Goal: Task Accomplishment & Management: Use online tool/utility

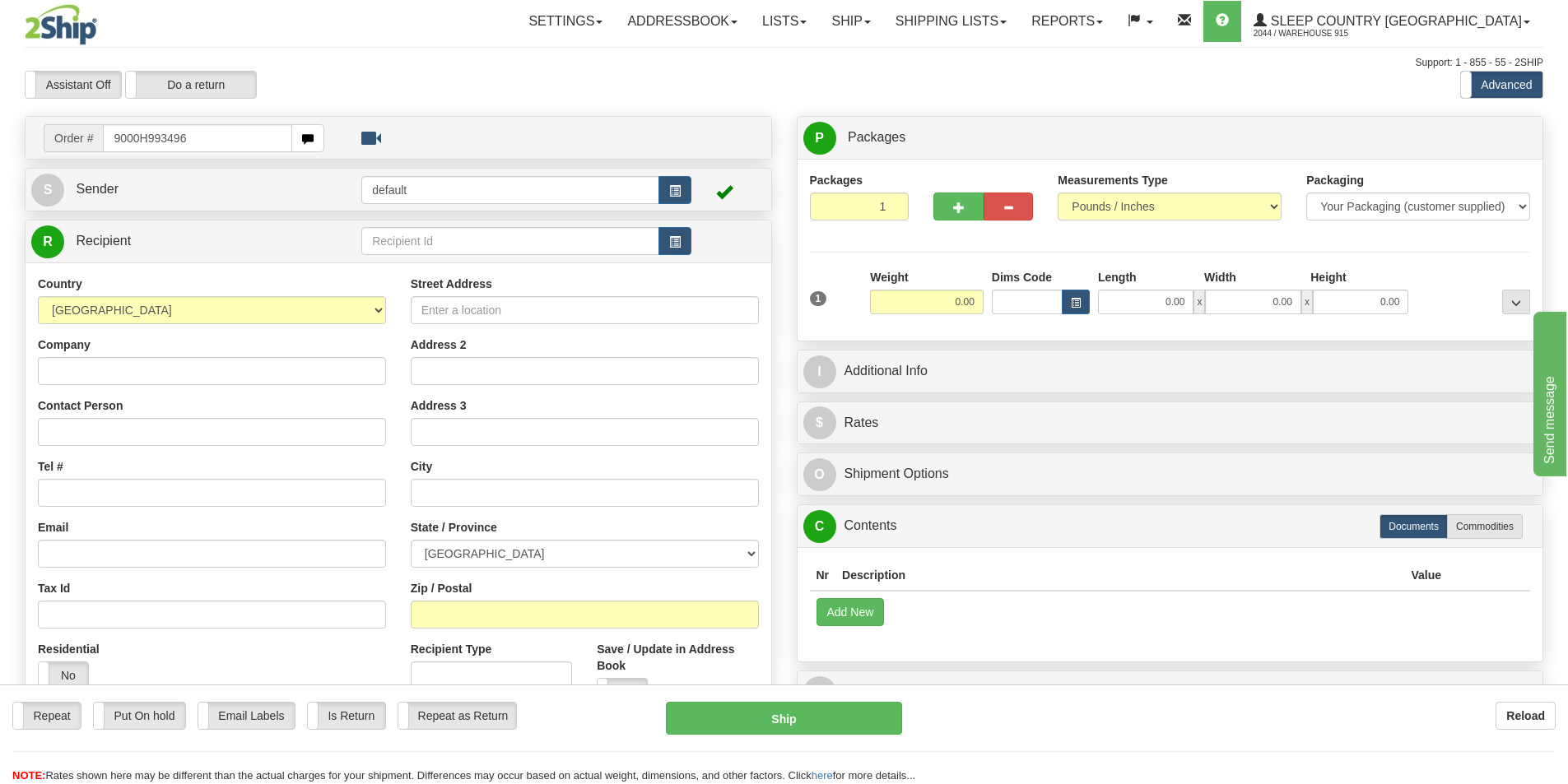
type input "9000H993496"
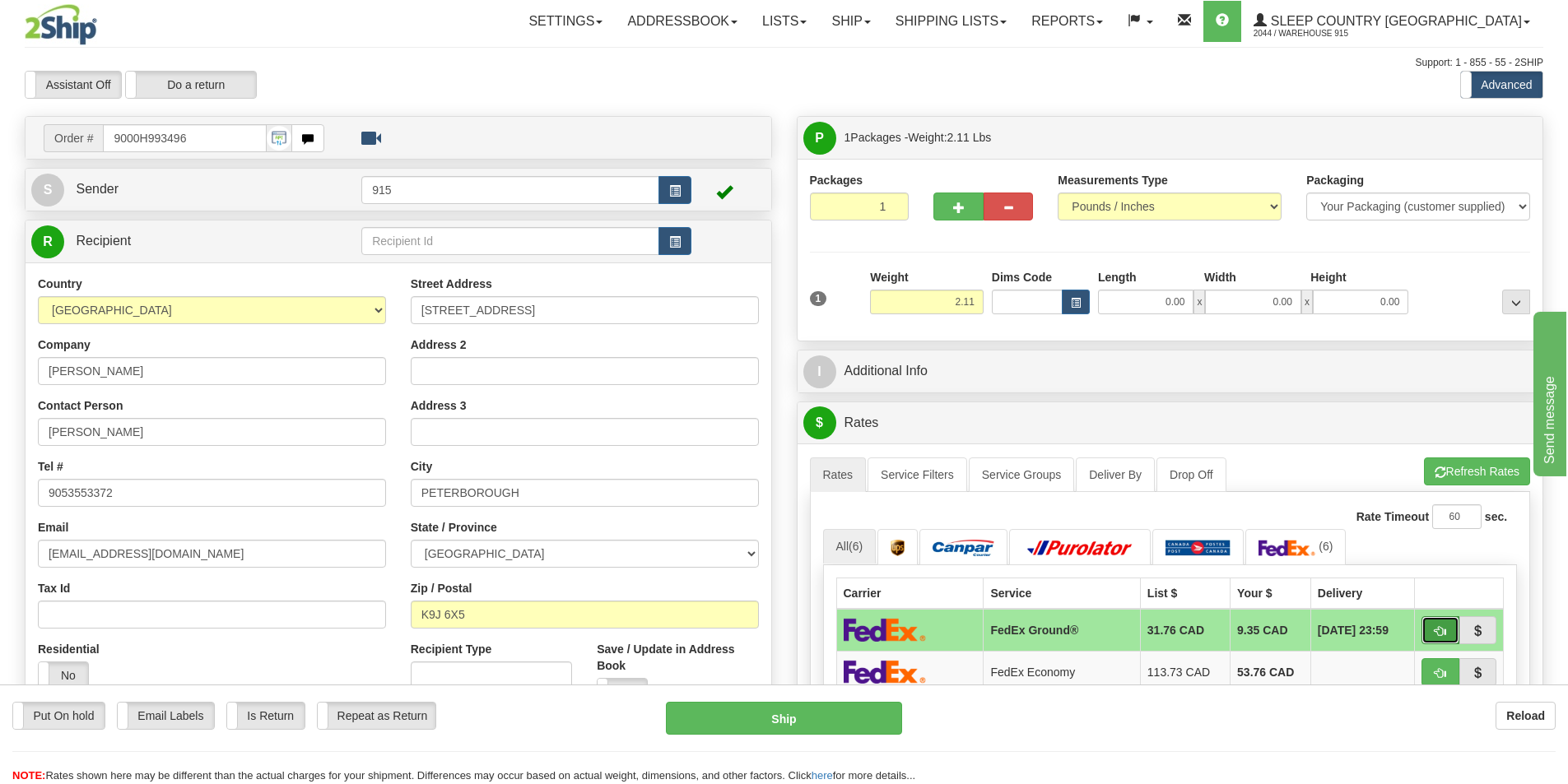
click at [1446, 628] on button "button" at bounding box center [1441, 630] width 38 height 28
type input "92"
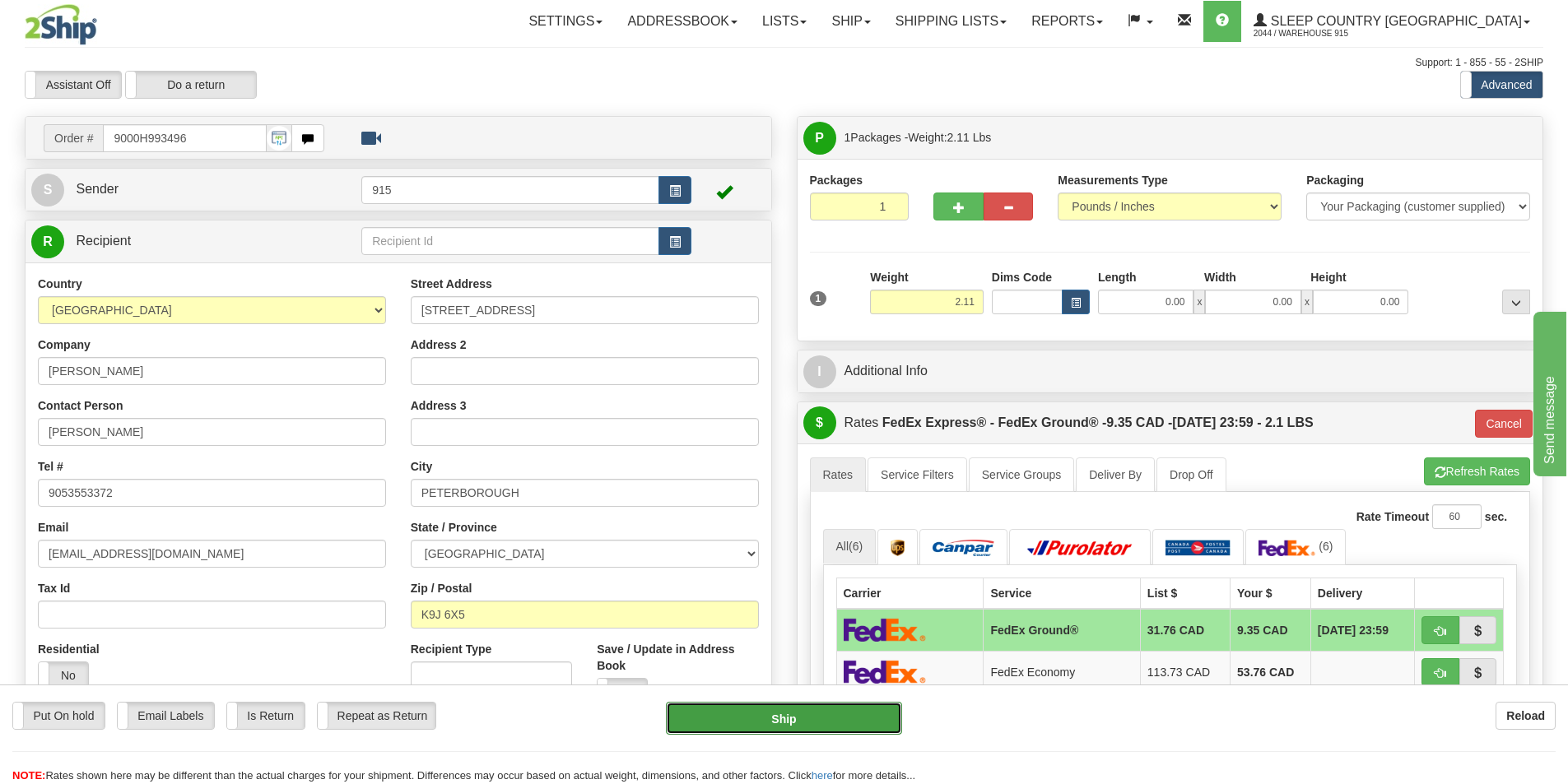
click at [772, 715] on button "Ship" at bounding box center [784, 718] width 236 height 33
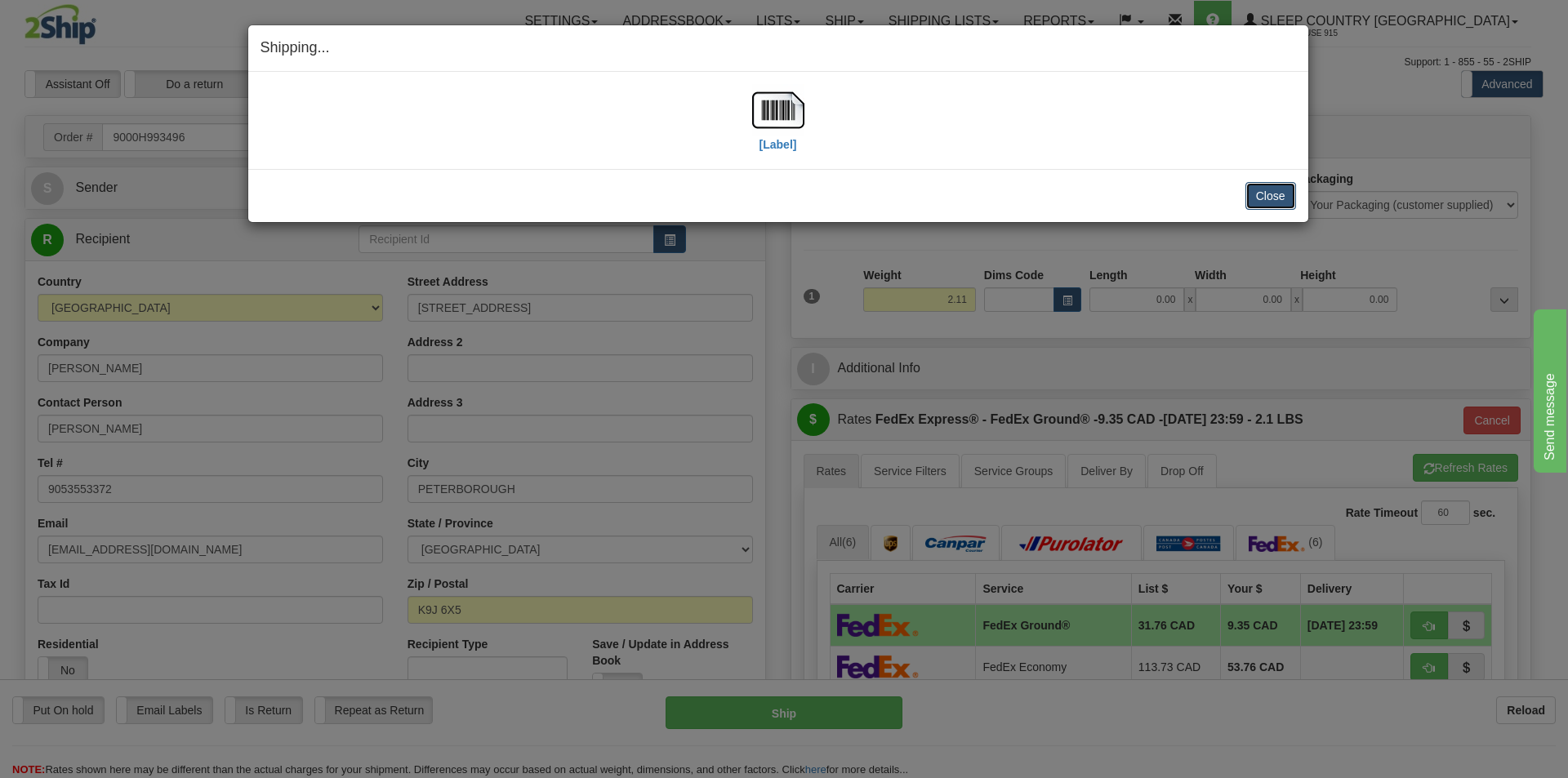
click at [1274, 189] on button "Close" at bounding box center [1270, 196] width 51 height 28
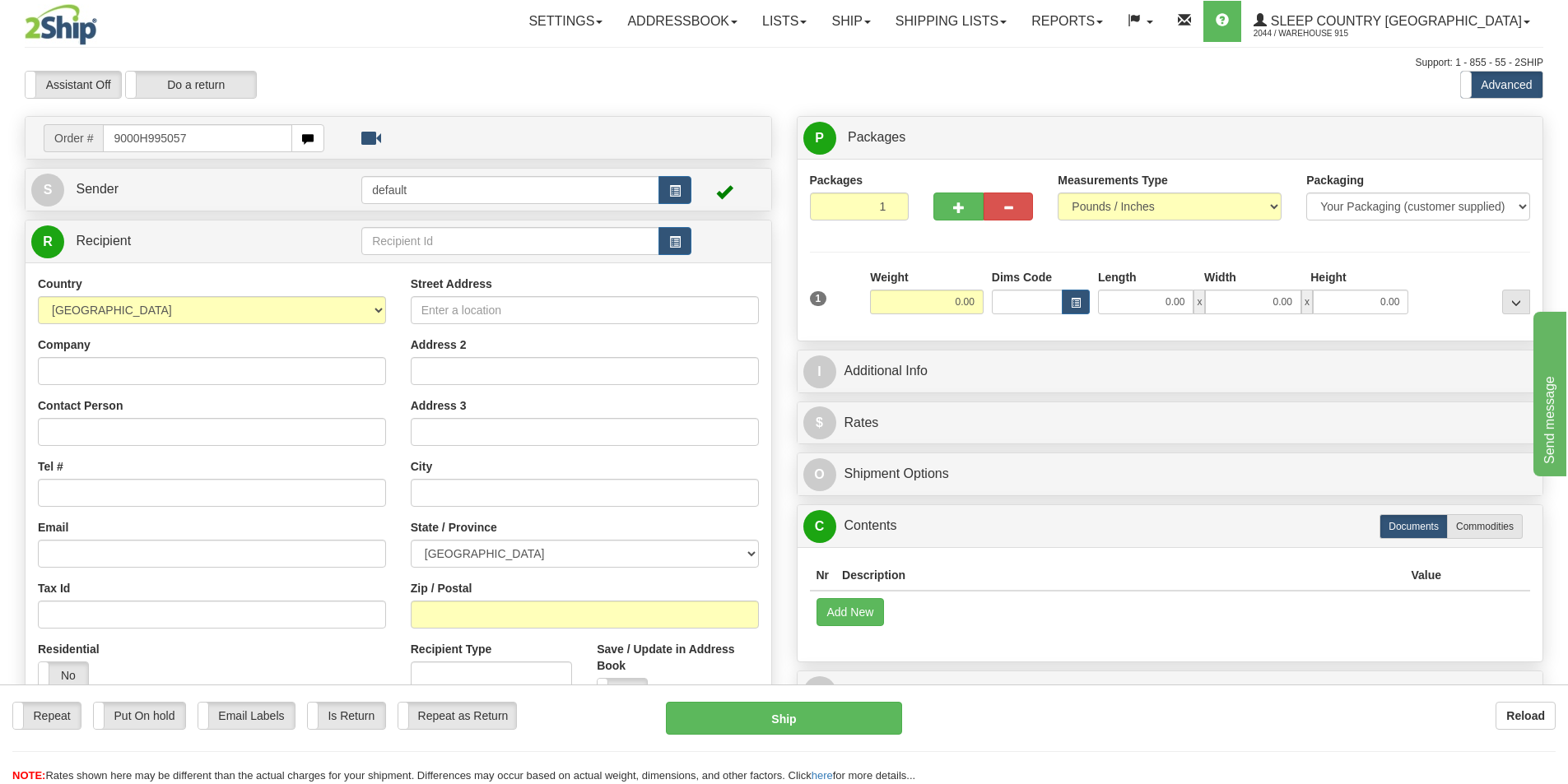
type input "9000H995057"
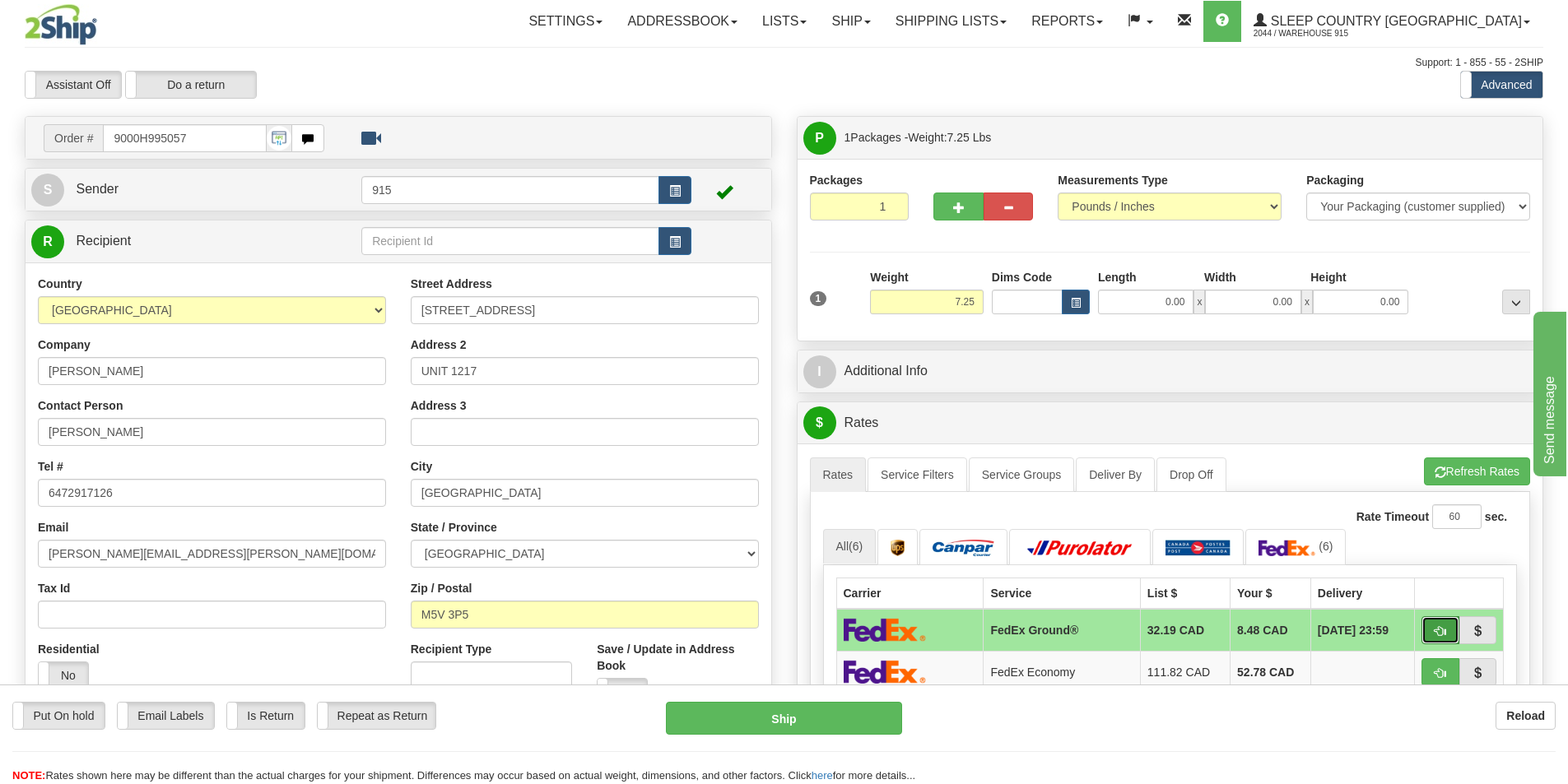
click at [1432, 623] on button "button" at bounding box center [1441, 630] width 38 height 28
type input "92"
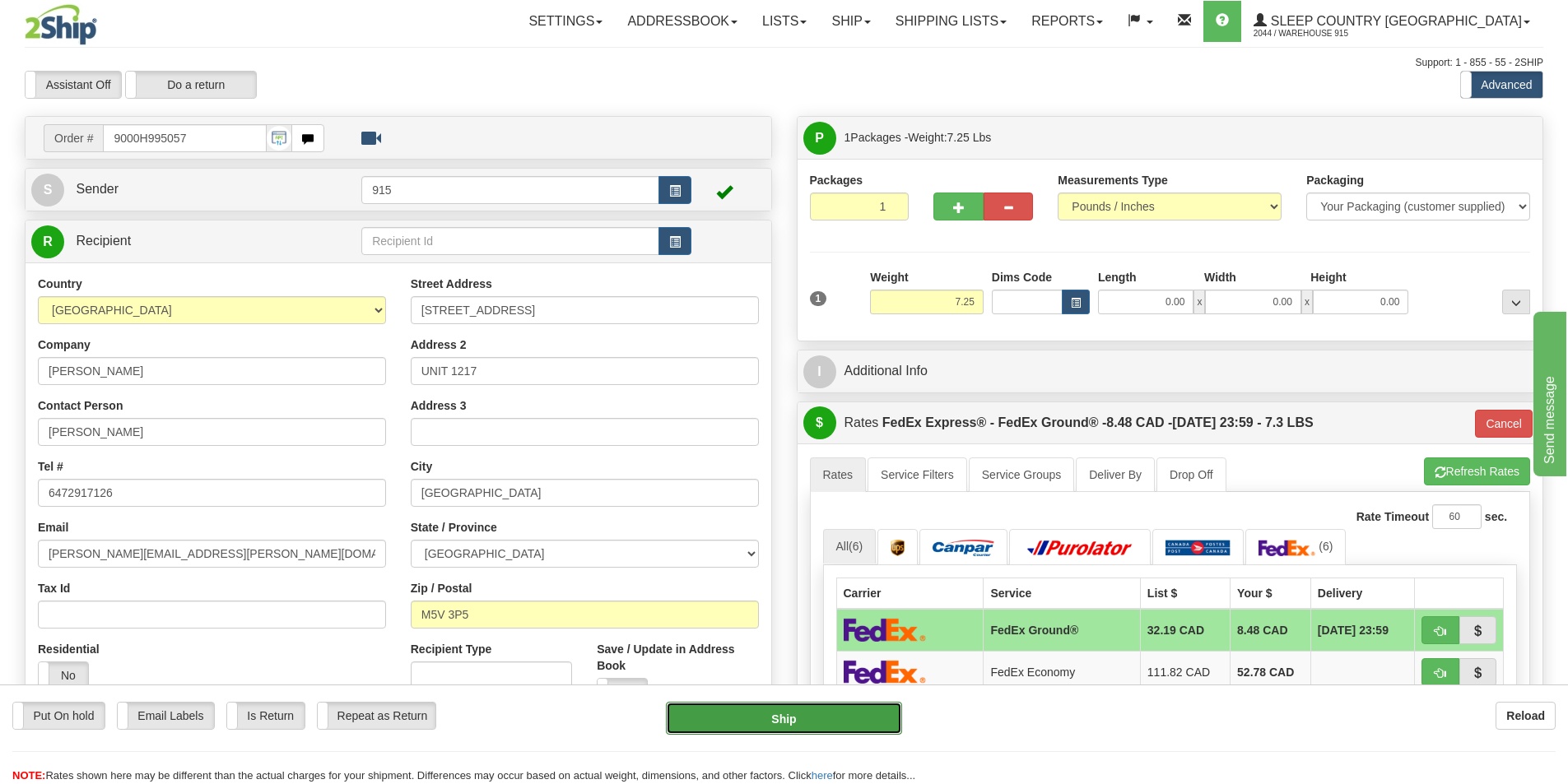
click at [763, 721] on button "Ship" at bounding box center [784, 718] width 236 height 33
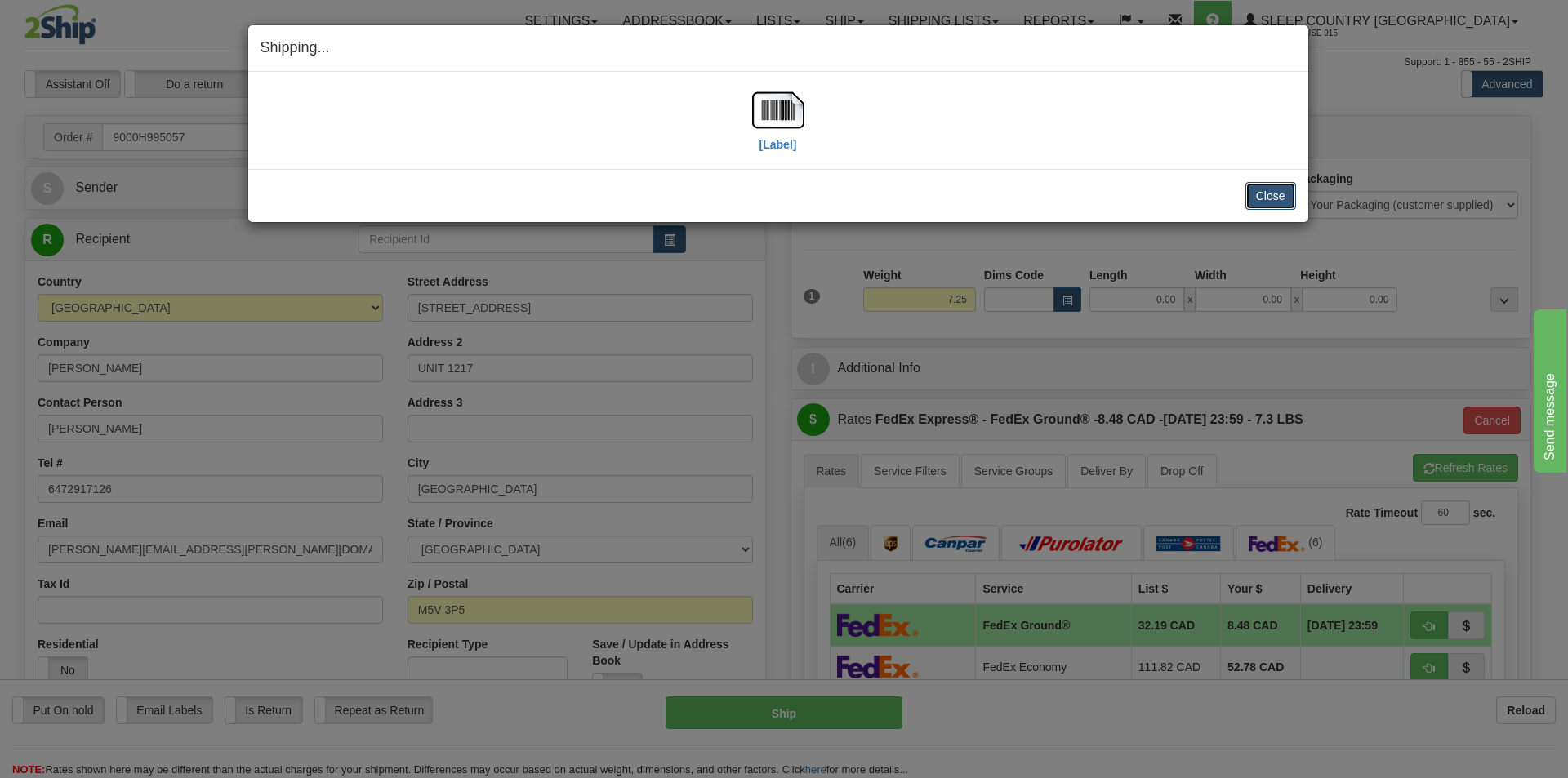
click at [1287, 191] on button "Close" at bounding box center [1270, 196] width 51 height 28
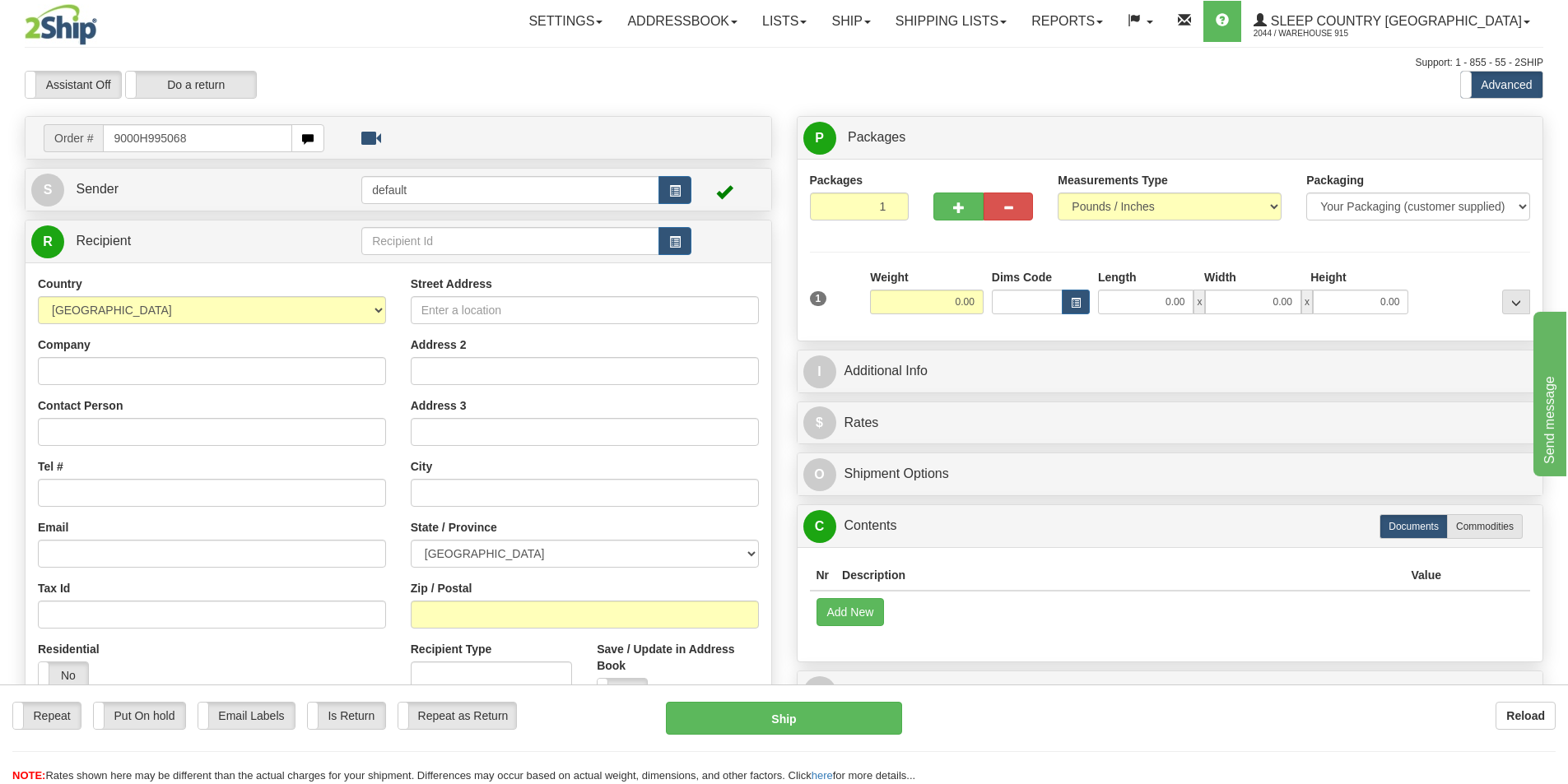
type input "9000H995068"
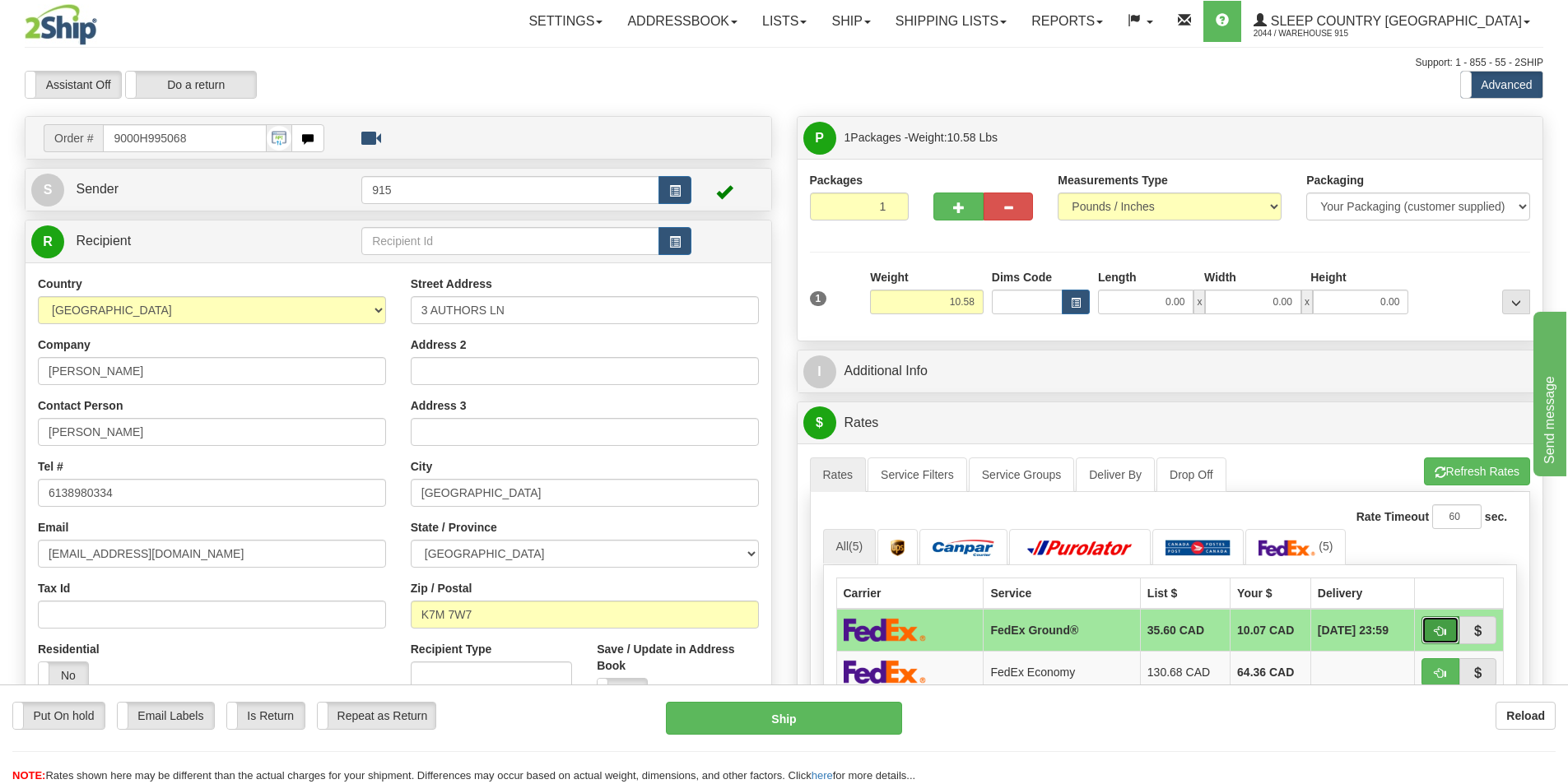
click at [1440, 626] on span "button" at bounding box center [1440, 632] width 12 height 11
type input "92"
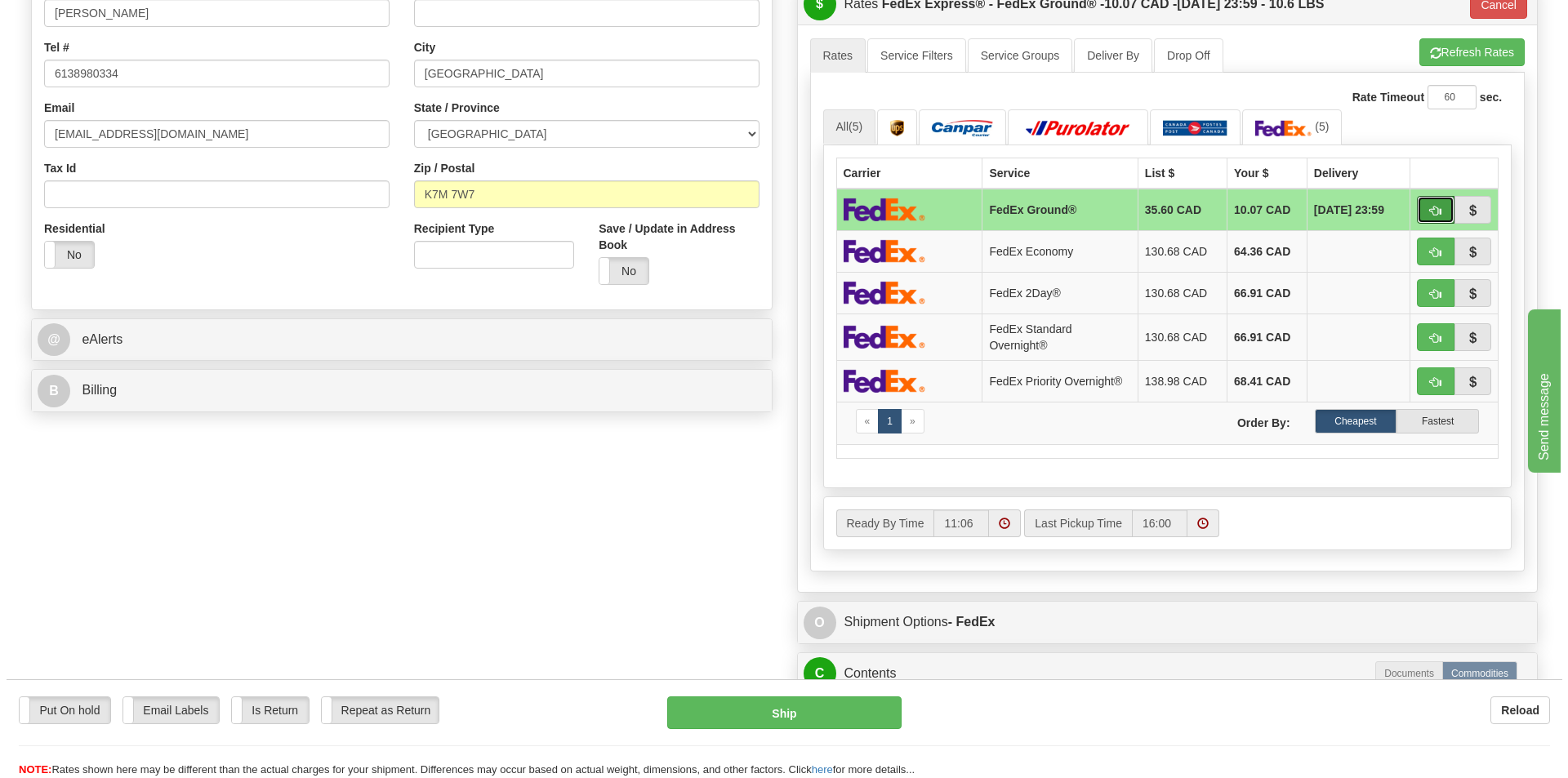
scroll to position [572, 0]
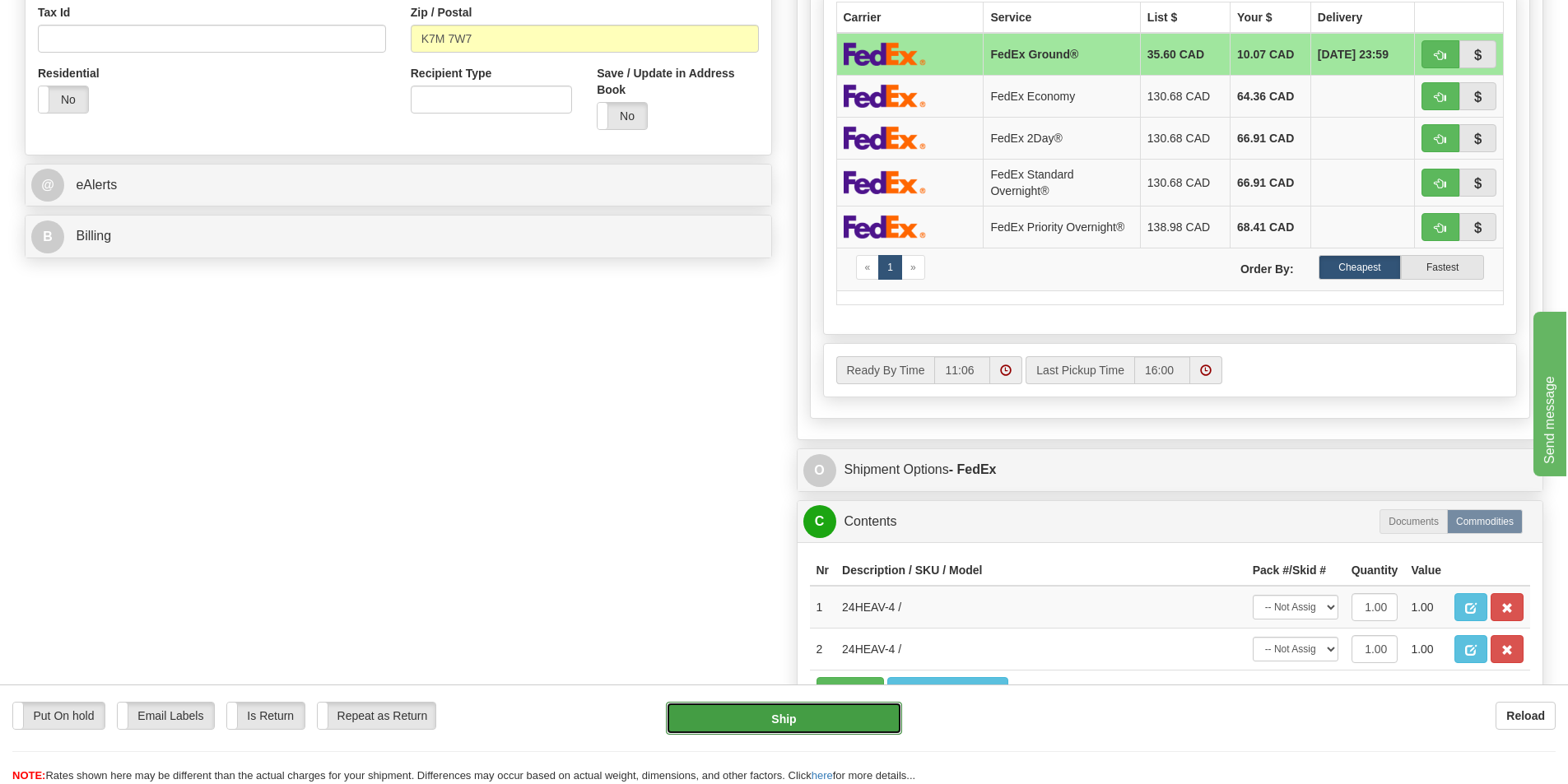
click at [799, 724] on button "Ship" at bounding box center [784, 718] width 236 height 33
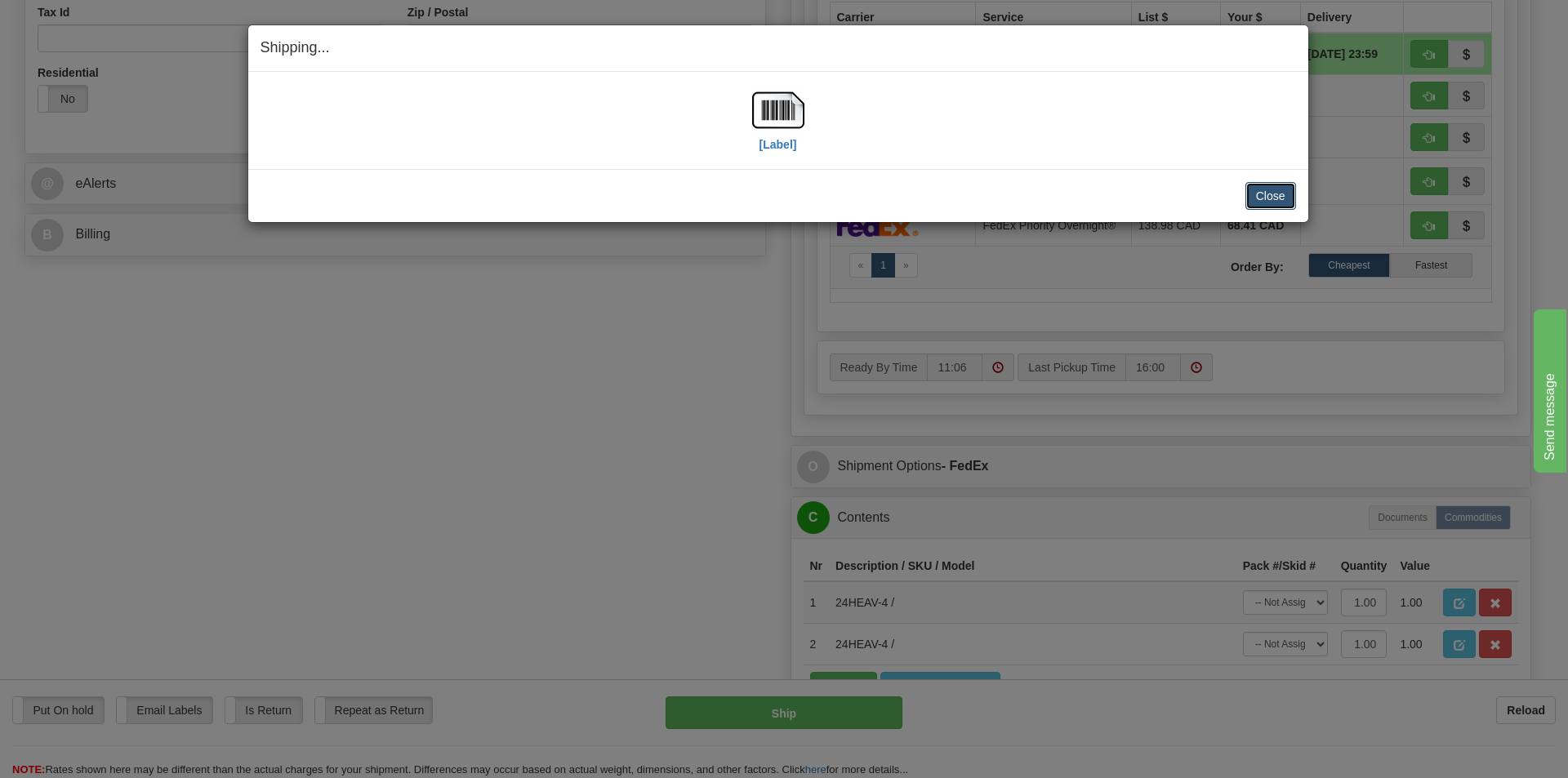
click at [1285, 197] on button "Close" at bounding box center [1270, 196] width 51 height 28
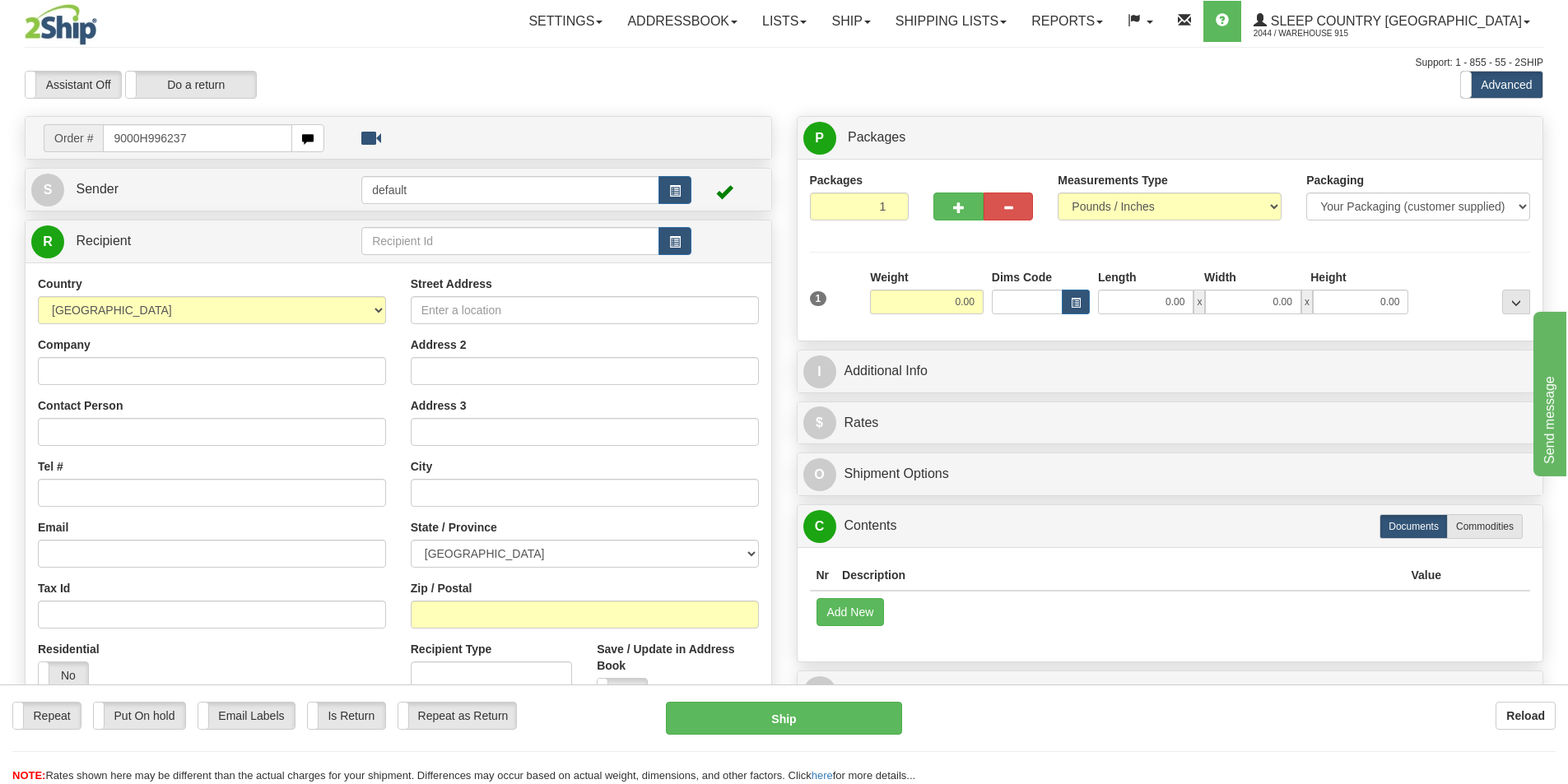
type input "9000H996237"
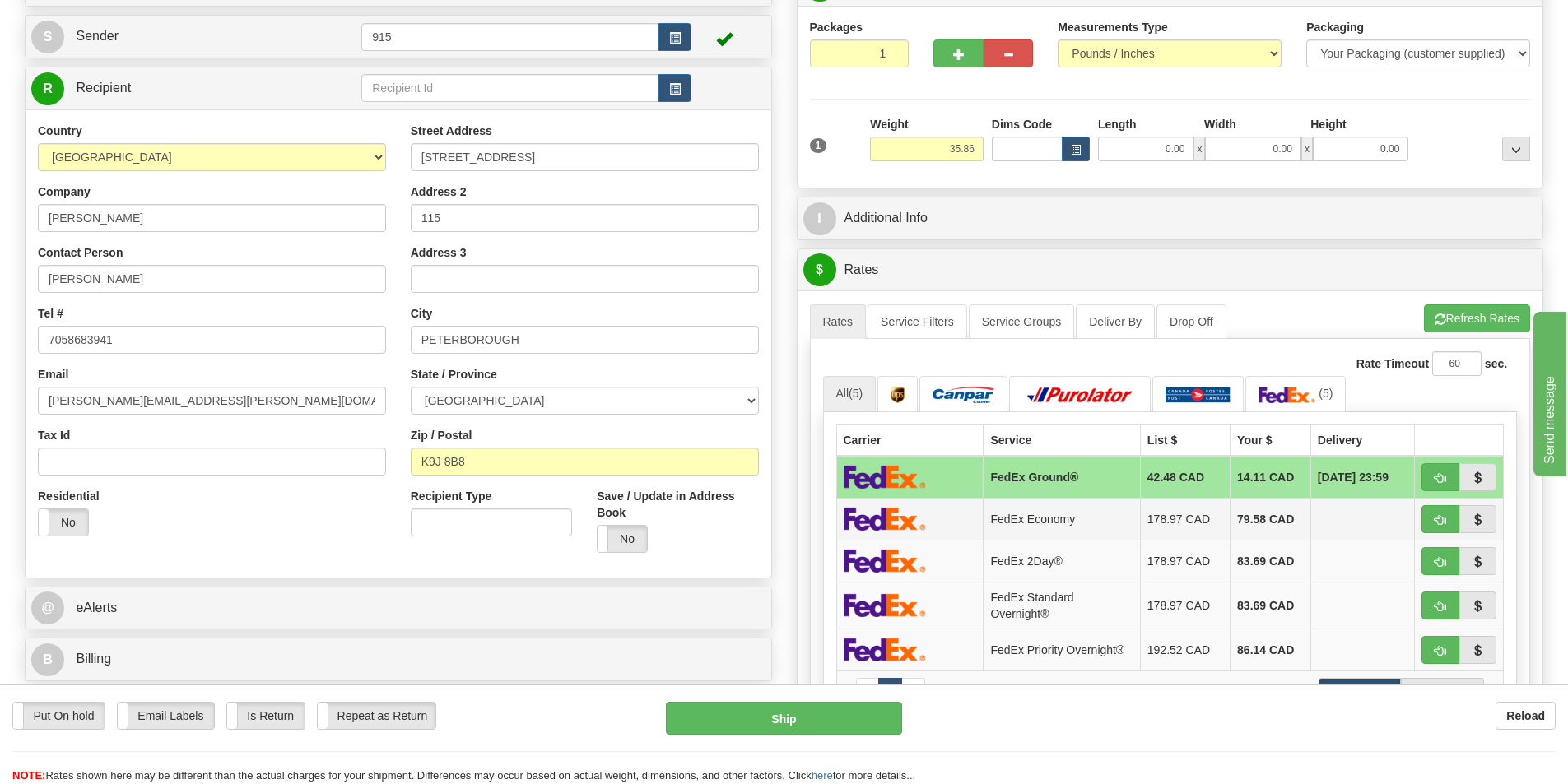
scroll to position [165, 0]
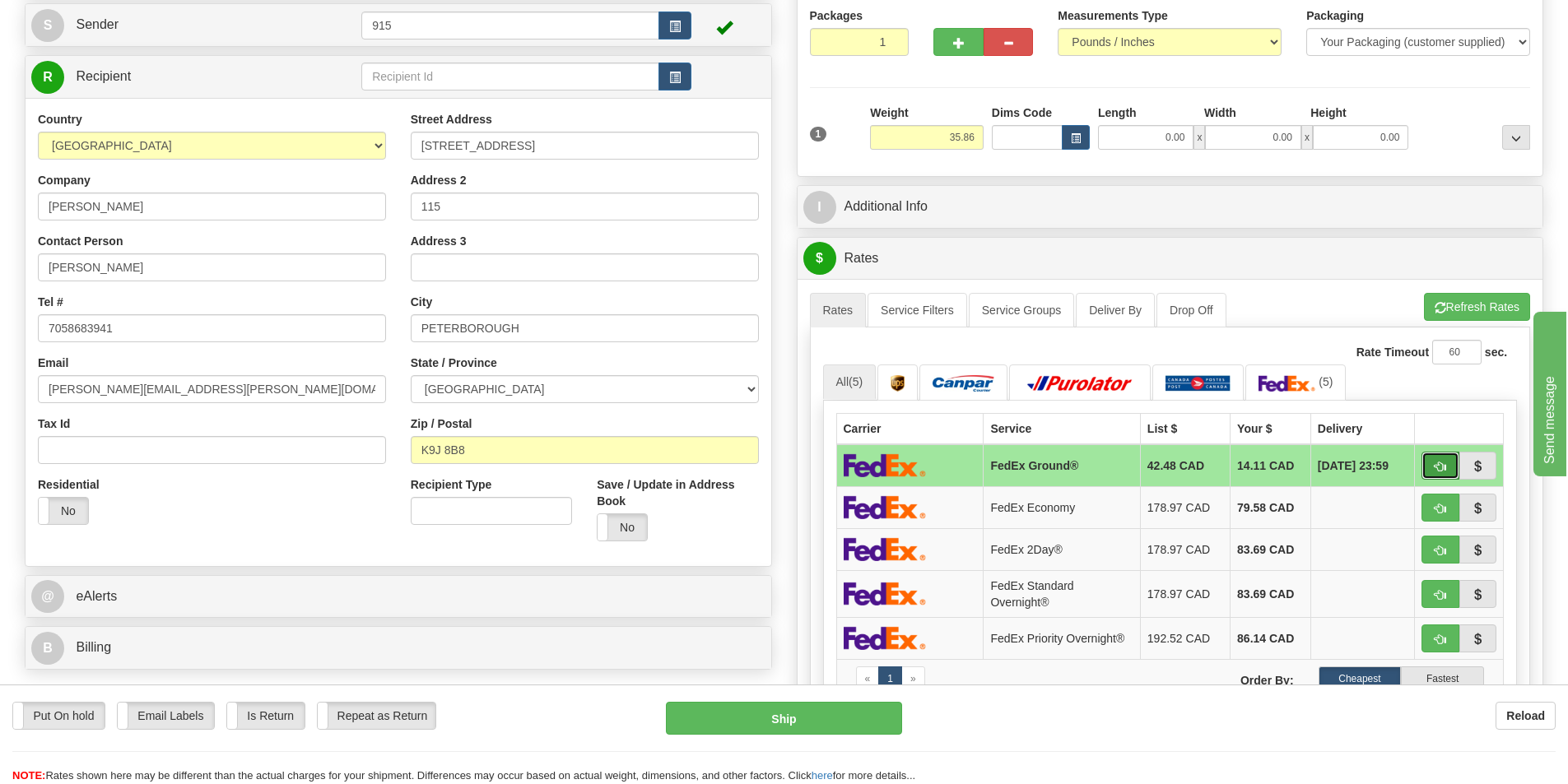
click at [1442, 464] on span "button" at bounding box center [1440, 467] width 12 height 11
type input "92"
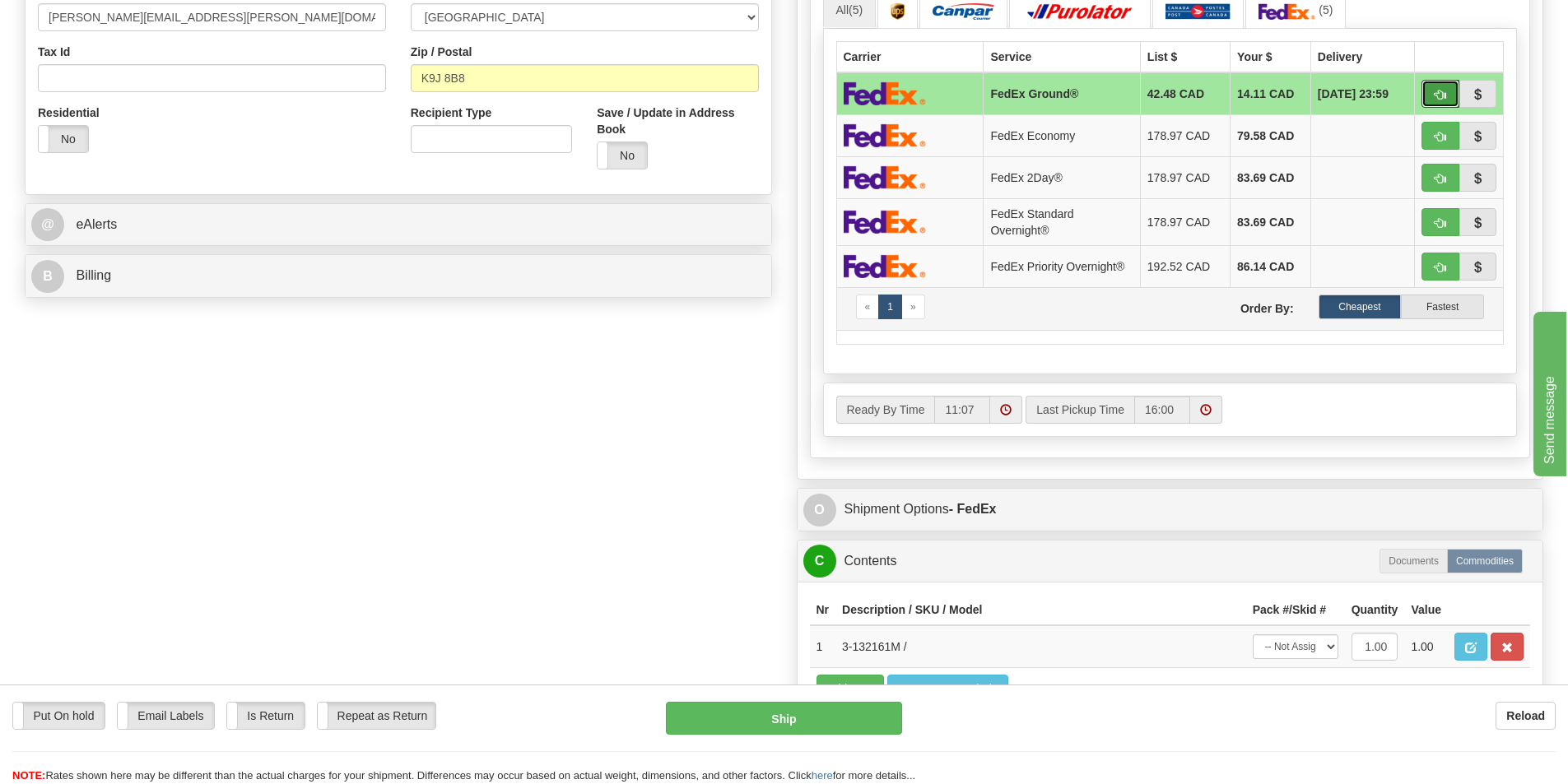
scroll to position [576, 0]
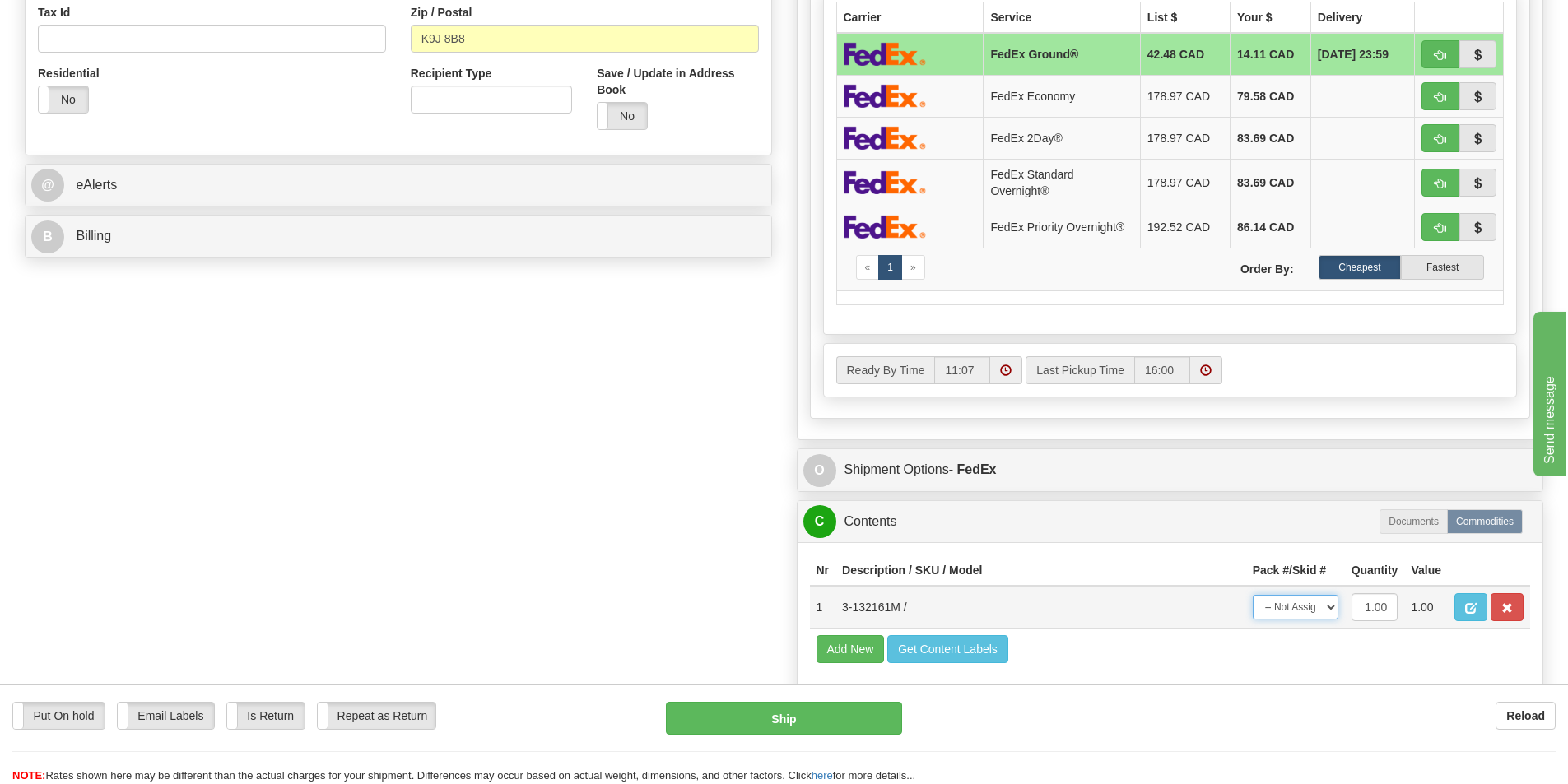
click at [1321, 609] on select "-- Not Assigned -- Package 1" at bounding box center [1295, 607] width 86 height 24
select select "0"
click at [1253, 595] on select "-- Not Assigned -- Package 1" at bounding box center [1295, 607] width 86 height 24
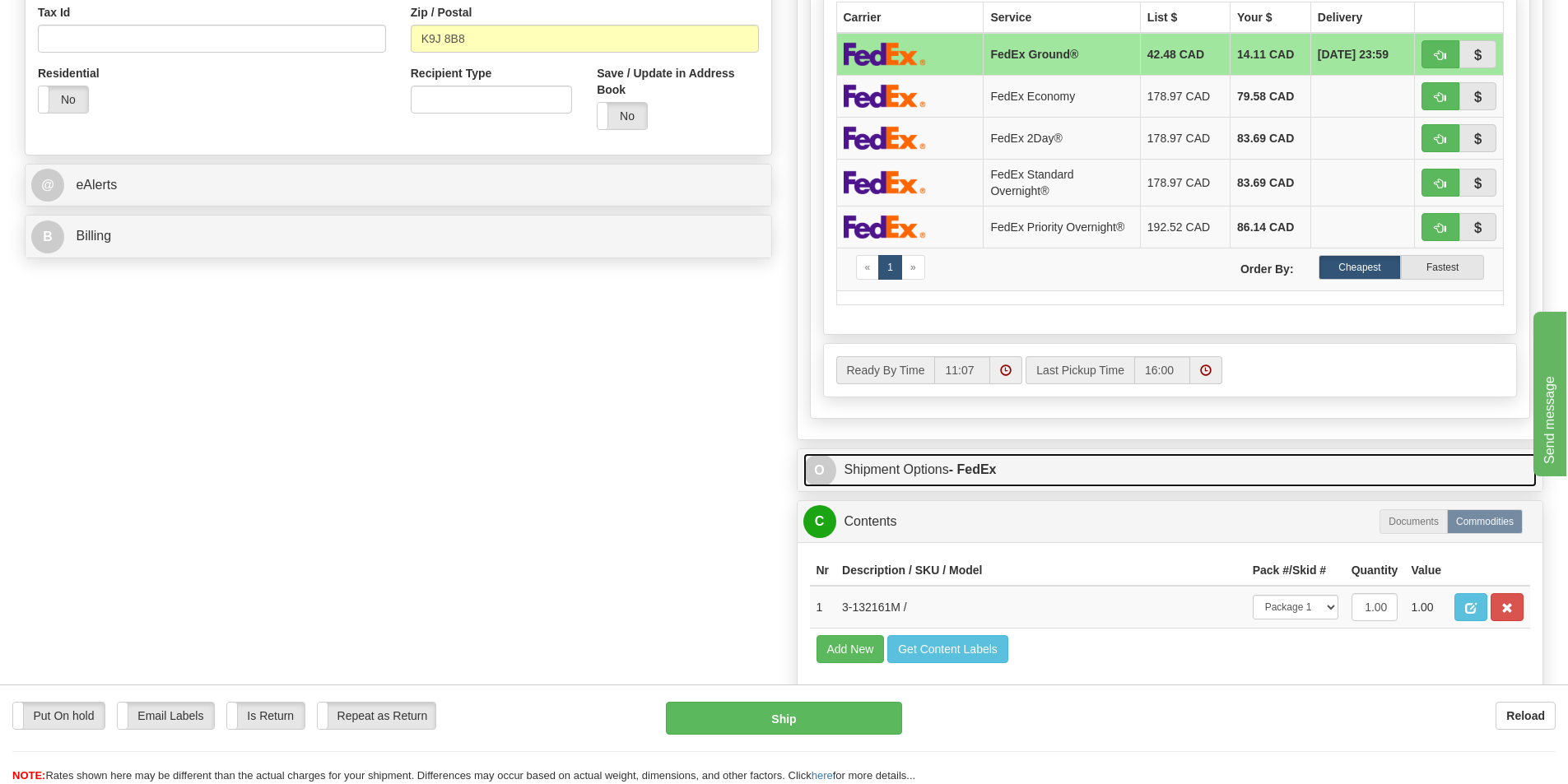
click at [1119, 455] on link "O Shipment Options - FedEx" at bounding box center [1170, 470] width 734 height 33
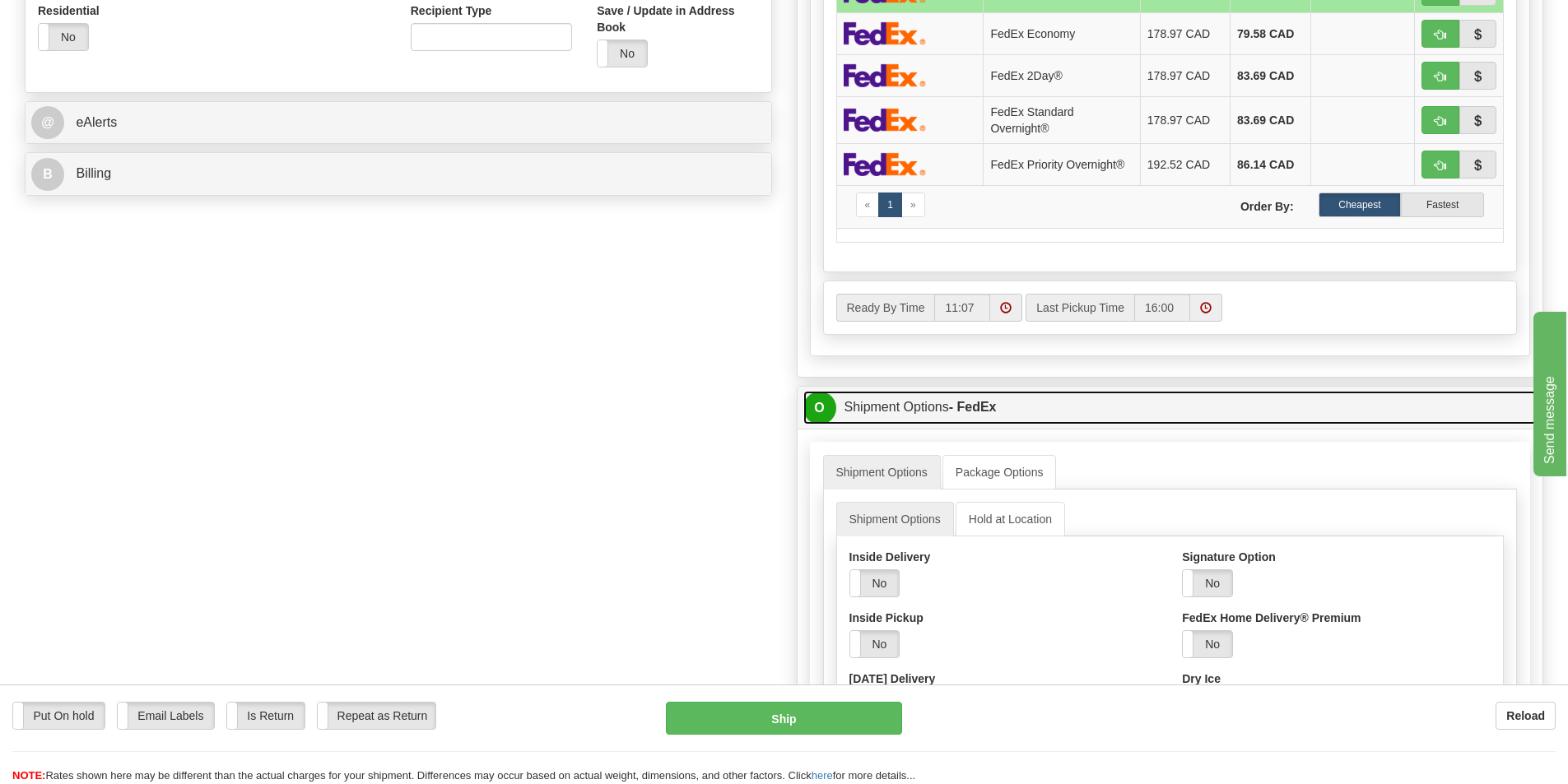
scroll to position [741, 0]
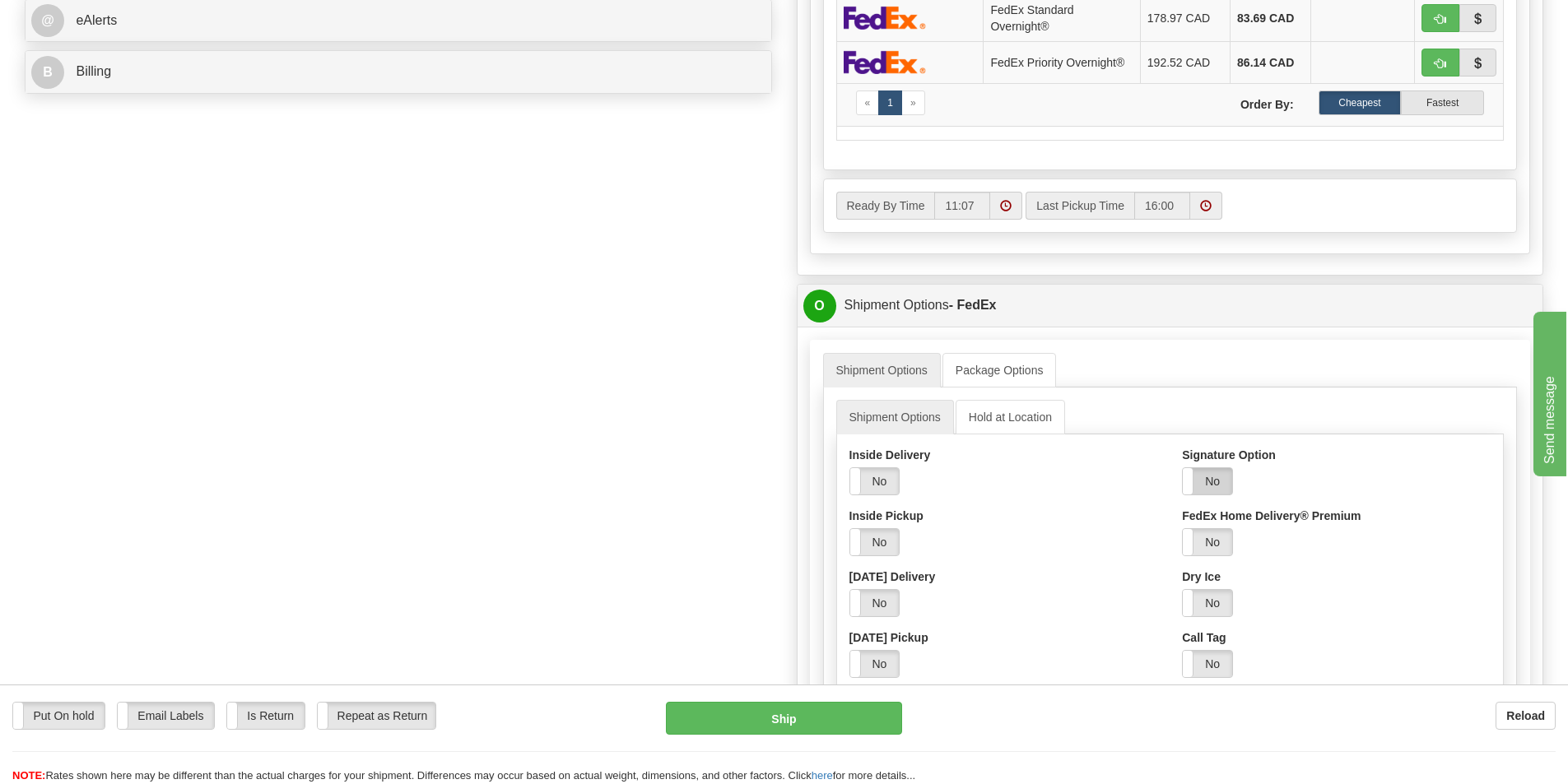
click at [1213, 481] on label "No" at bounding box center [1208, 481] width 50 height 26
click at [1232, 545] on select "Adult Direct Indirect No Signature Required Service Default" at bounding box center [1253, 542] width 141 height 28
select select "2"
click at [1183, 528] on select "Adult Direct Indirect No Signature Required Service Default" at bounding box center [1253, 542] width 141 height 28
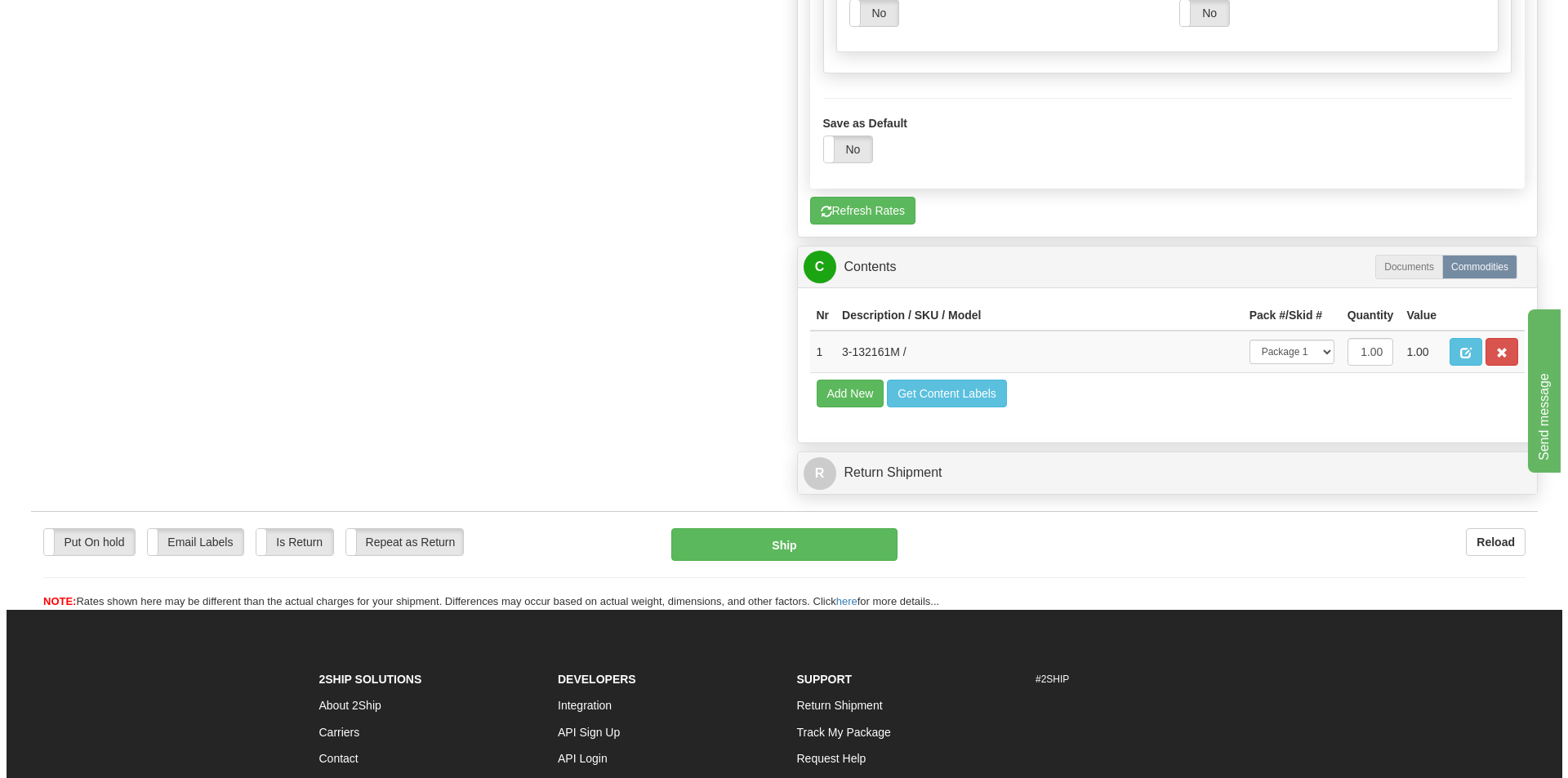
scroll to position [1469, 0]
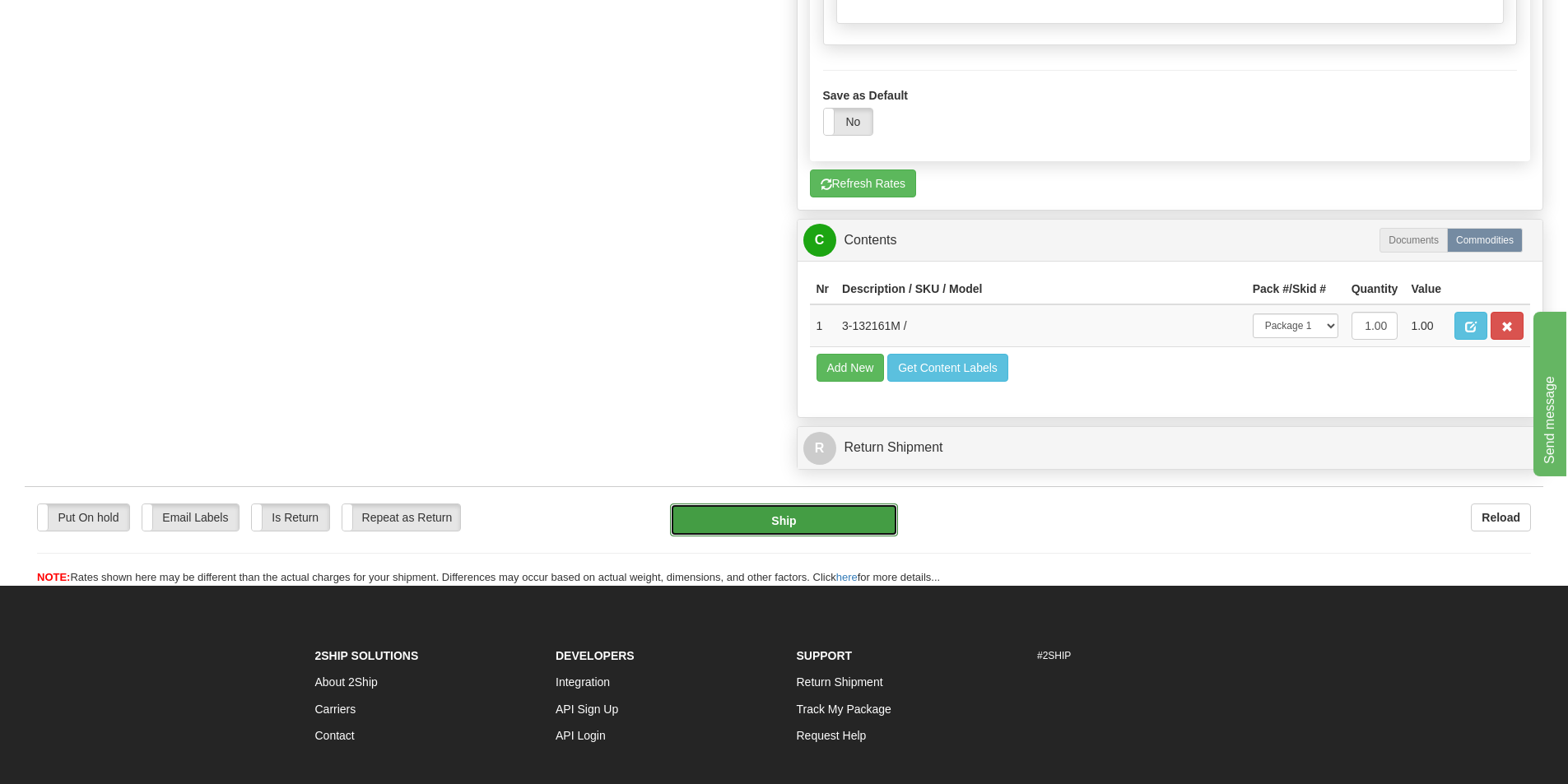
click at [875, 525] on button "Ship" at bounding box center [784, 519] width 228 height 33
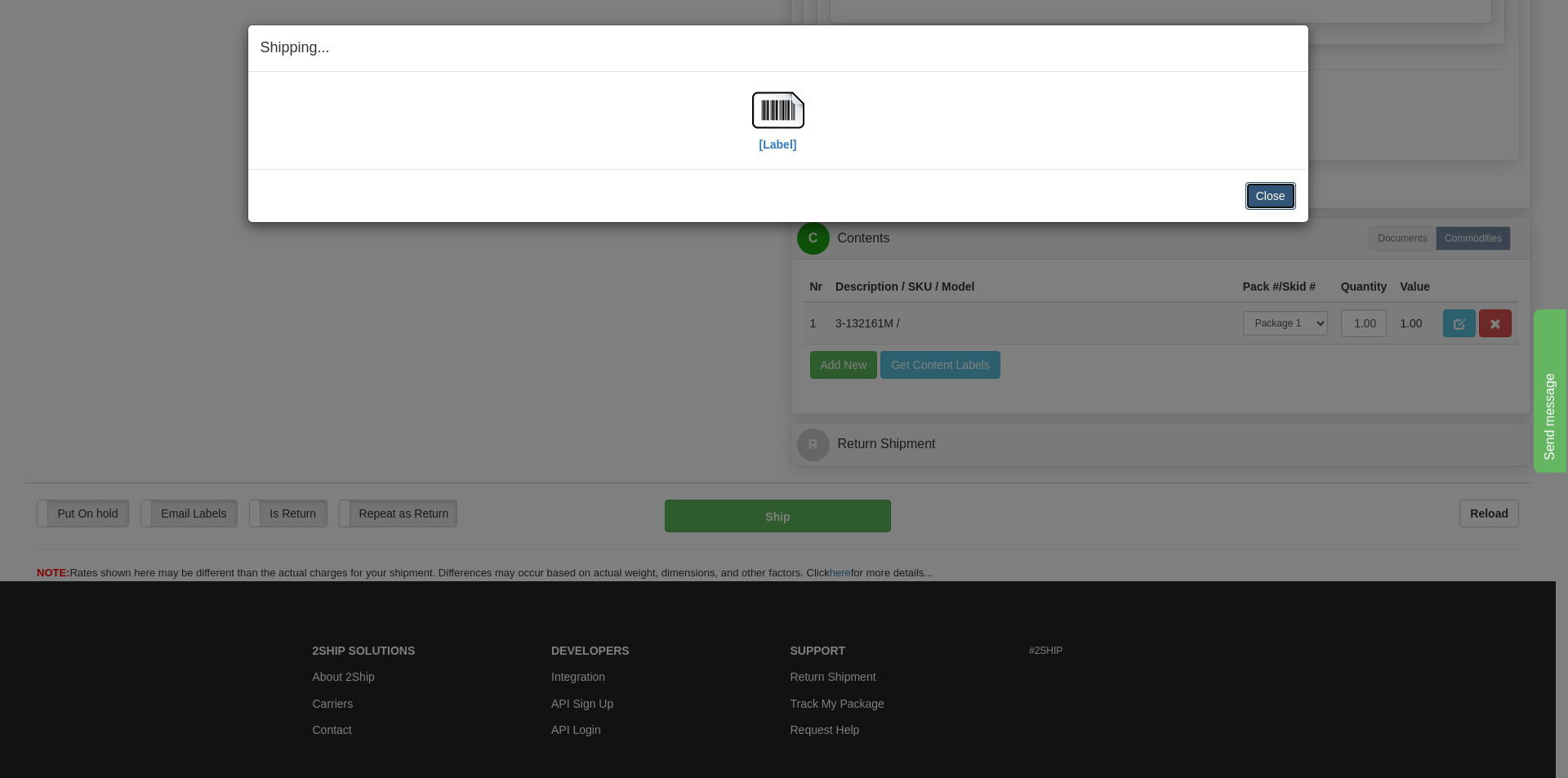
click at [1267, 199] on button "Close" at bounding box center [1270, 196] width 51 height 28
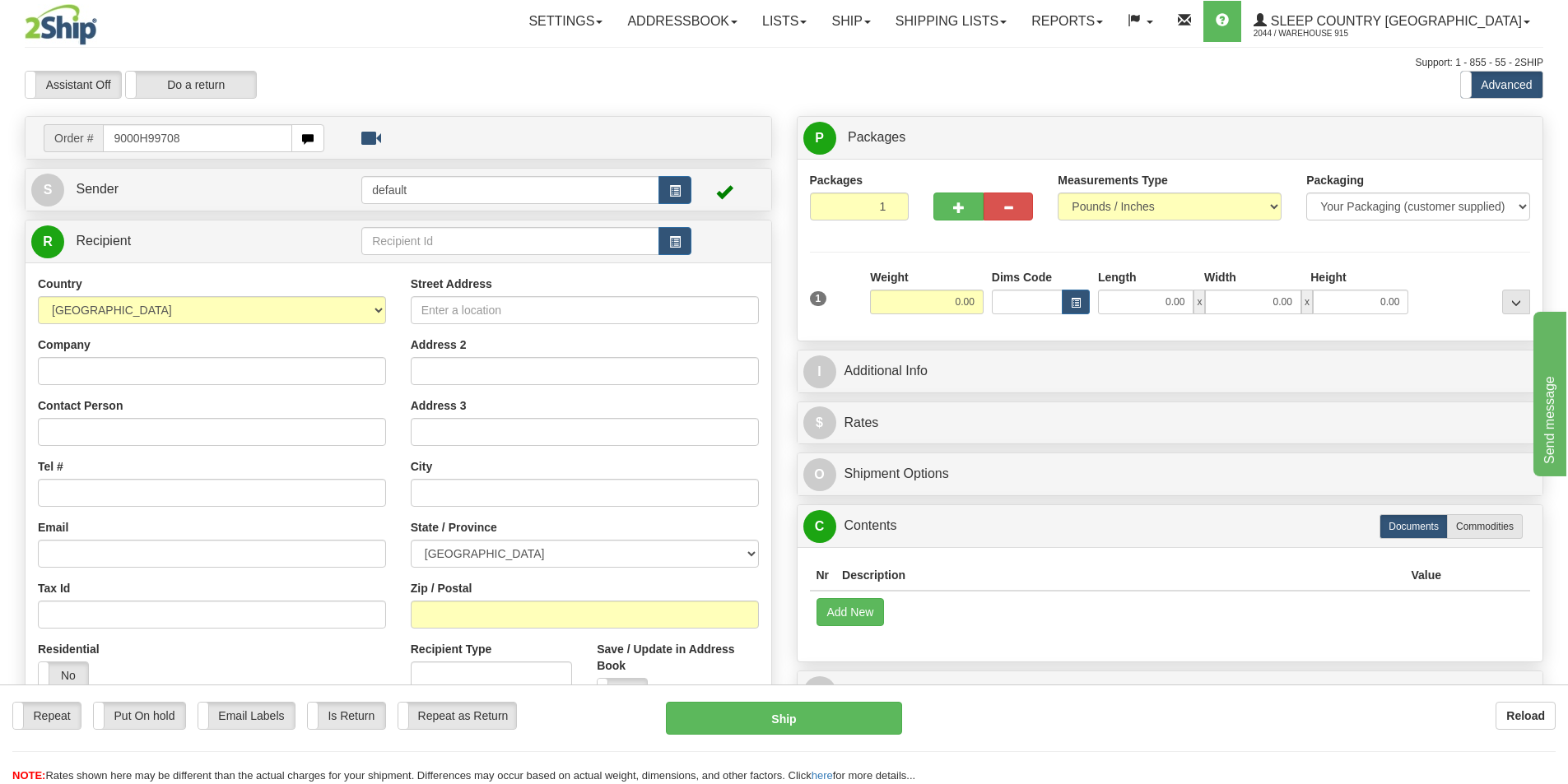
type input "9000H997082"
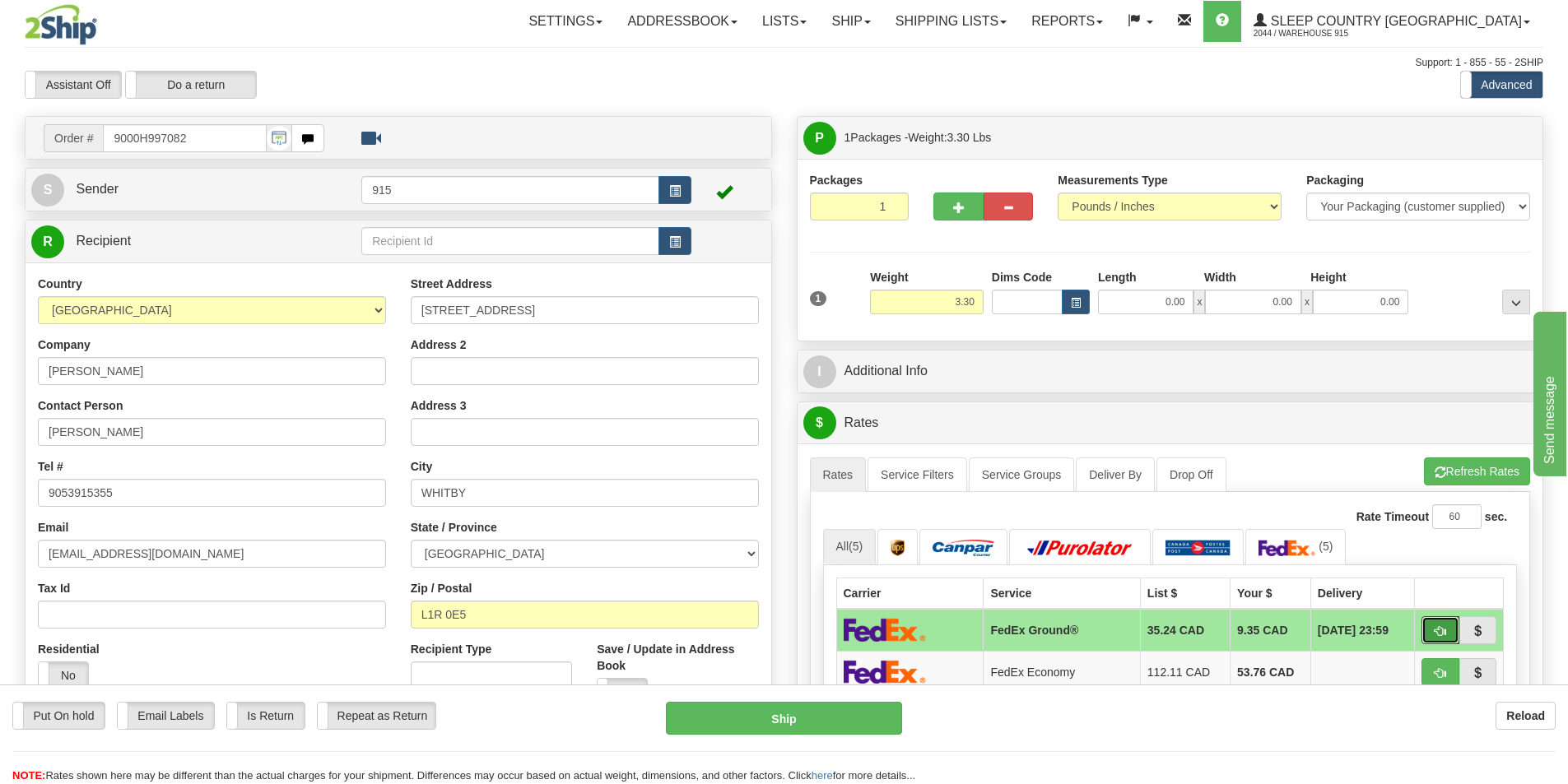
drag, startPoint x: 1440, startPoint y: 644, endPoint x: 1428, endPoint y: 647, distance: 12.4
click at [1440, 642] on button "button" at bounding box center [1441, 630] width 38 height 28
type input "92"
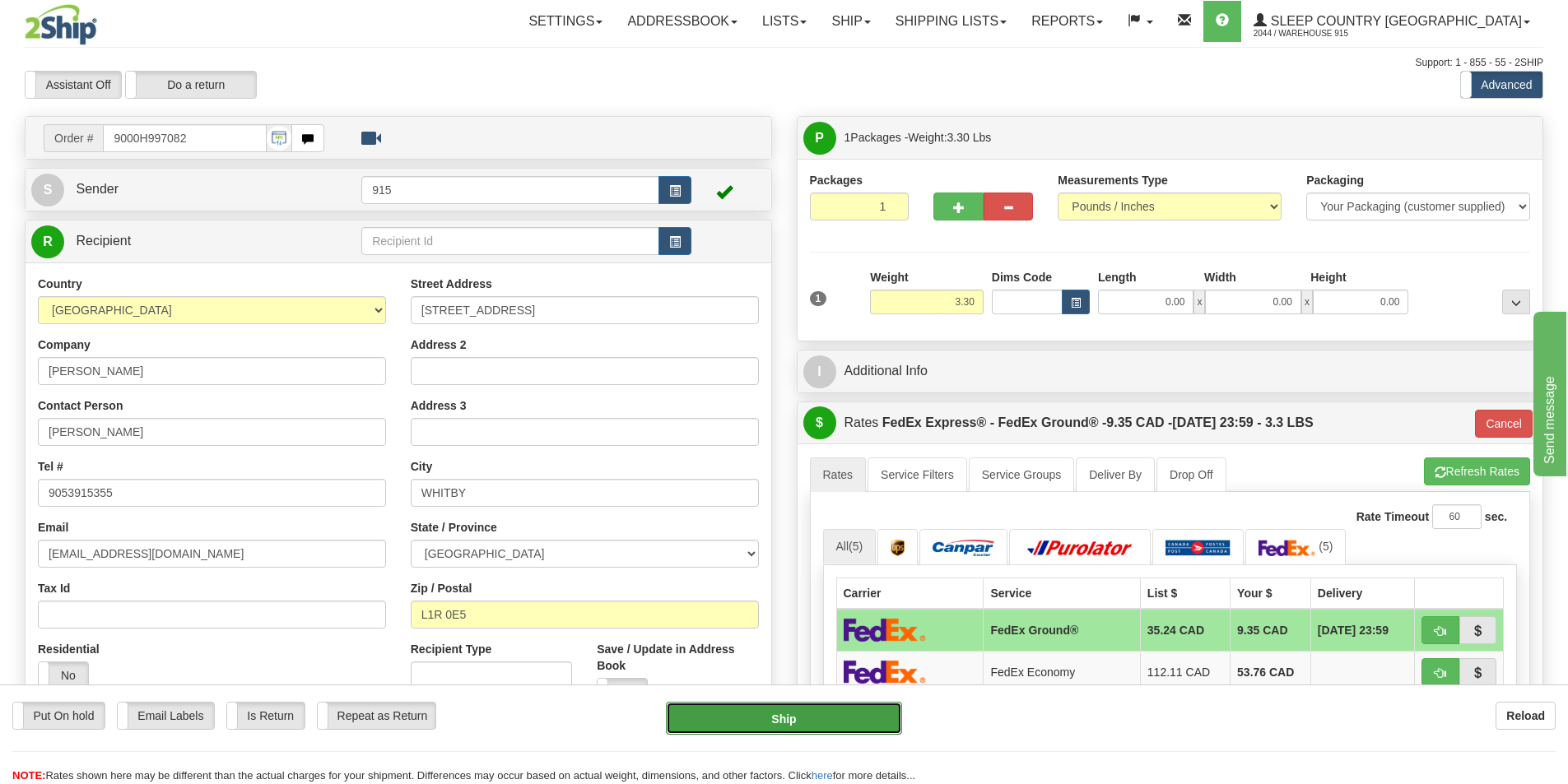
click at [767, 716] on button "Ship" at bounding box center [784, 718] width 236 height 33
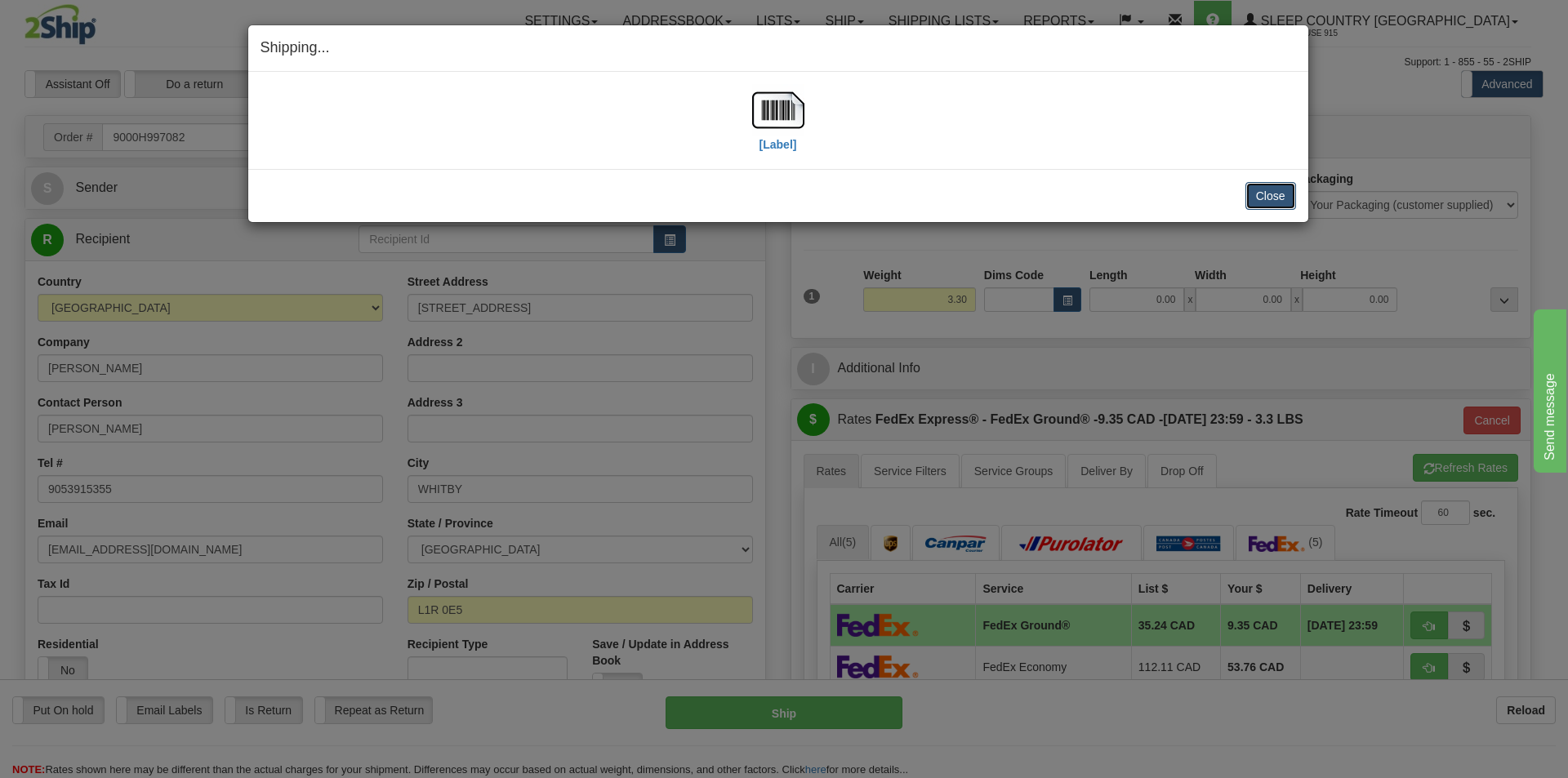
click at [1261, 197] on button "Close" at bounding box center [1270, 196] width 51 height 28
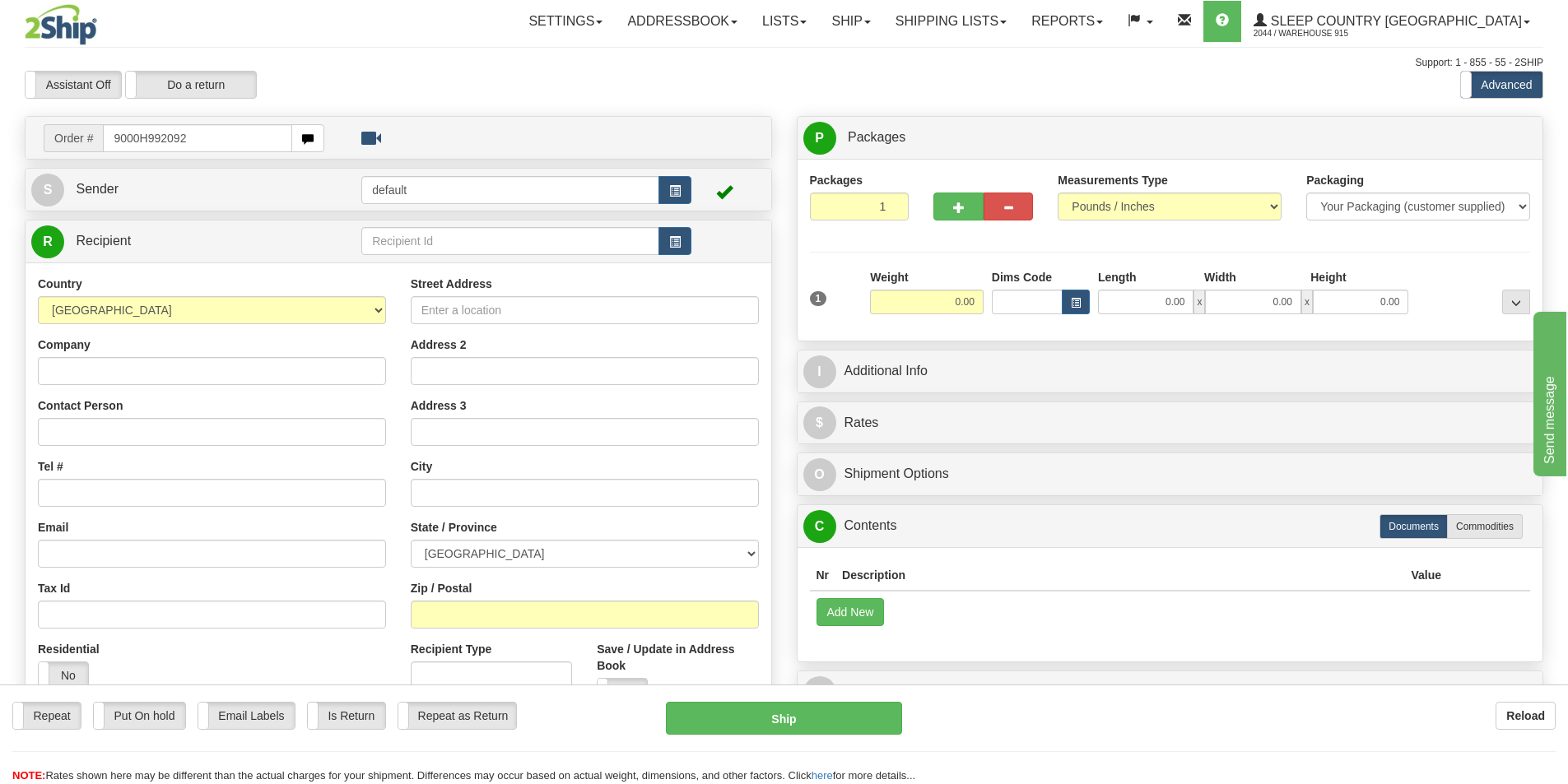
type input "9000H992092"
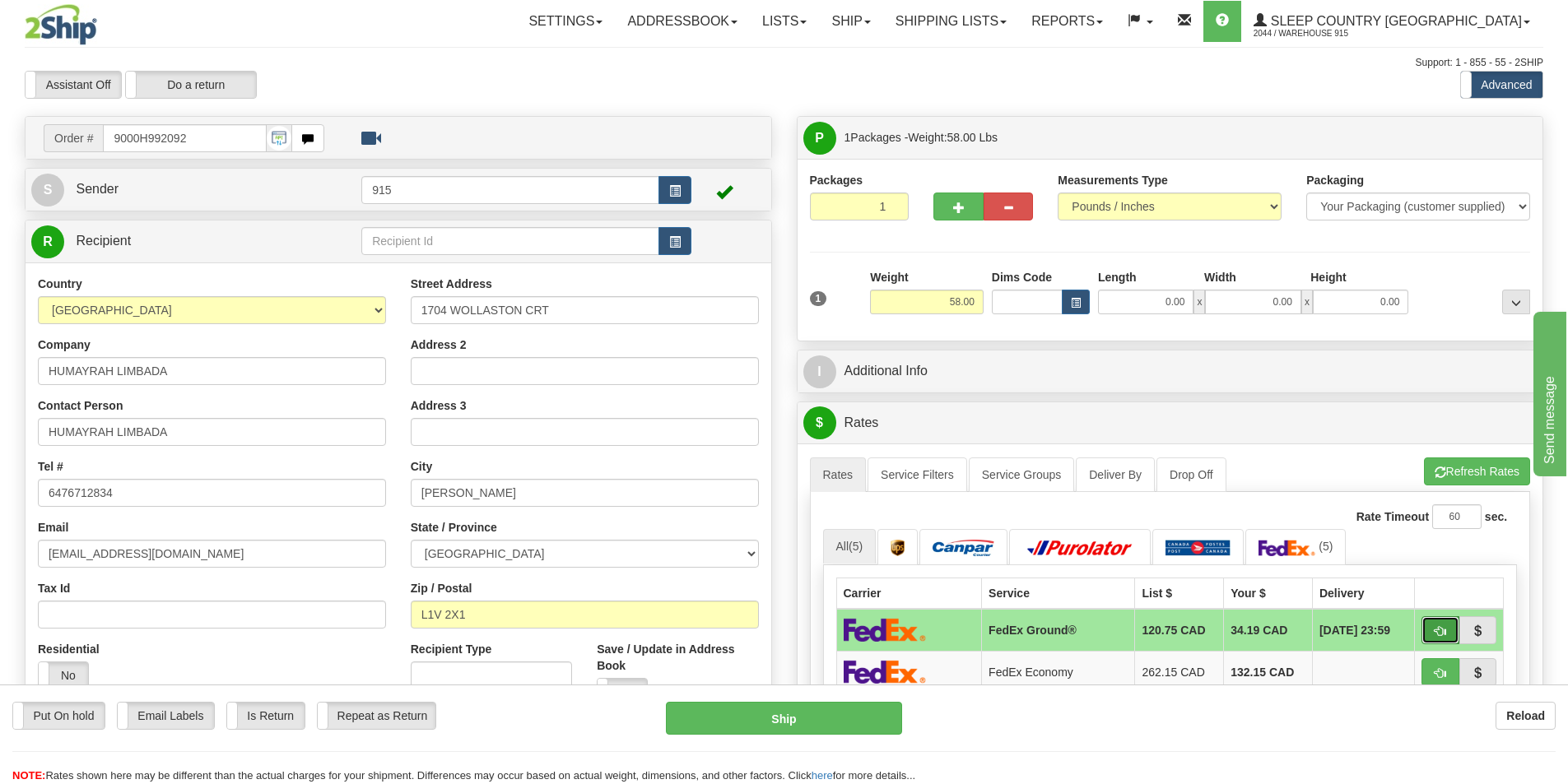
click at [1442, 631] on span "button" at bounding box center [1440, 632] width 12 height 11
type input "92"
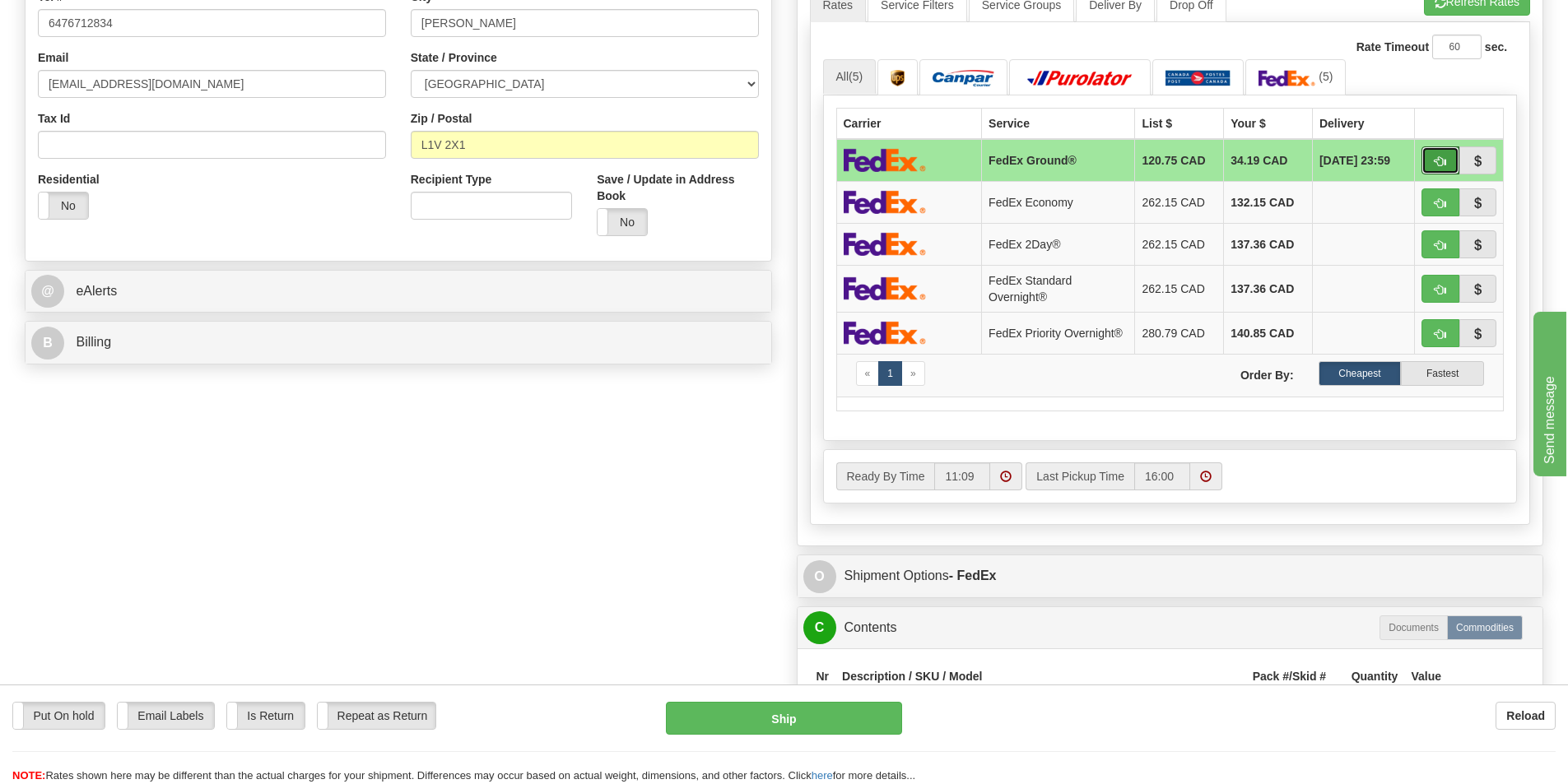
scroll to position [493, 0]
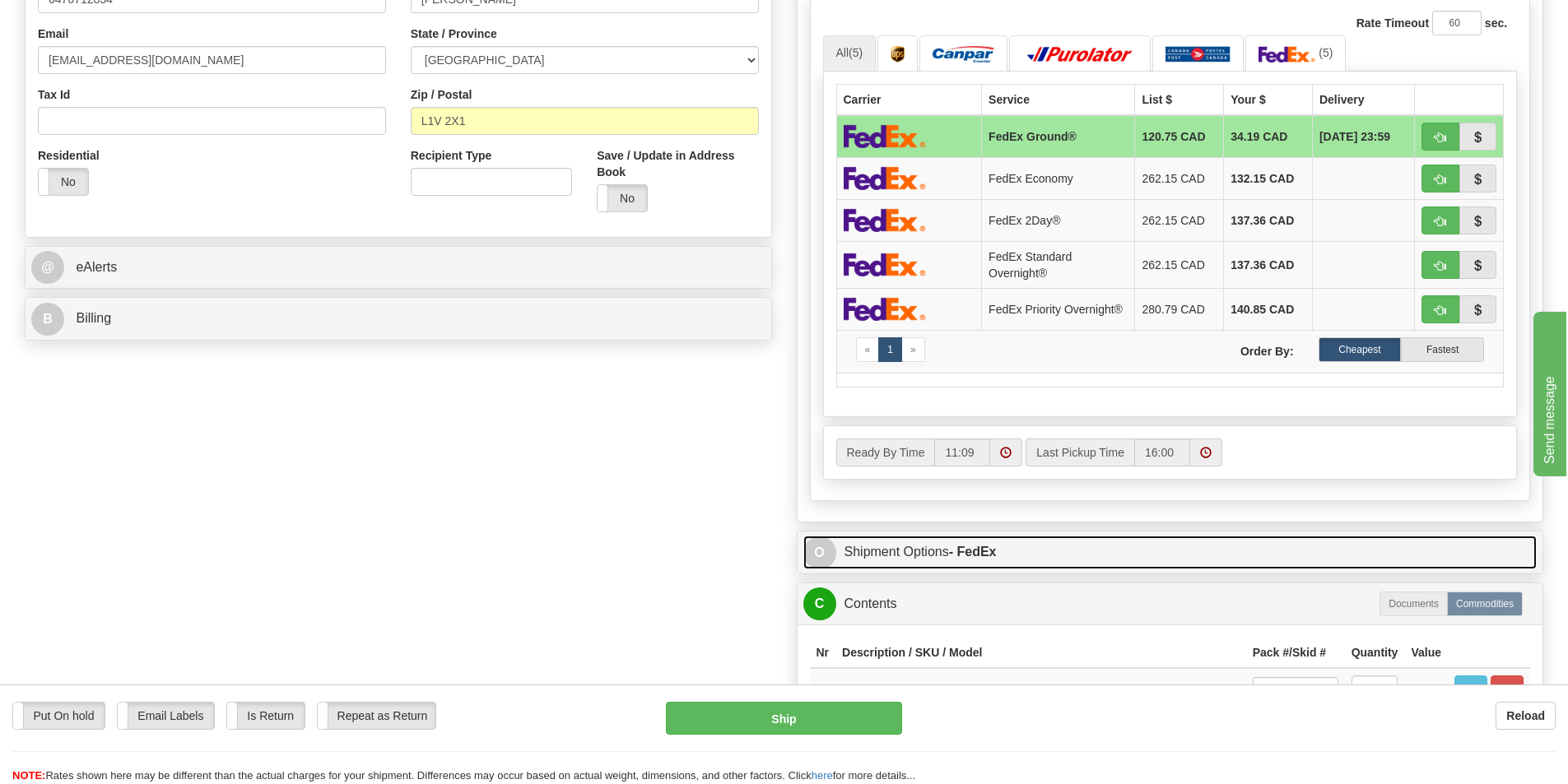
click at [1056, 554] on link "O Shipment Options - FedEx" at bounding box center [1170, 552] width 734 height 33
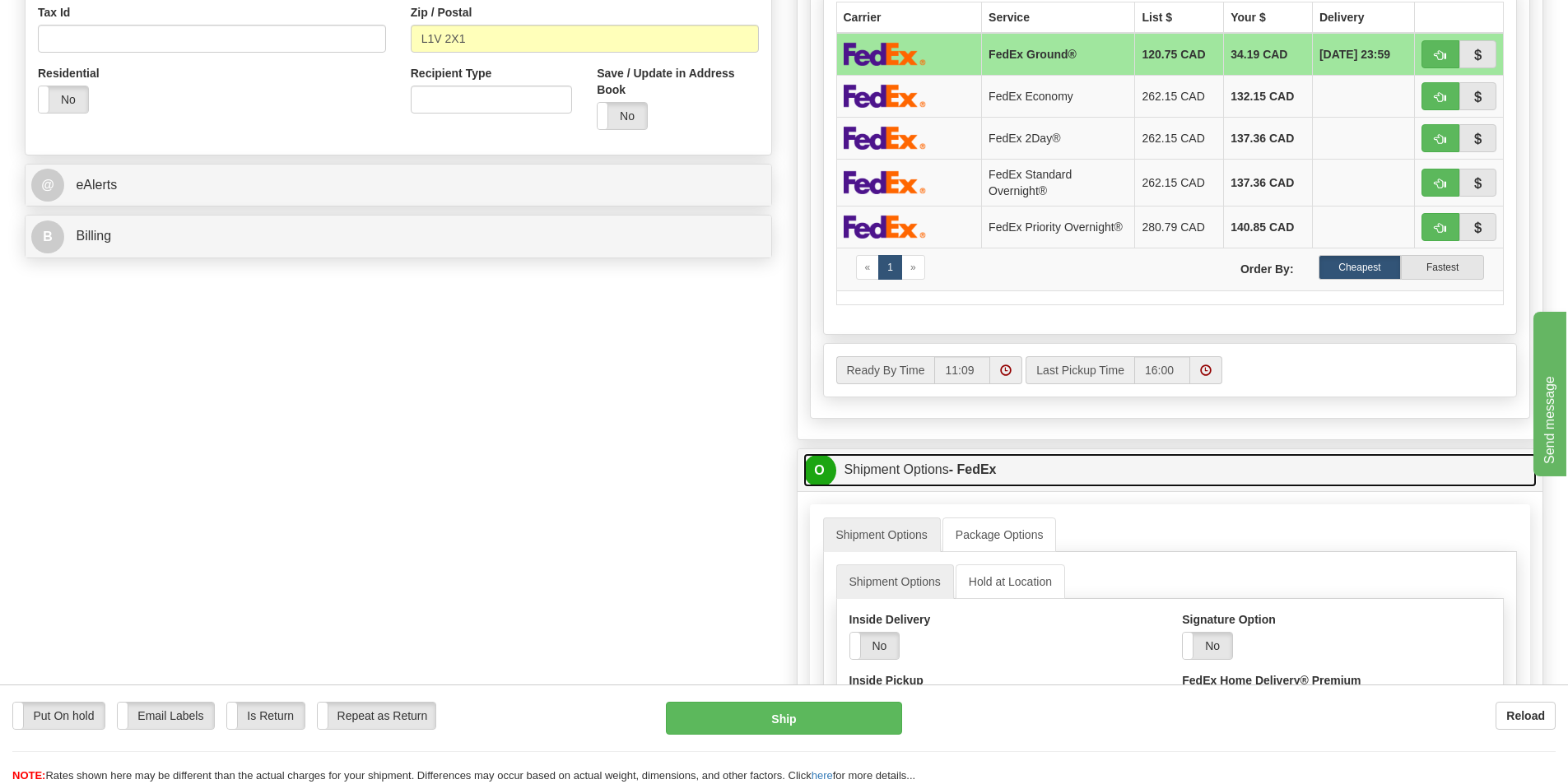
scroll to position [658, 0]
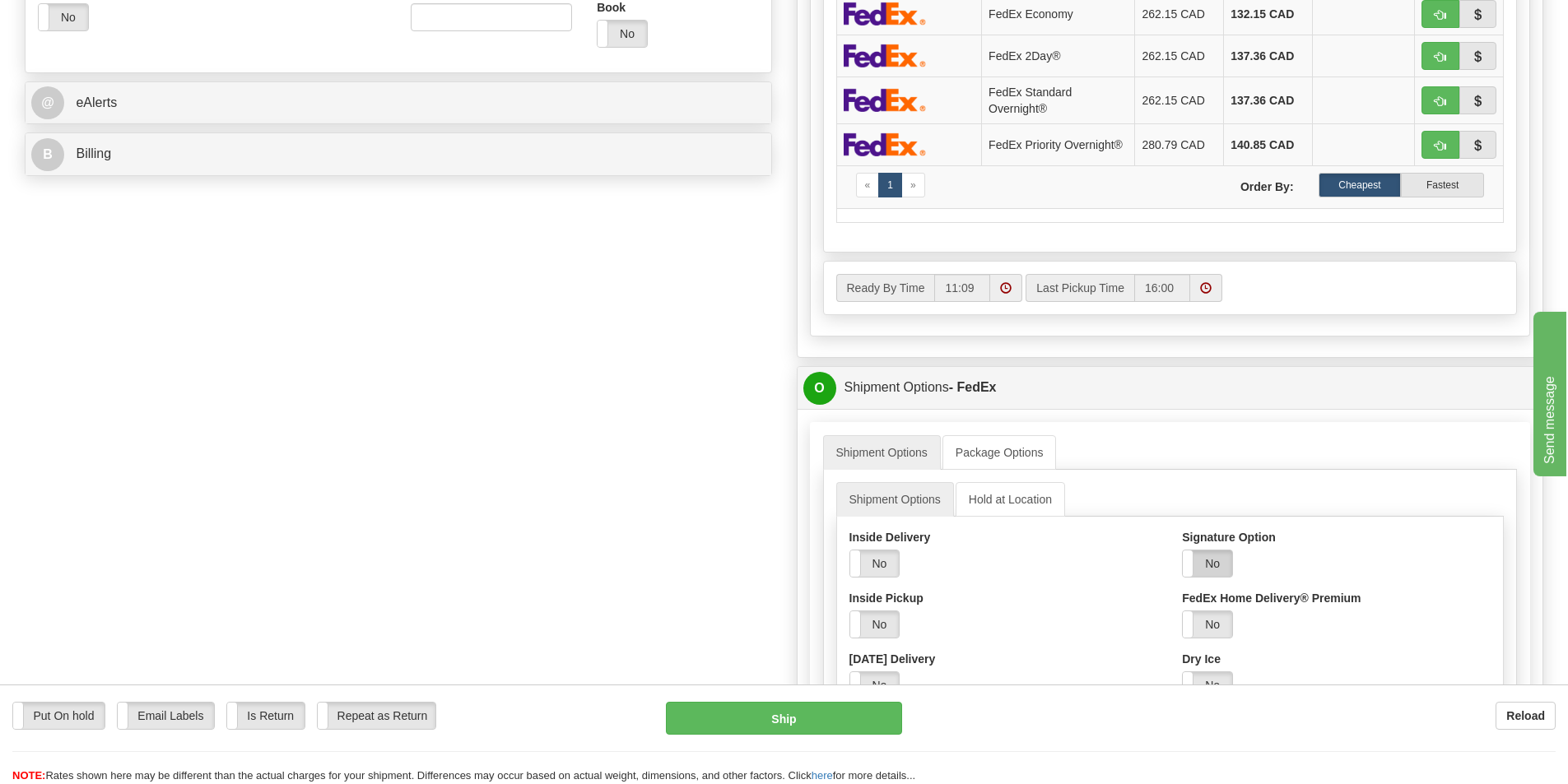
click at [1216, 559] on label "No" at bounding box center [1208, 563] width 50 height 26
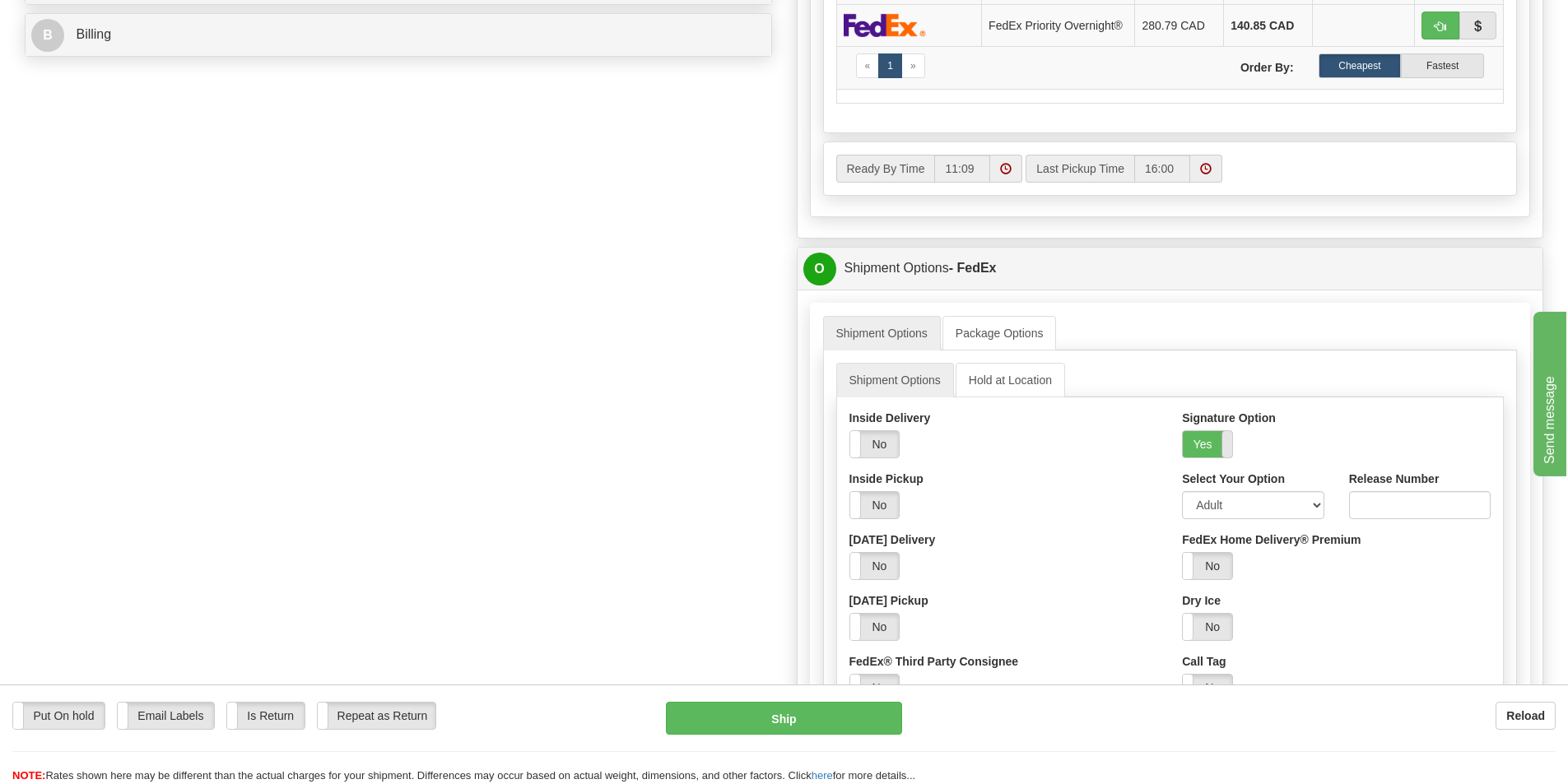
scroll to position [823, 0]
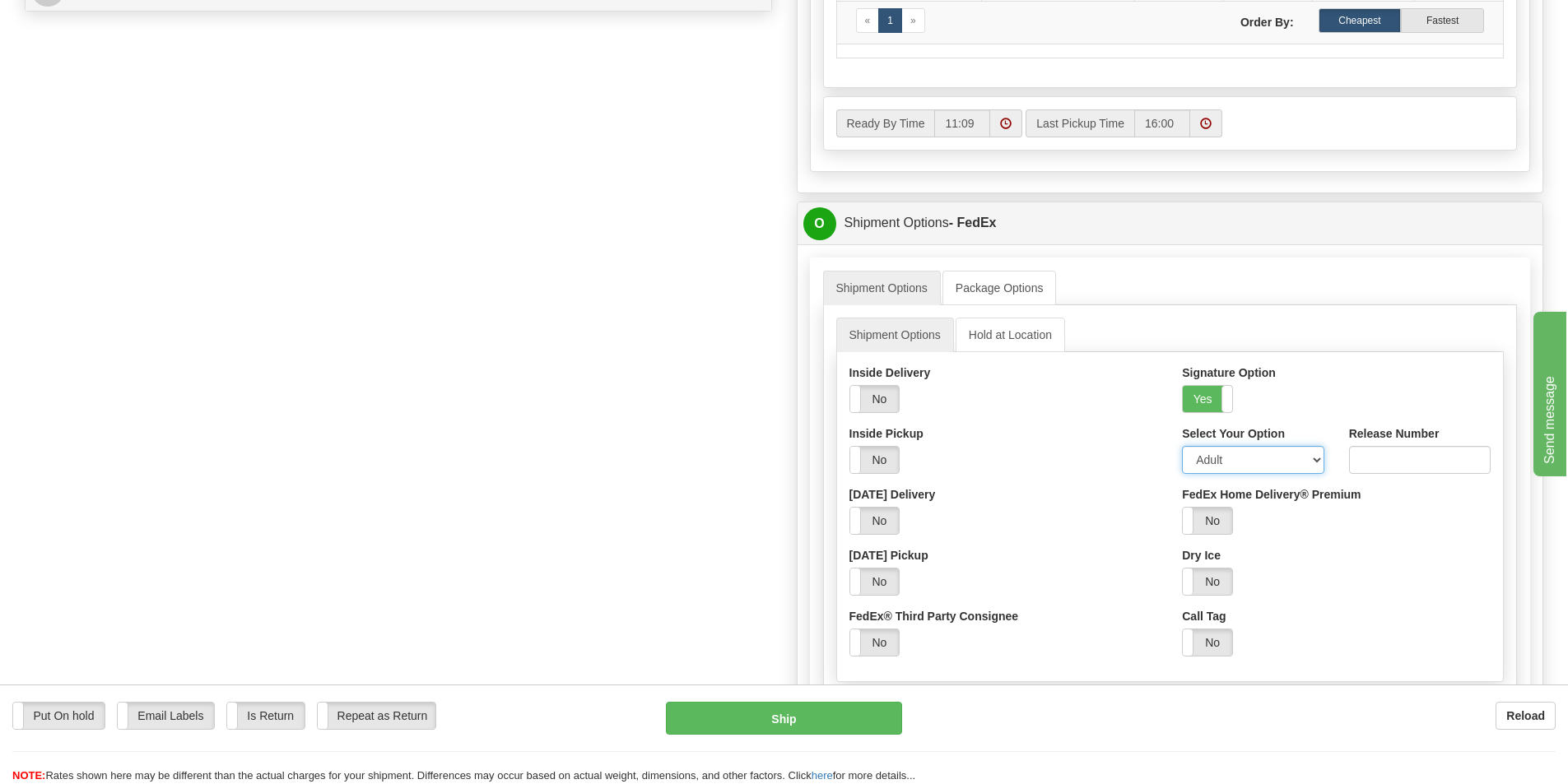
click at [1201, 457] on select "Adult Direct Indirect No Signature Required Service Default" at bounding box center [1253, 459] width 141 height 28
select select "2"
click at [1183, 450] on select "Adult Direct Indirect No Signature Required Service Default" at bounding box center [1253, 459] width 141 height 28
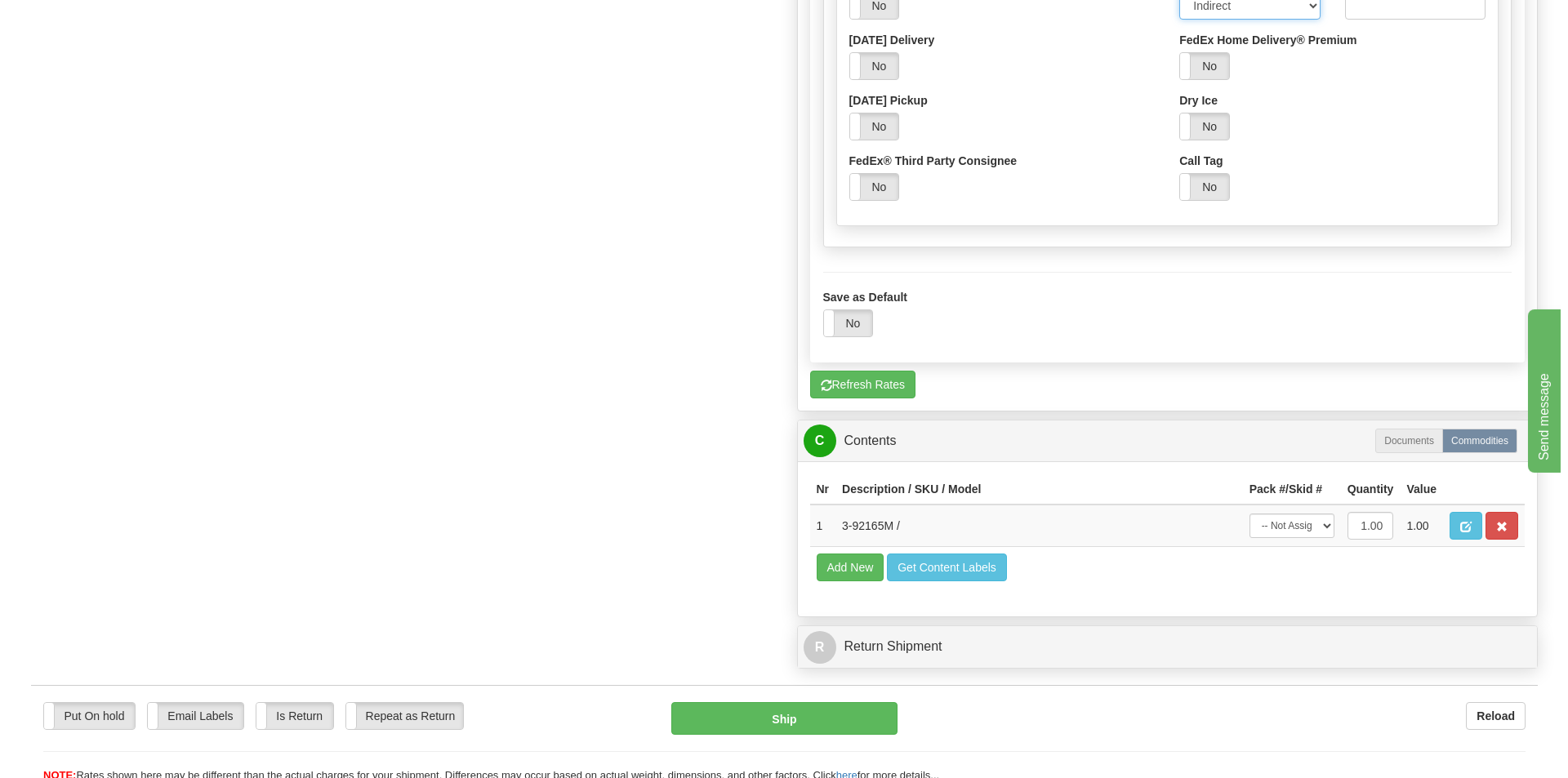
scroll to position [1388, 0]
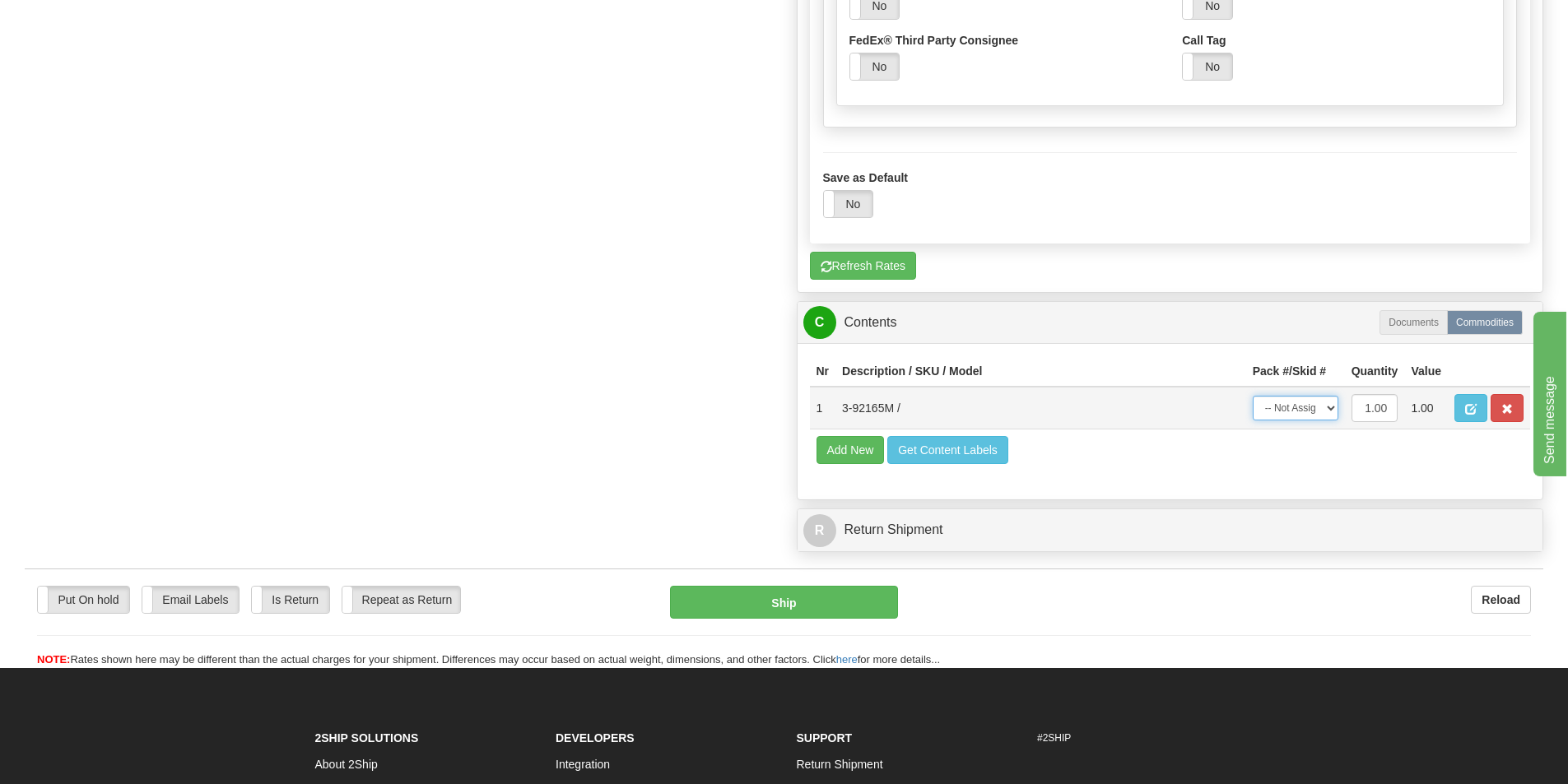
click at [1300, 411] on select "-- Not Assigned -- Package 1" at bounding box center [1295, 408] width 86 height 24
select select "0"
click at [1253, 401] on select "-- Not Assigned -- Package 1" at bounding box center [1295, 408] width 86 height 24
click at [831, 596] on button "Ship" at bounding box center [784, 602] width 228 height 33
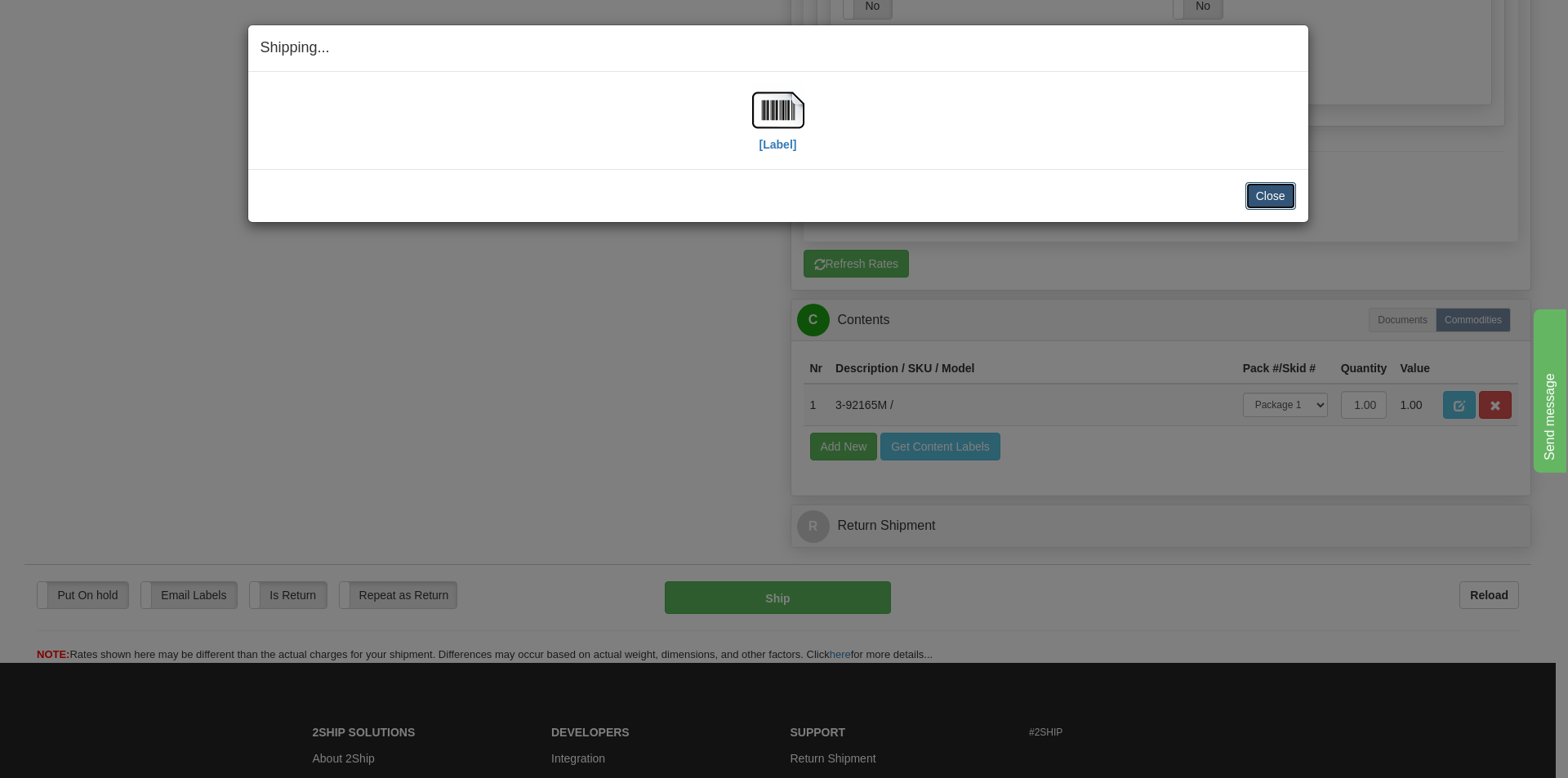
click at [1262, 202] on button "Close" at bounding box center [1270, 196] width 51 height 28
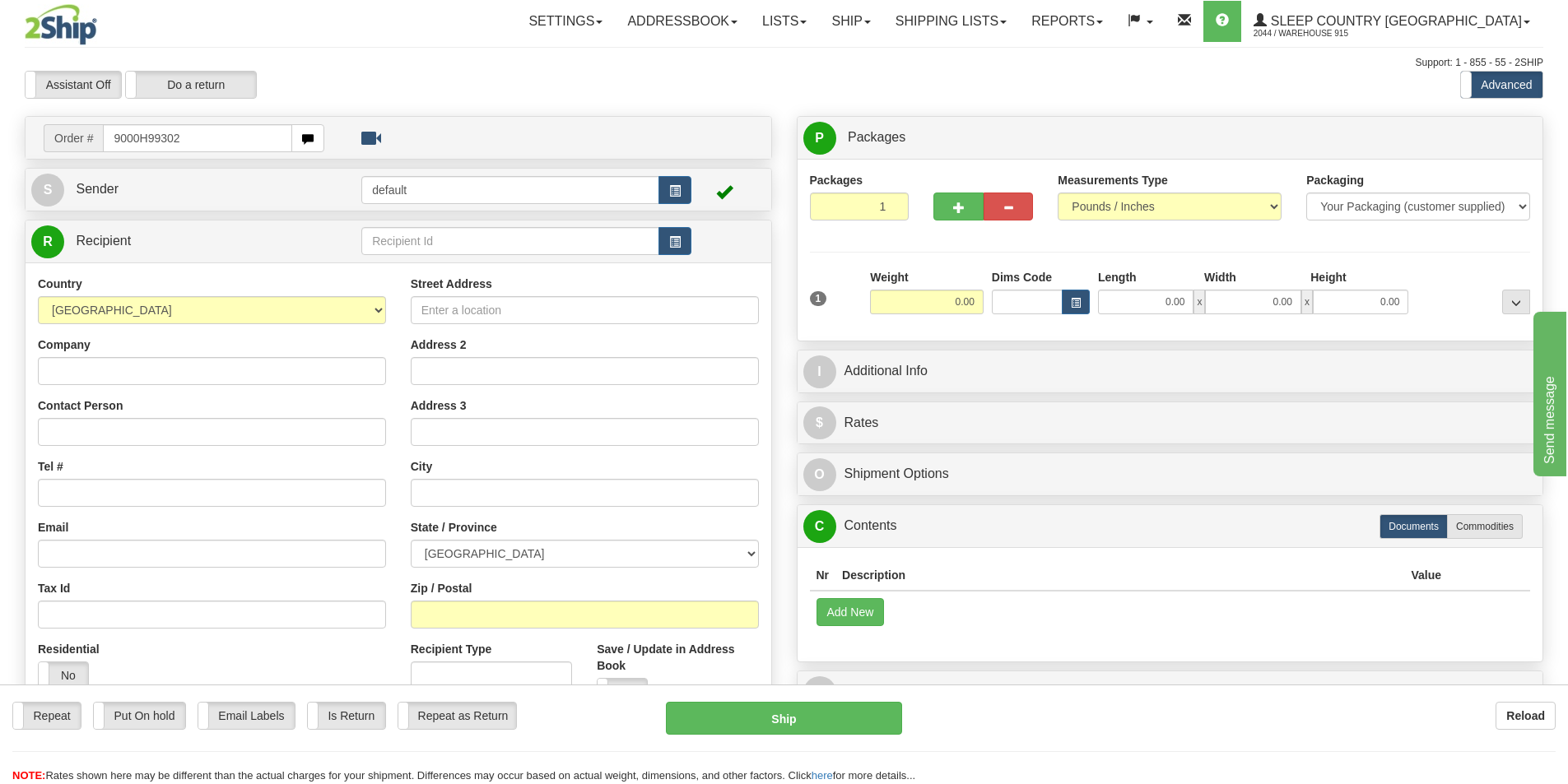
type input "9000H993021"
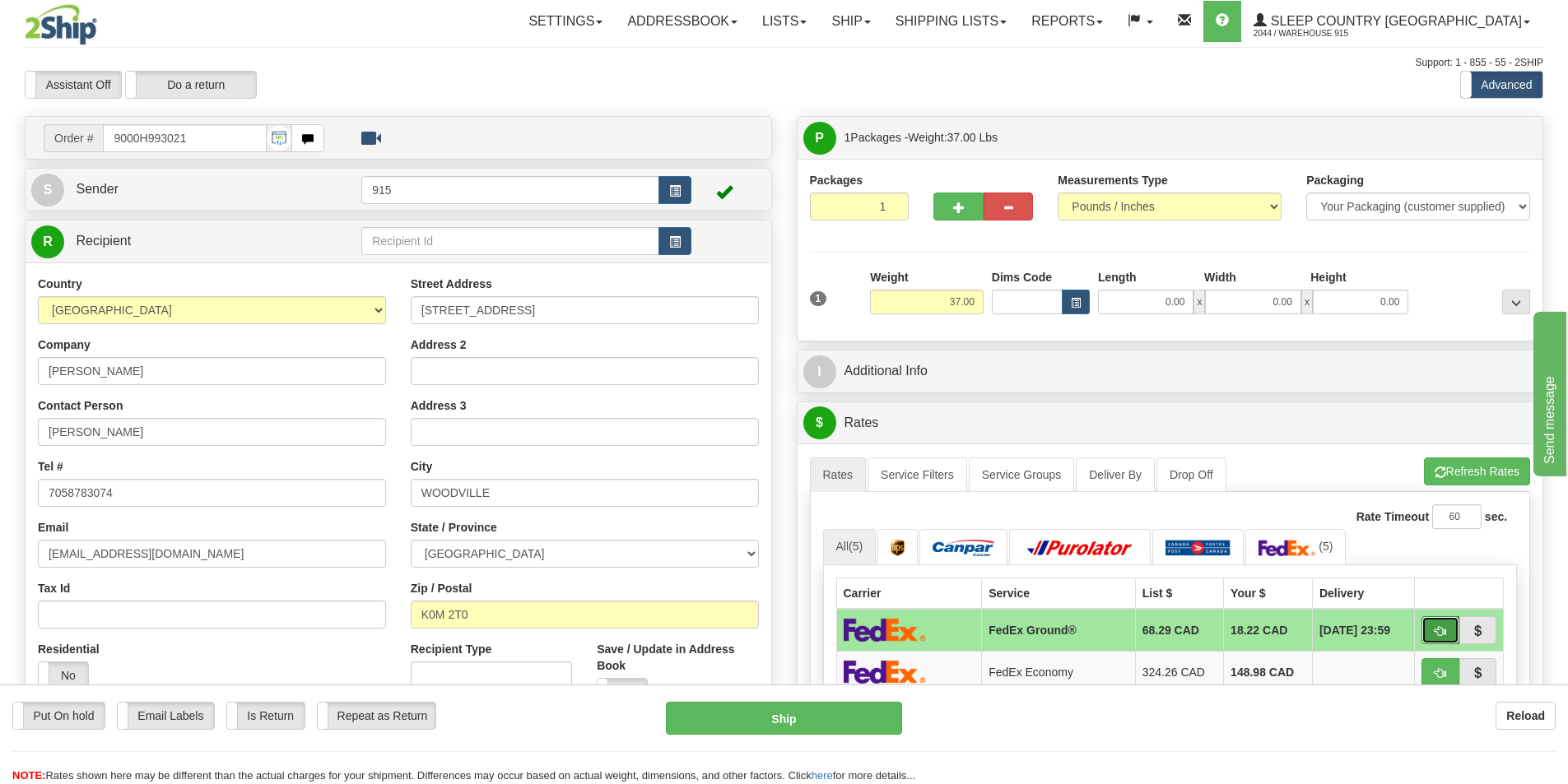
click at [1435, 635] on span "button" at bounding box center [1440, 632] width 12 height 11
type input "92"
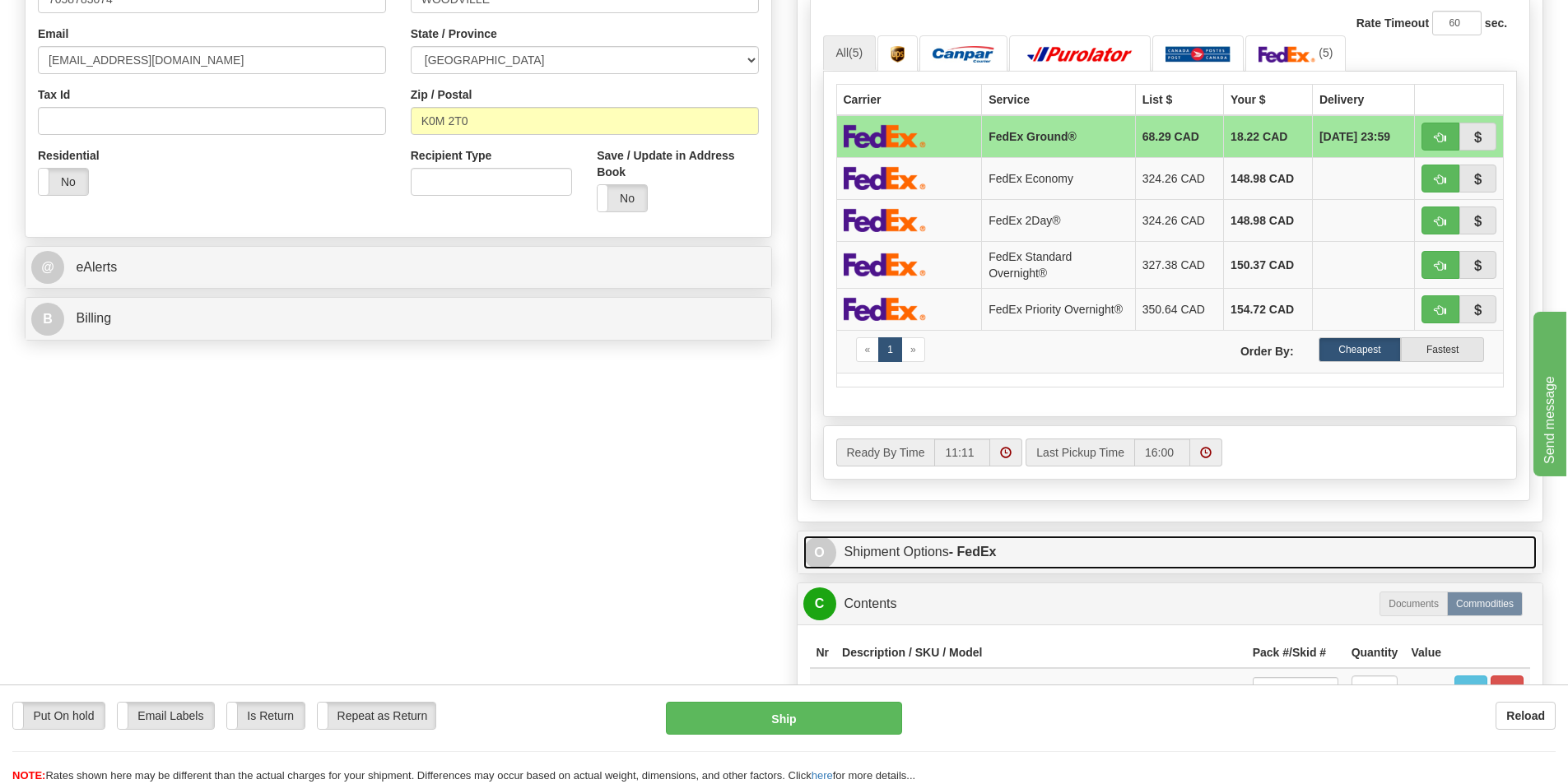
click at [1013, 551] on link "O Shipment Options - FedEx" at bounding box center [1170, 552] width 734 height 33
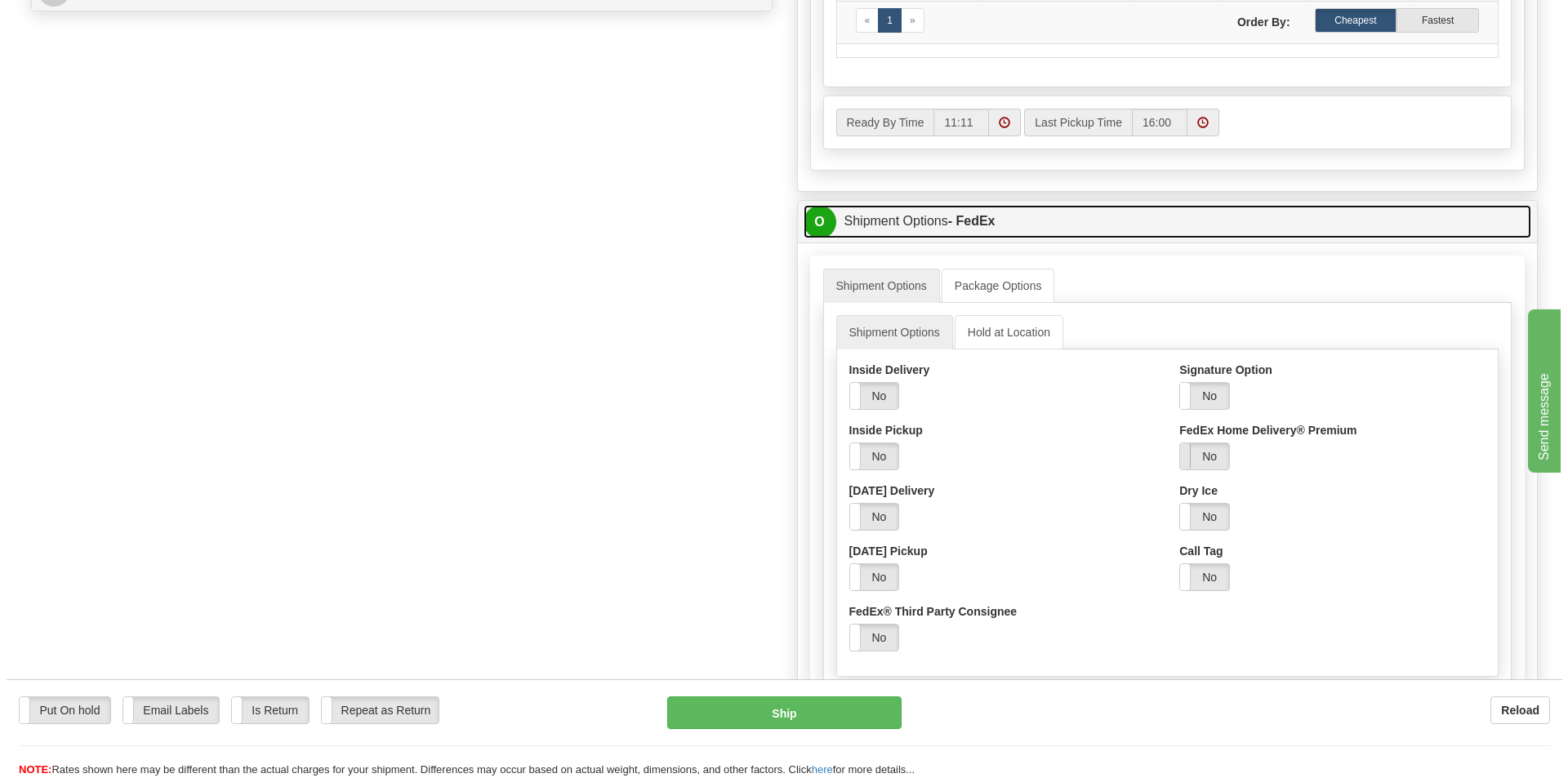
scroll to position [980, 0]
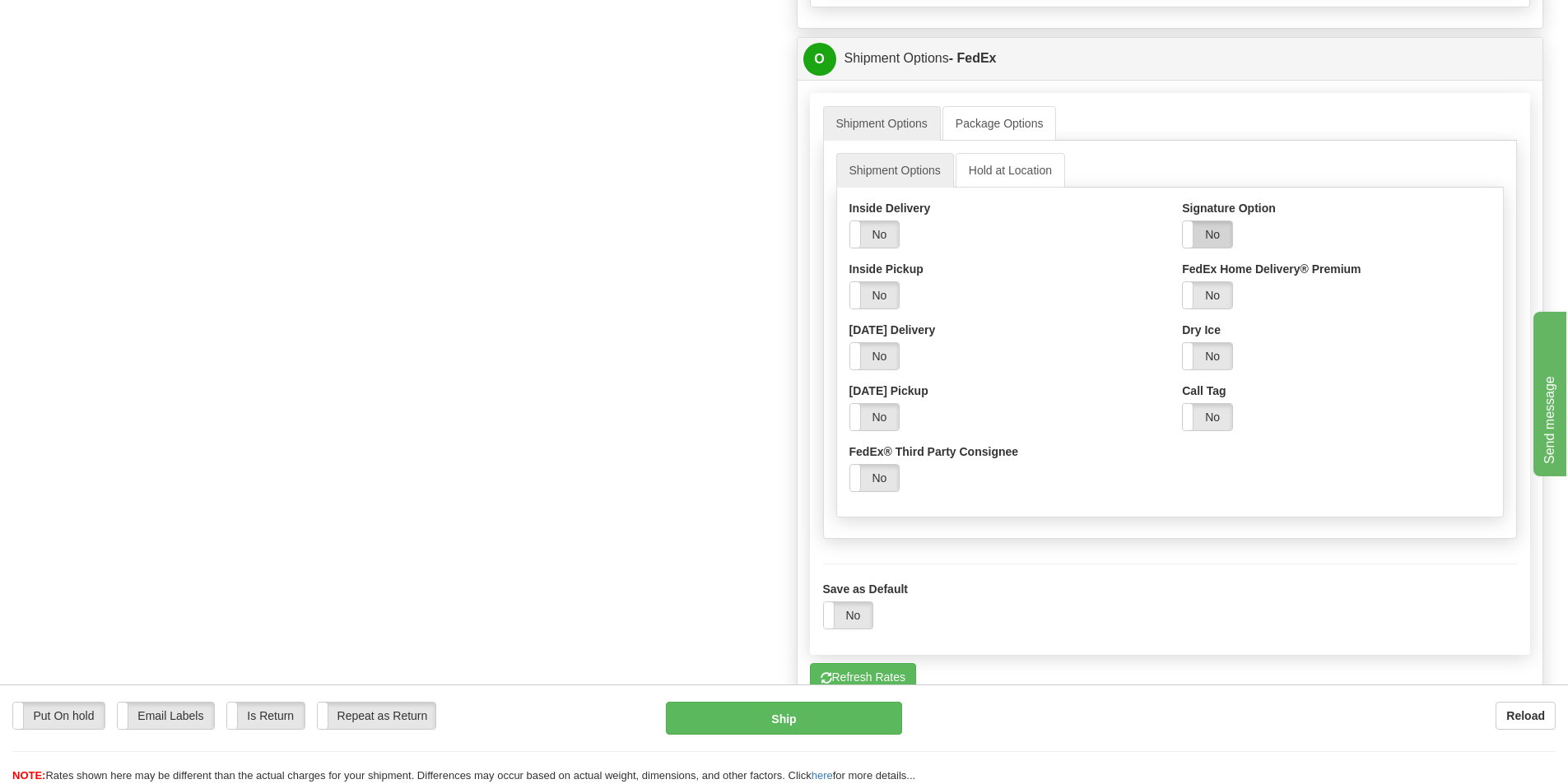
click at [1223, 232] on label "No" at bounding box center [1208, 234] width 50 height 26
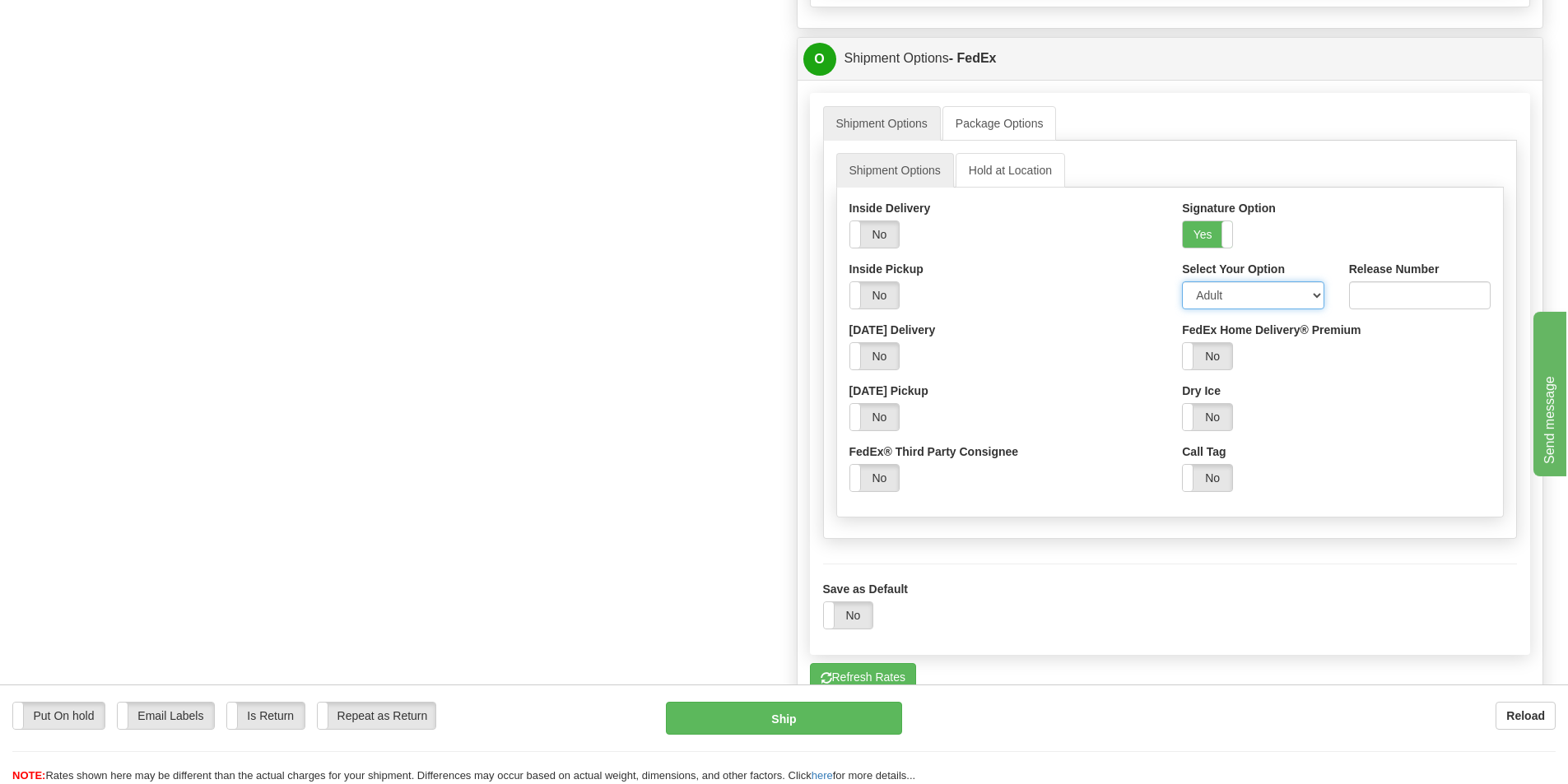
click at [1223, 302] on select "Adult Direct Indirect No Signature Required Service Default" at bounding box center [1253, 295] width 141 height 28
select select "2"
click at [1183, 285] on select "Adult Direct Indirect No Signature Required Service Default" at bounding box center [1253, 295] width 141 height 28
click at [850, 725] on button "Ship" at bounding box center [784, 718] width 236 height 33
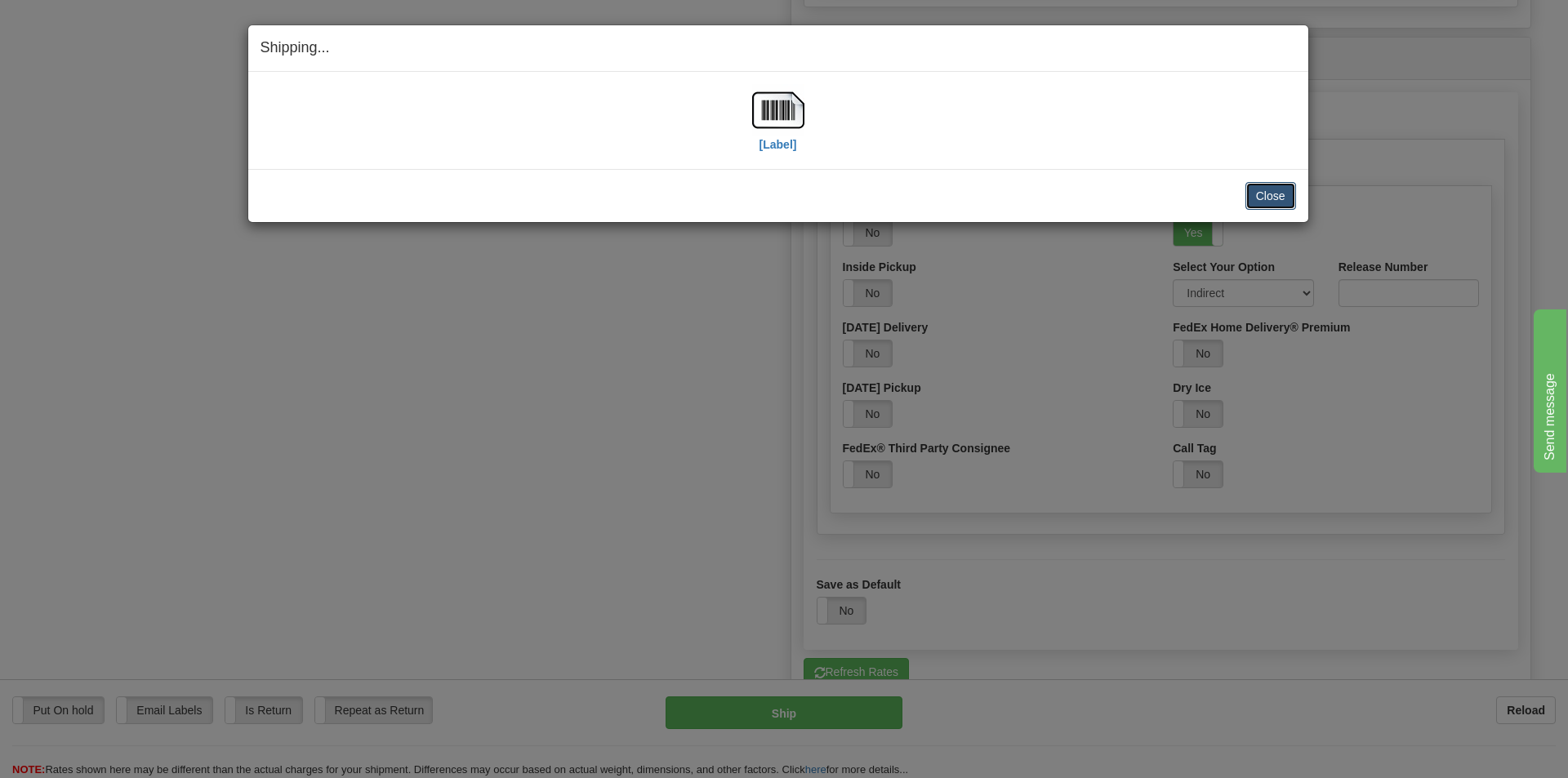
click at [1270, 192] on button "Close" at bounding box center [1270, 196] width 51 height 28
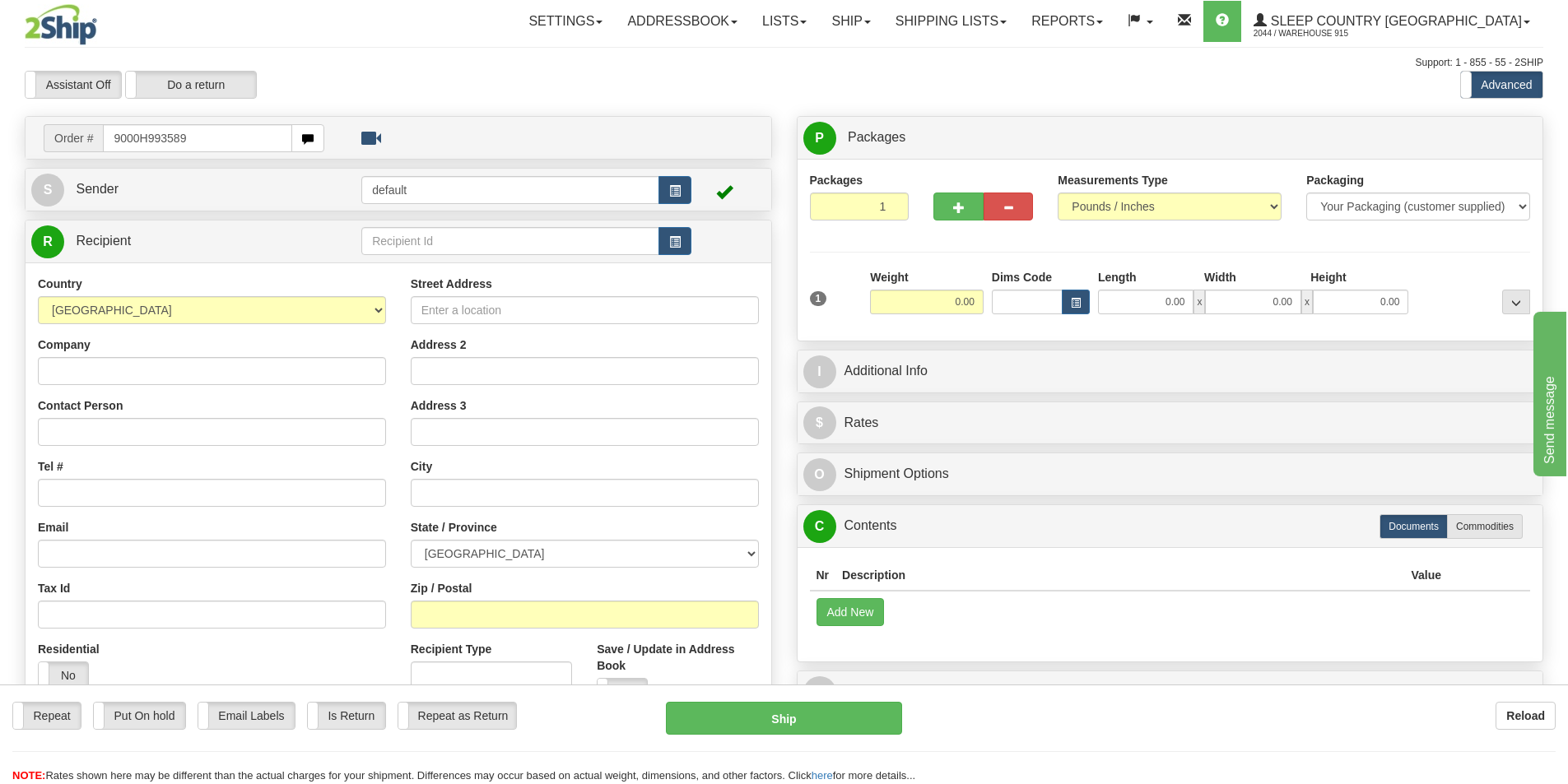
type input "9000H993589"
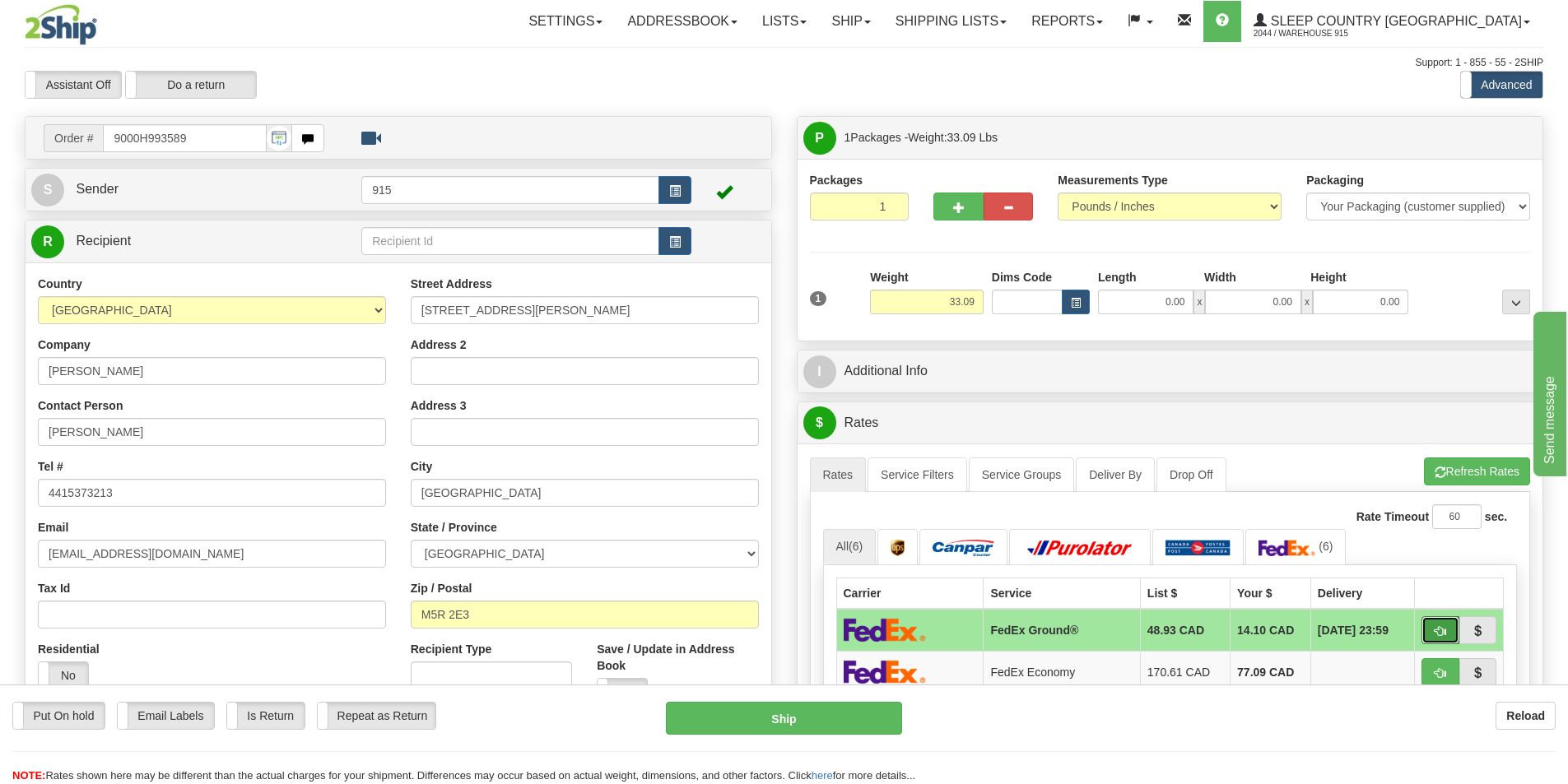
click at [1433, 630] on button "button" at bounding box center [1441, 630] width 38 height 28
type input "92"
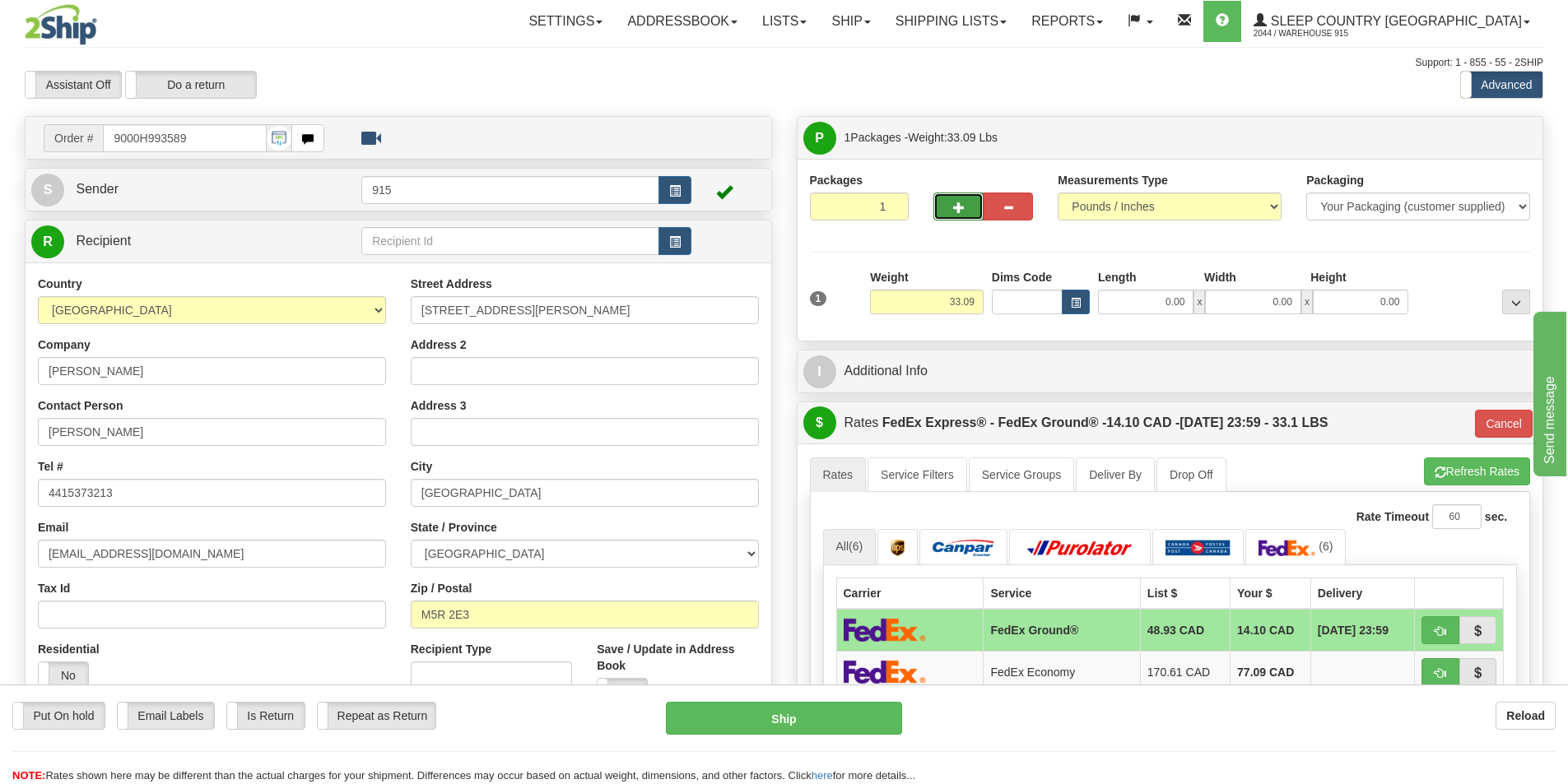
click at [966, 208] on button "button" at bounding box center [958, 206] width 50 height 28
type input "2"
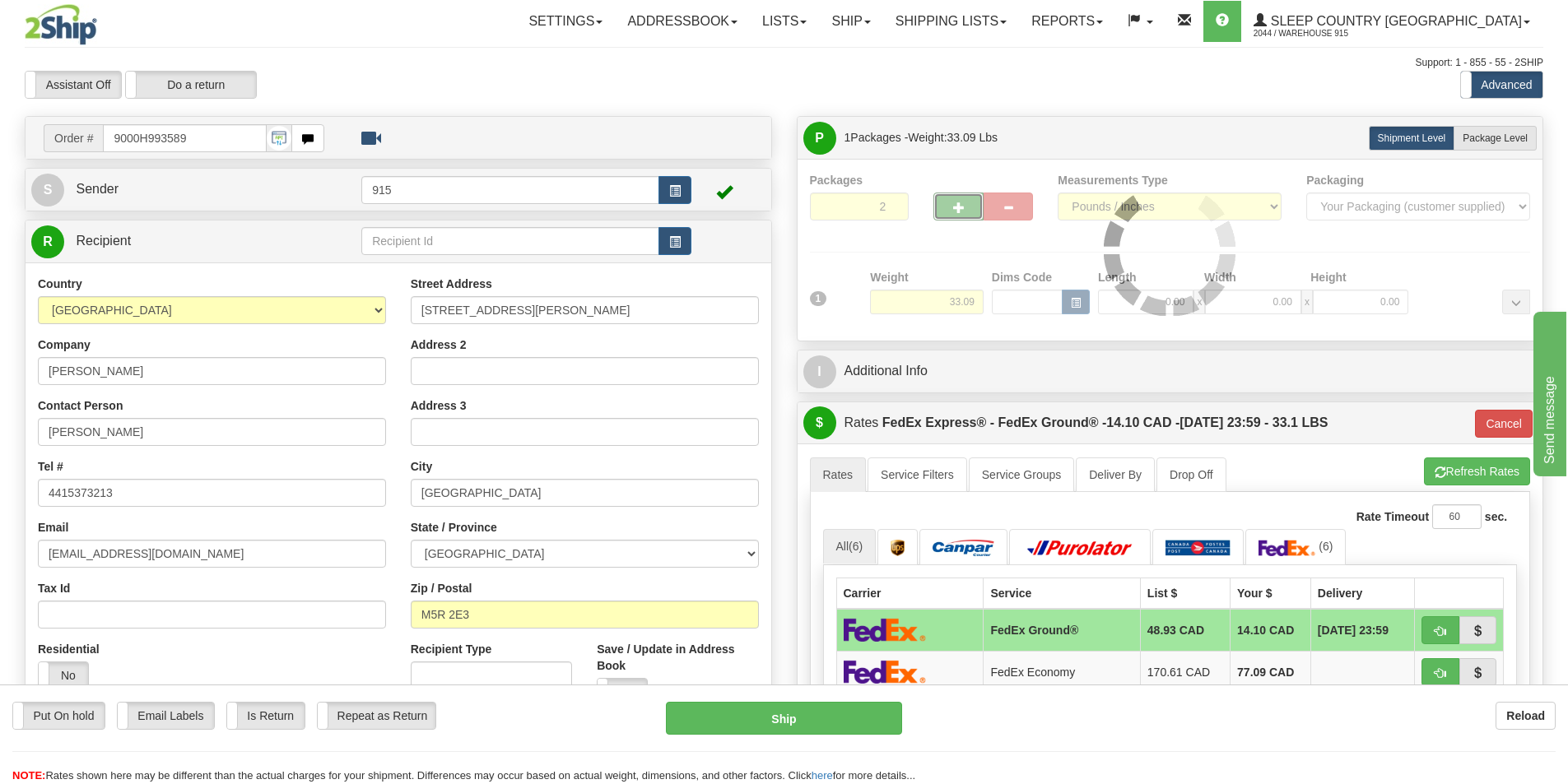
type input "92"
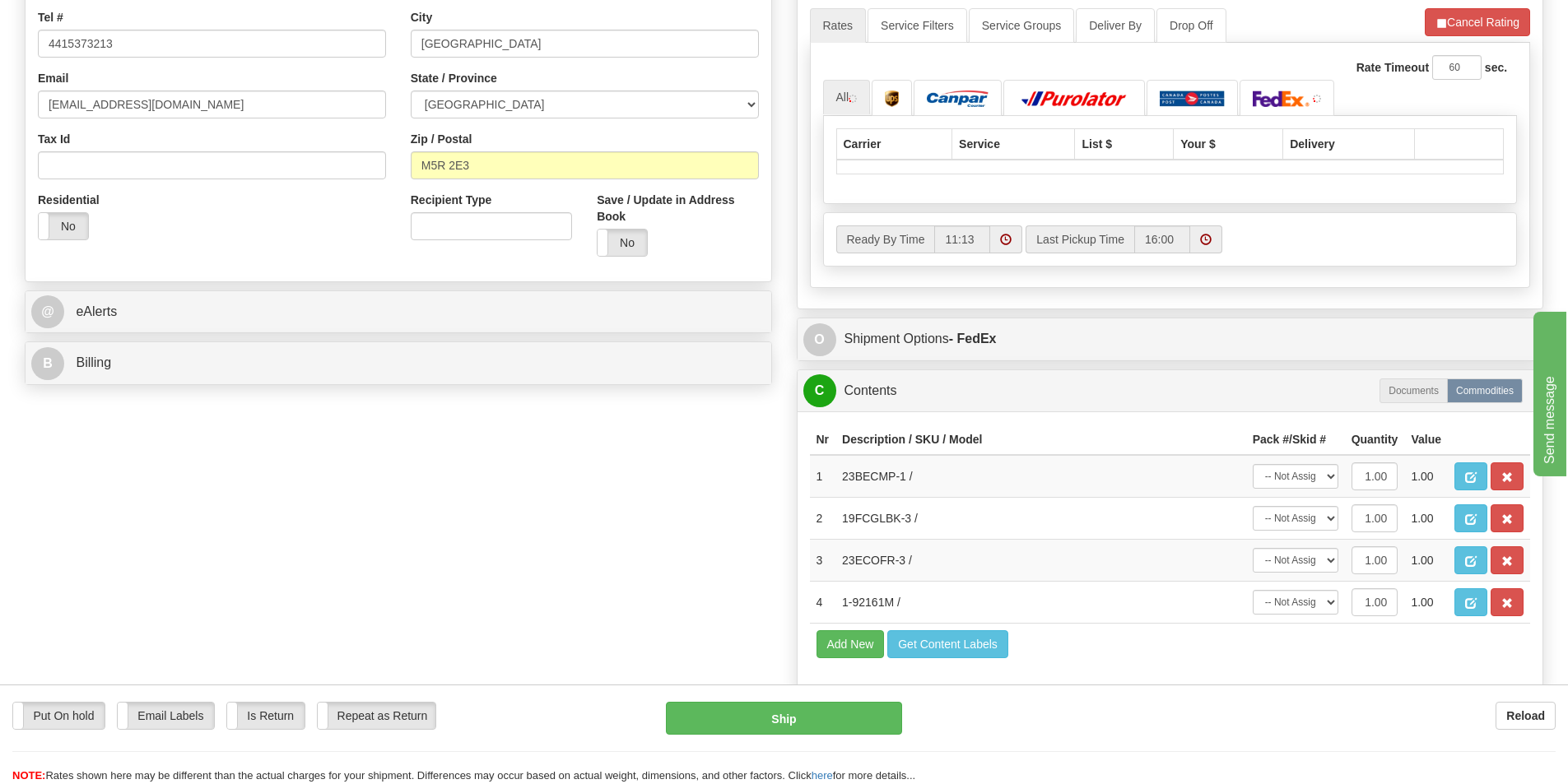
scroll to position [493, 0]
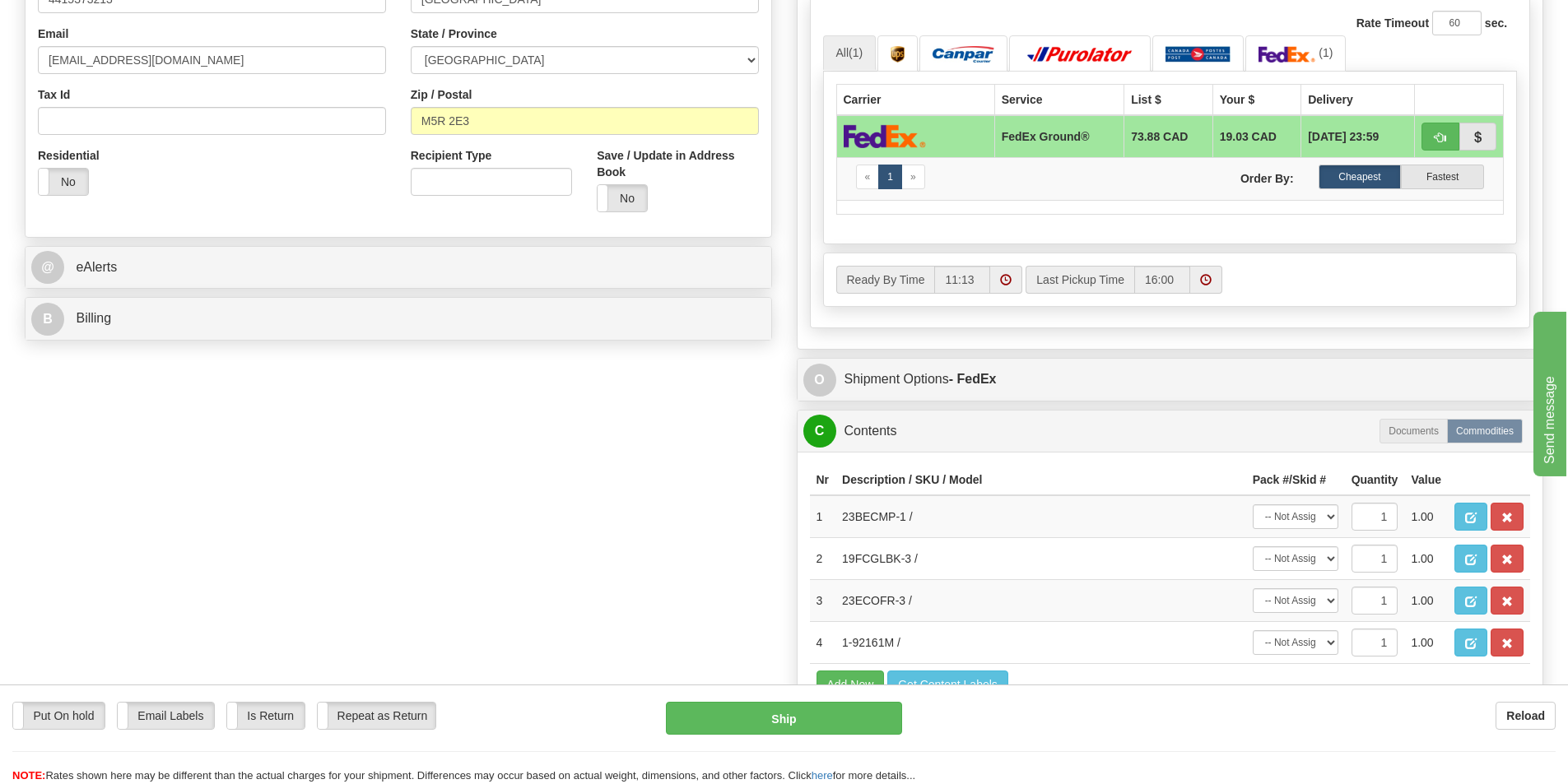
click at [1450, 115] on td at bounding box center [1459, 137] width 89 height 43
click at [1441, 130] on button "button" at bounding box center [1441, 136] width 38 height 28
click at [1317, 644] on select "-- Not Assigned -- Package 1 Package 2" at bounding box center [1295, 642] width 86 height 24
select select "0"
click at [1253, 630] on select "-- Not Assigned -- Package 1 Package 2" at bounding box center [1295, 642] width 86 height 24
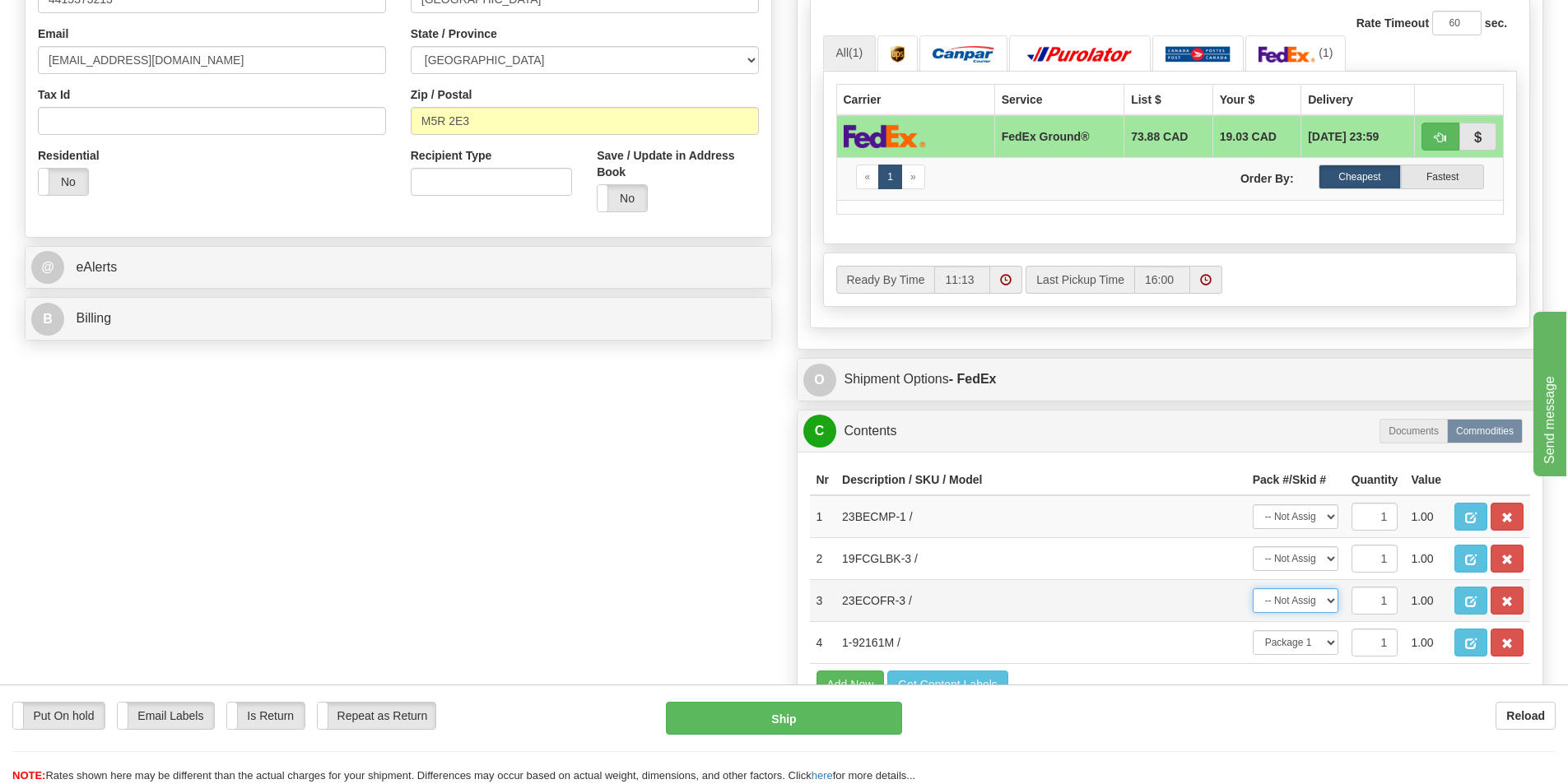
click at [1307, 590] on select "-- Not Assigned -- Package 1 Package 2" at bounding box center [1295, 600] width 86 height 24
select select "1"
click at [1253, 589] on select "-- Not Assigned -- Package 1 Package 2" at bounding box center [1295, 600] width 86 height 24
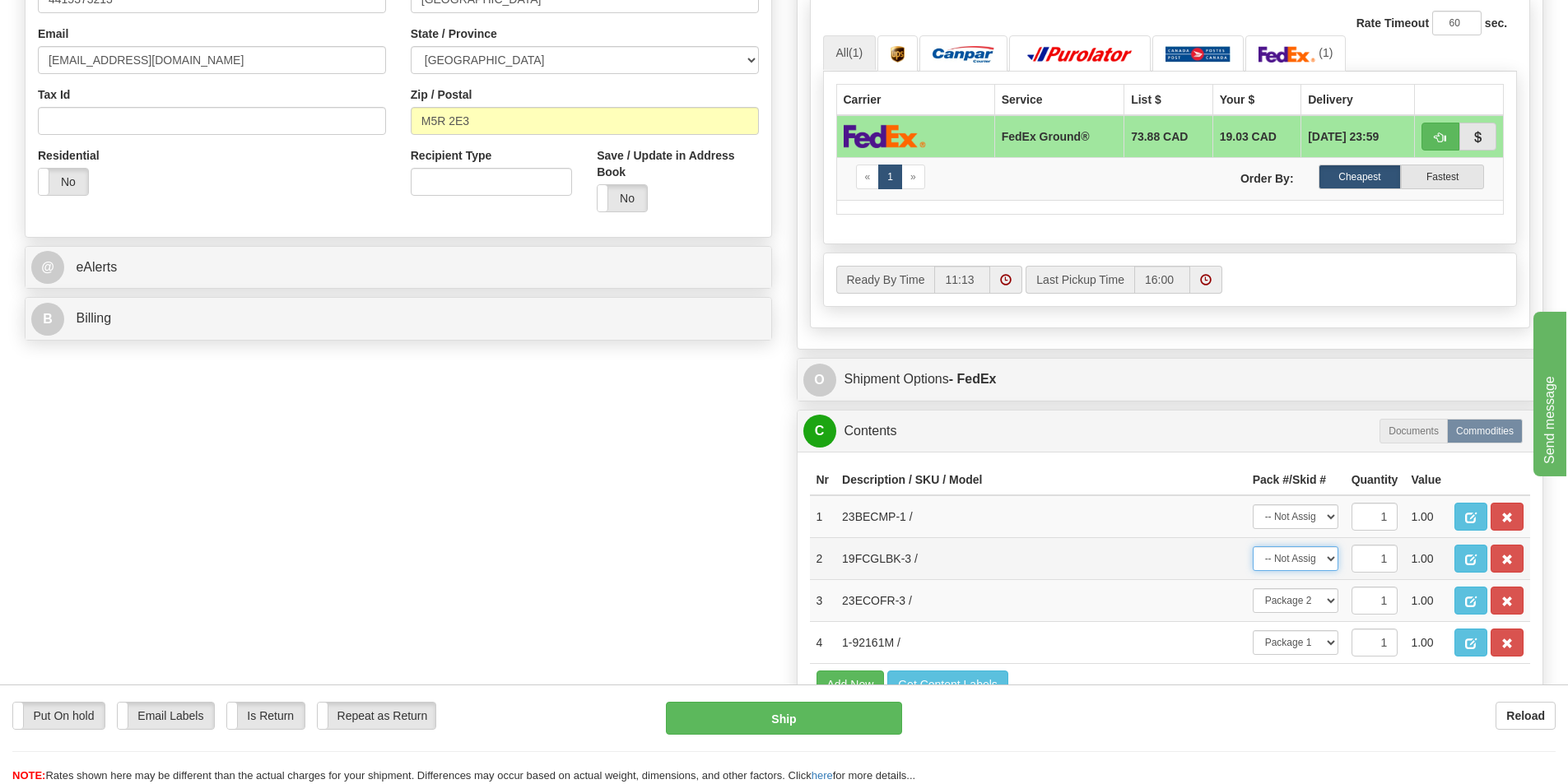
click at [1302, 554] on select "-- Not Assigned -- Package 1 Package 2" at bounding box center [1295, 558] width 86 height 24
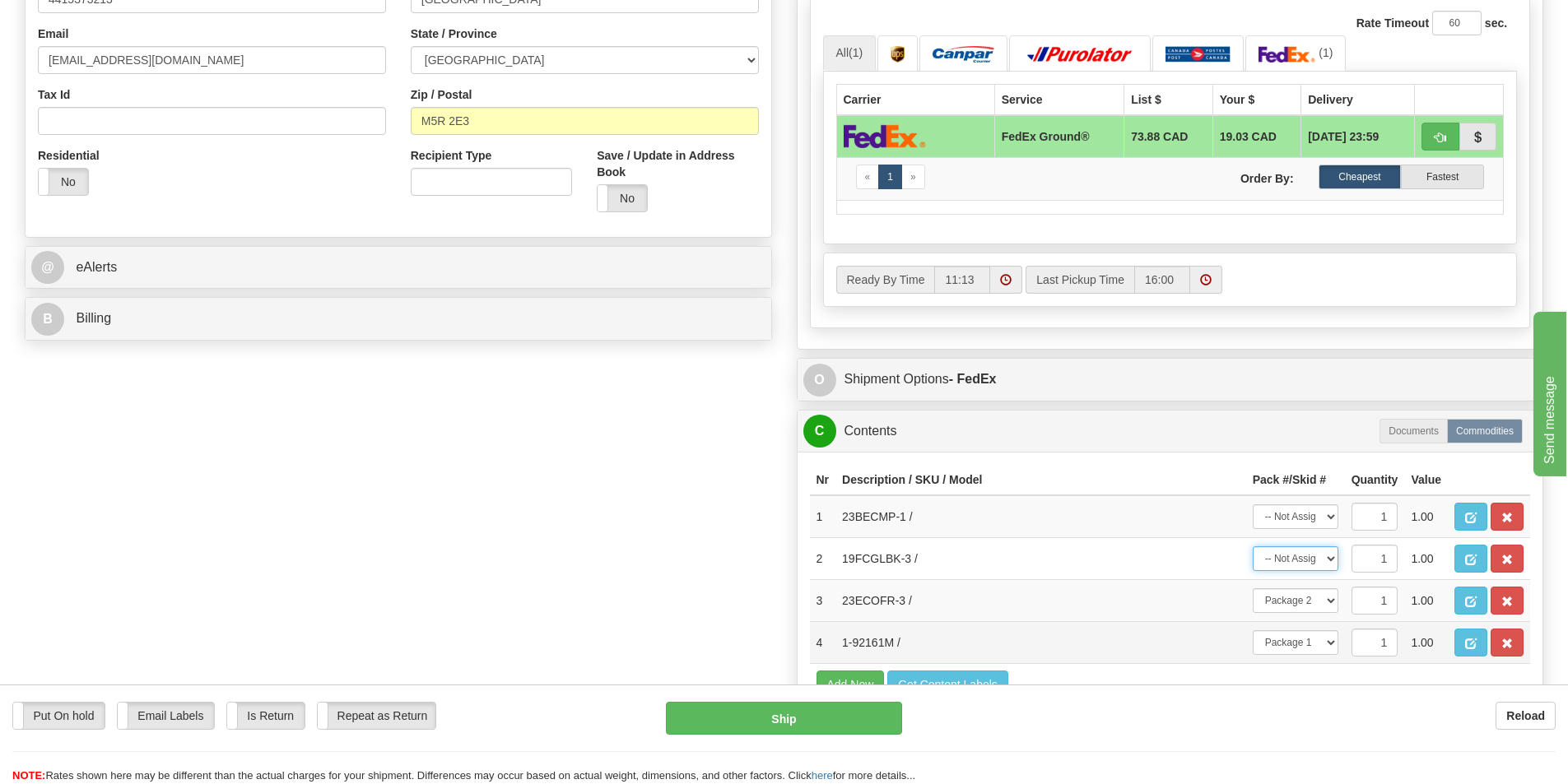
select select "1"
click at [1253, 546] on select "-- Not Assigned -- Package 1 Package 2" at bounding box center [1295, 558] width 86 height 24
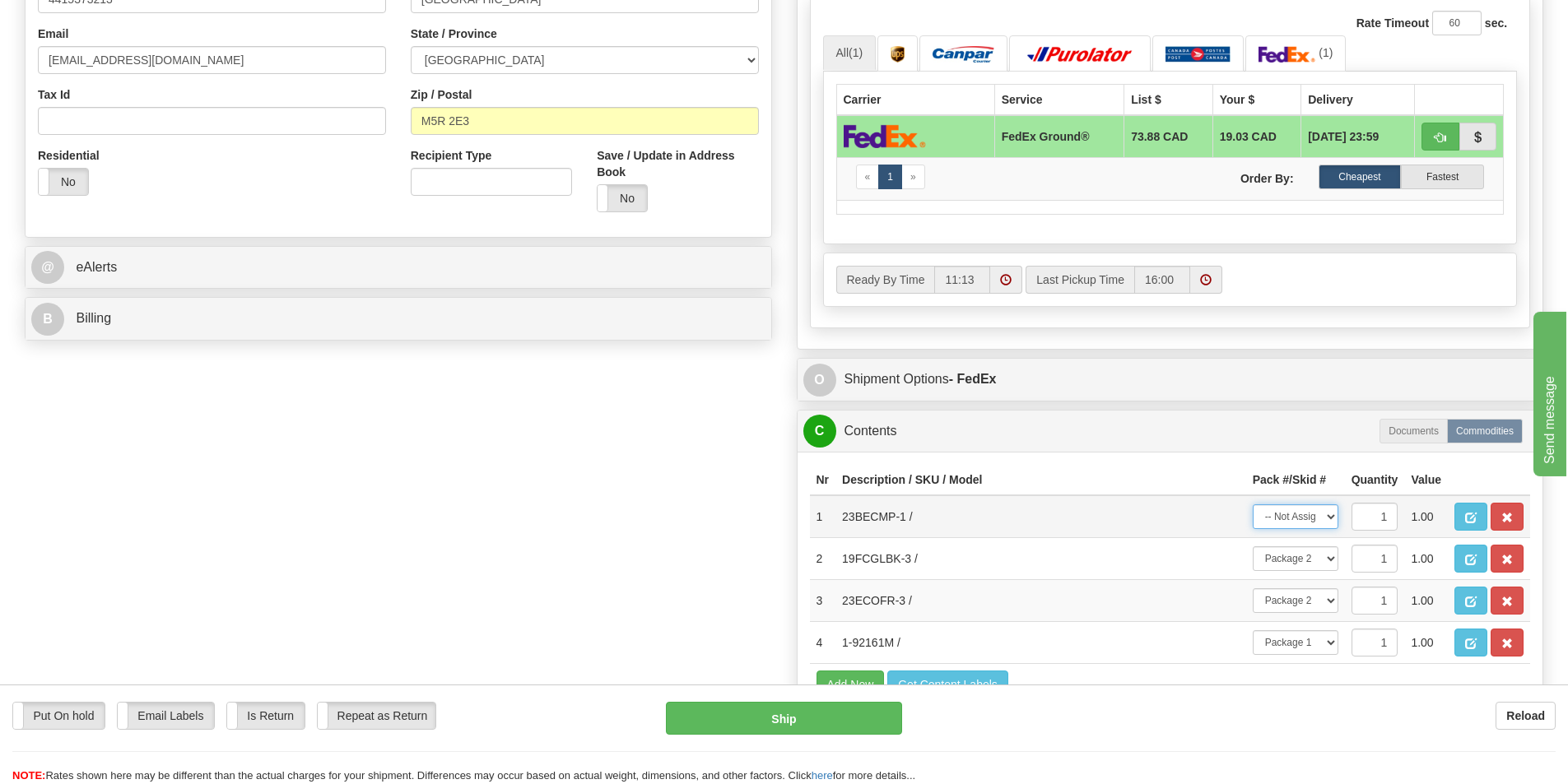
click at [1289, 509] on select "-- Not Assigned -- Package 1 Package 2" at bounding box center [1295, 516] width 86 height 24
select select "1"
click at [1253, 504] on select "-- Not Assigned -- Package 1 Package 2" at bounding box center [1295, 516] width 86 height 24
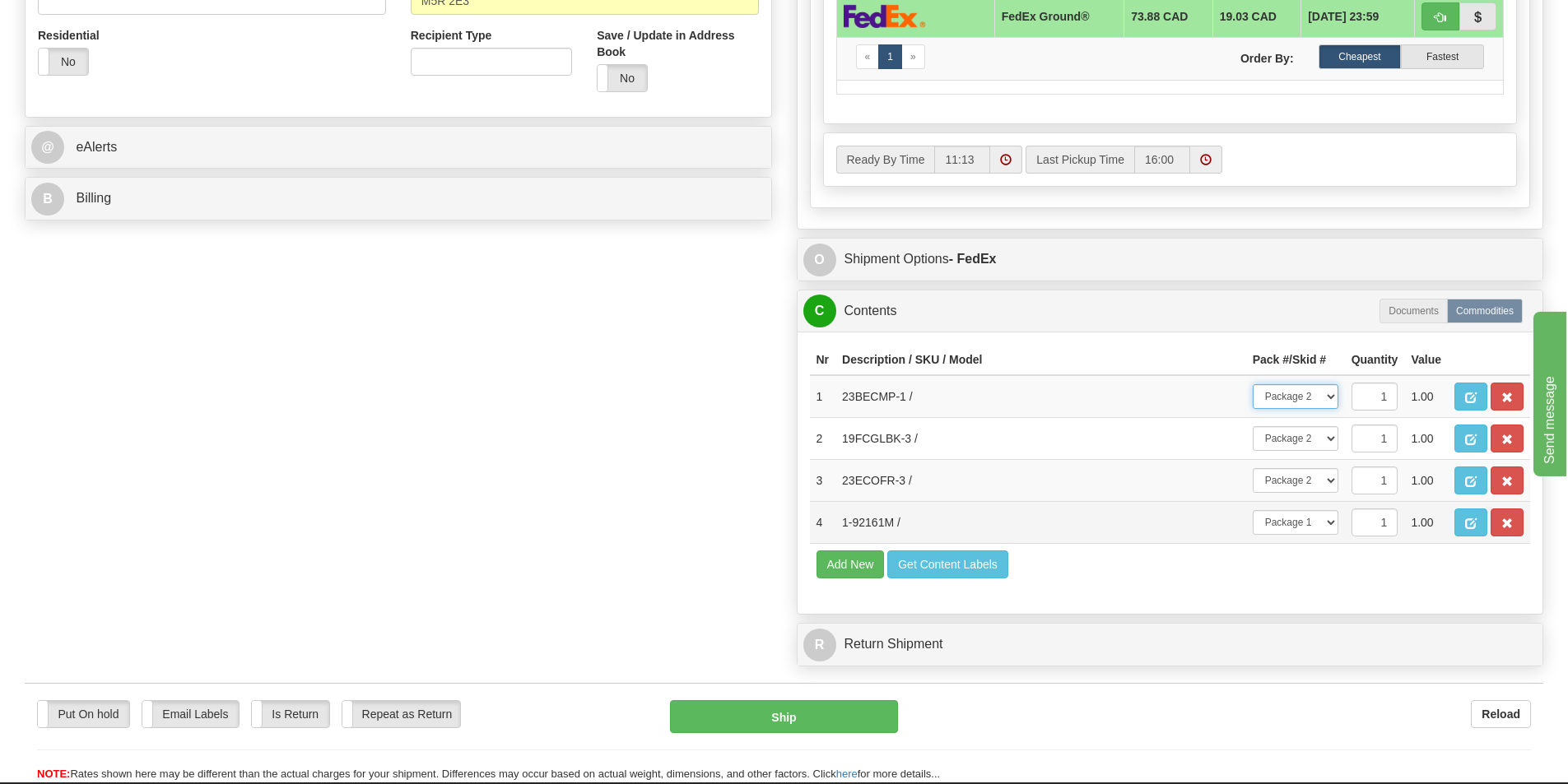
scroll to position [658, 0]
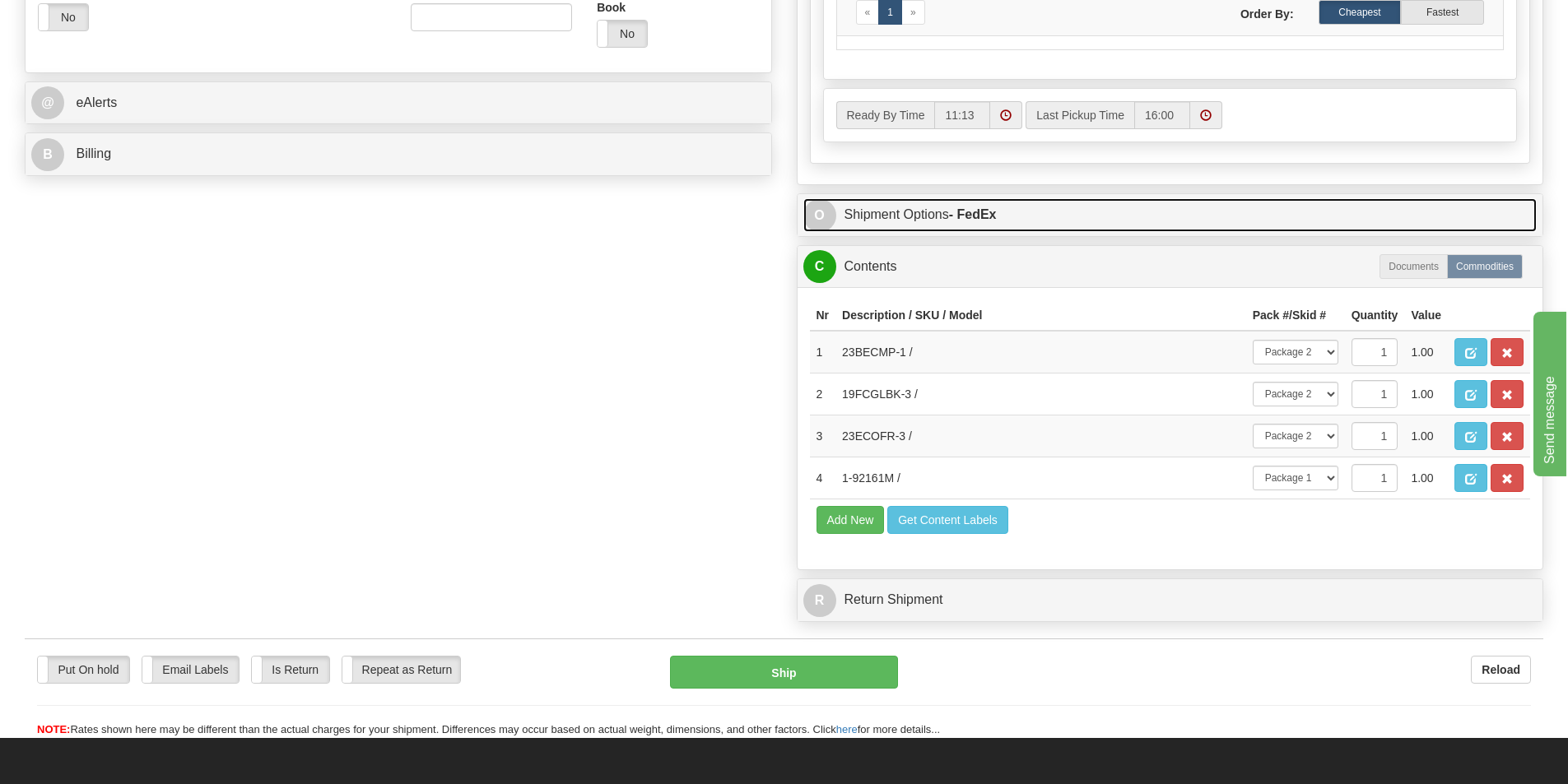
click at [1045, 219] on link "O Shipment Options - FedEx" at bounding box center [1170, 214] width 734 height 33
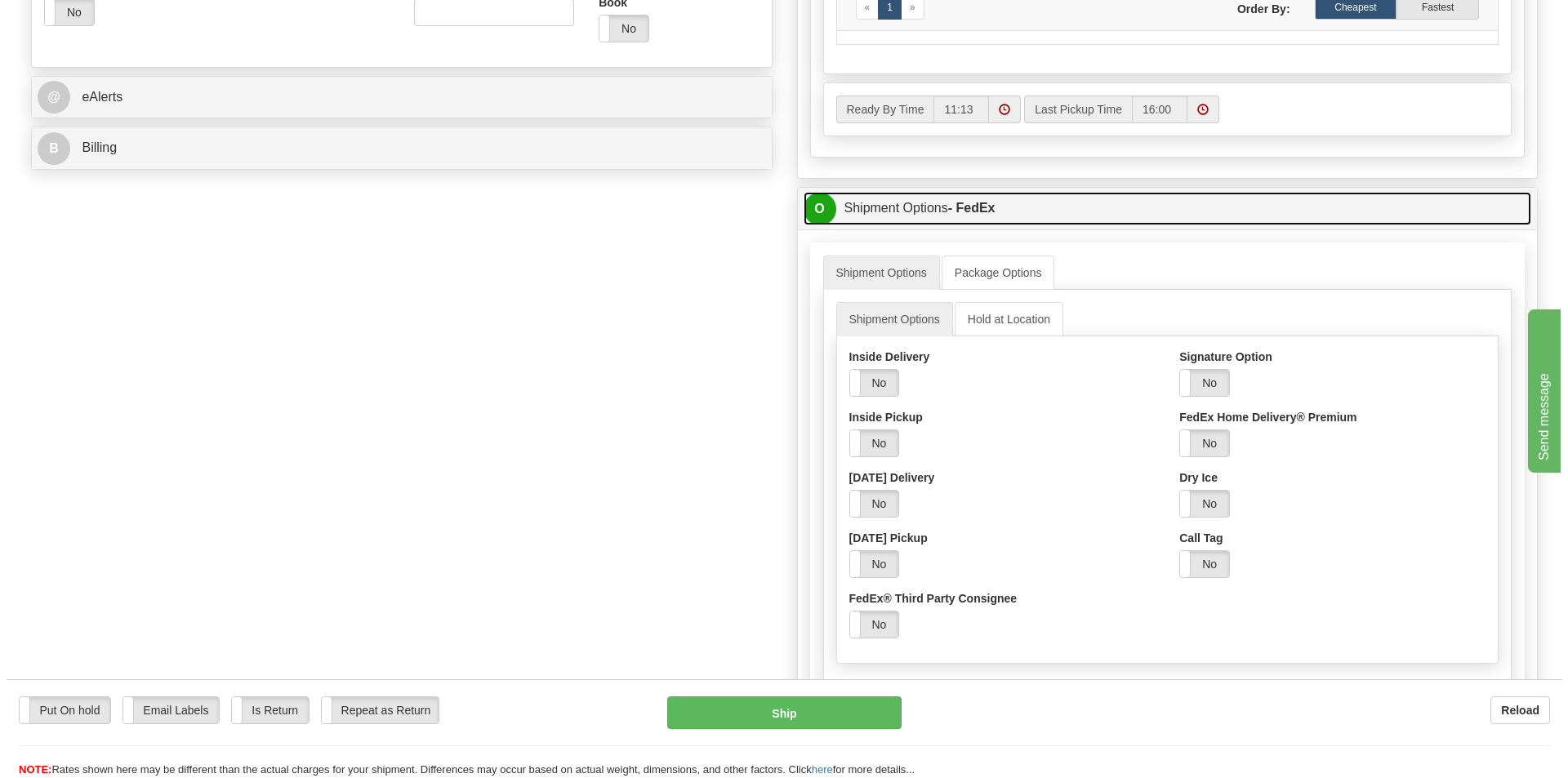
scroll to position [816, 0]
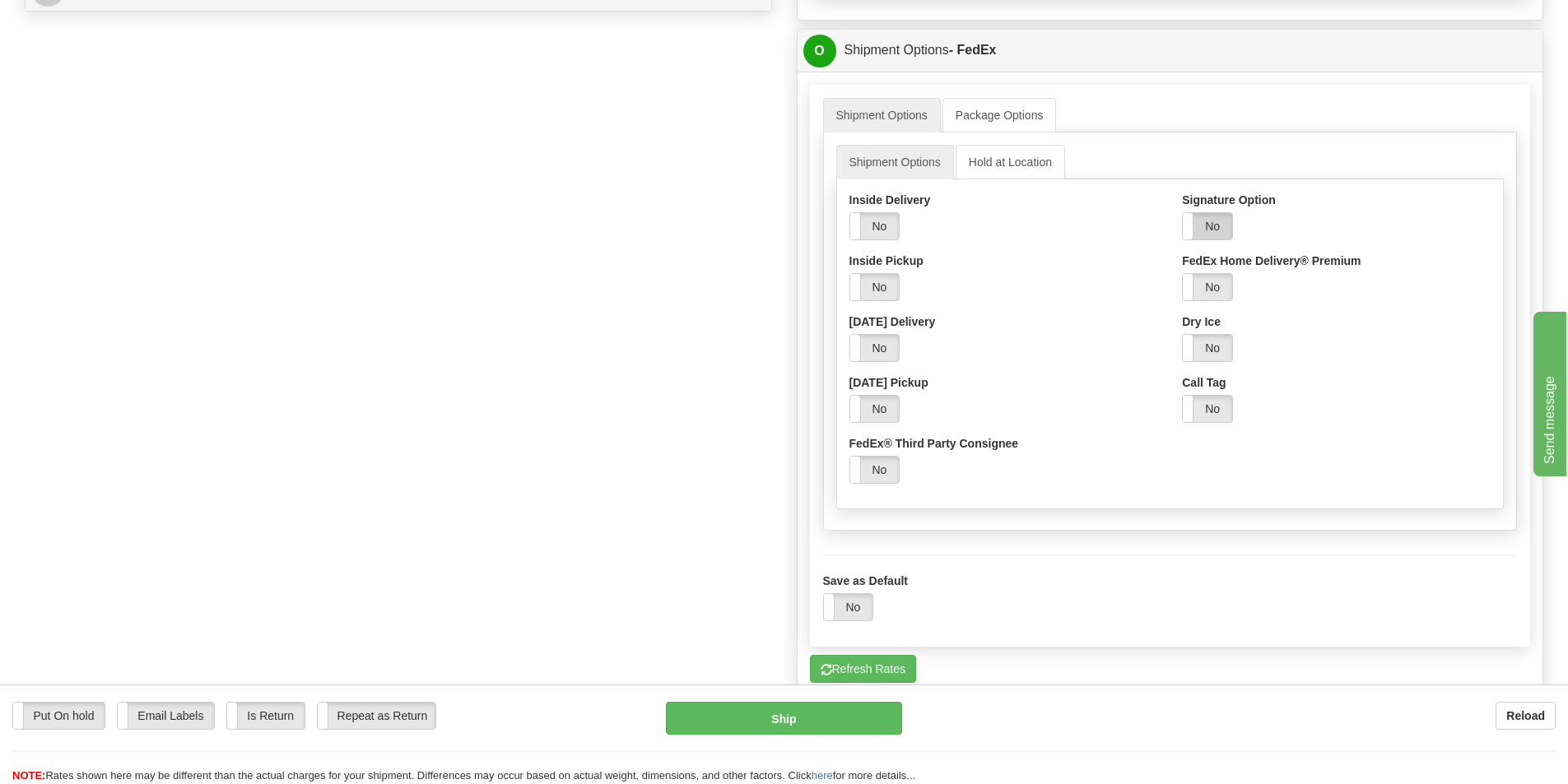
click at [1213, 216] on label "No" at bounding box center [1208, 226] width 50 height 26
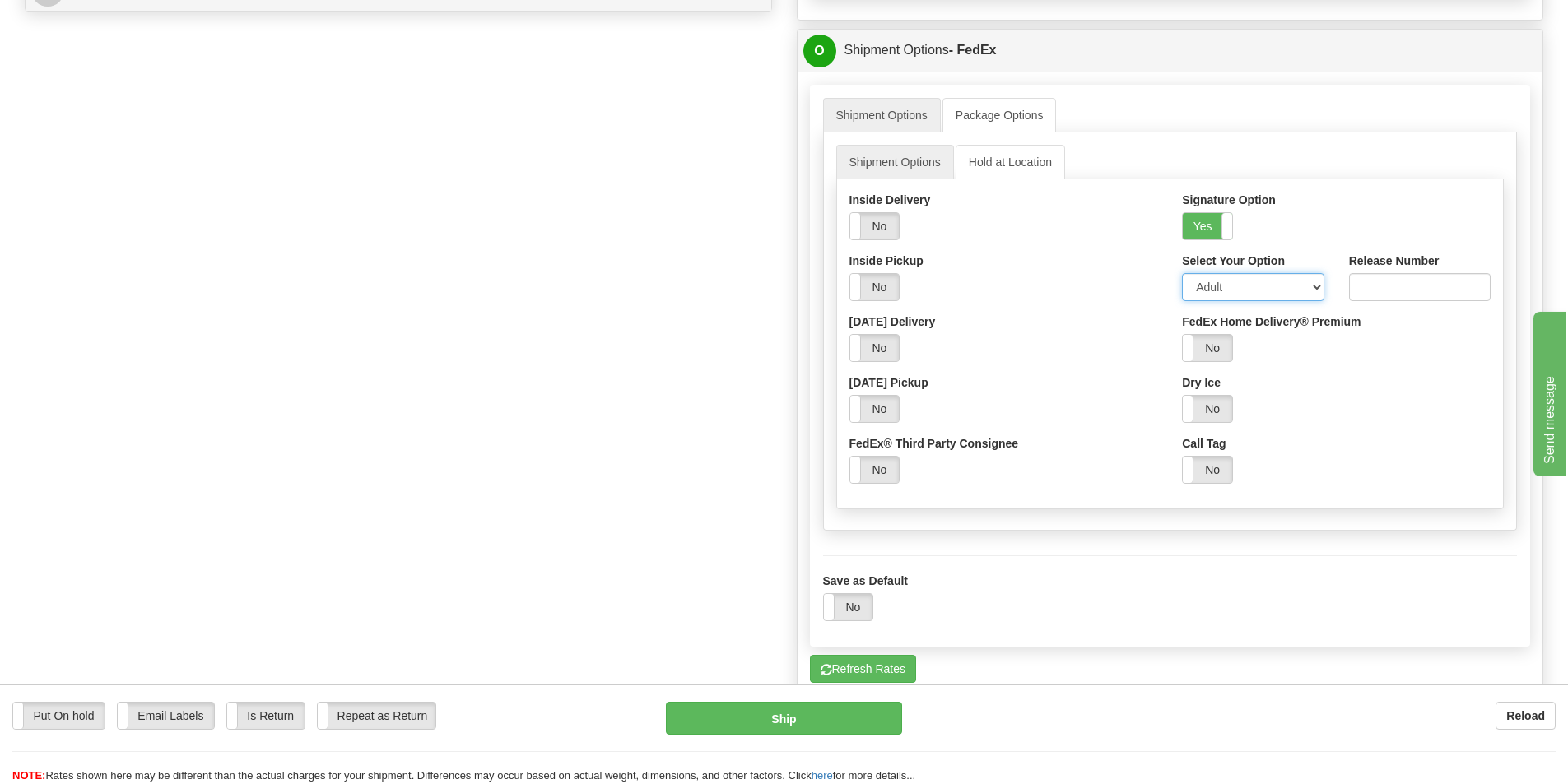
click at [1223, 288] on select "Adult Direct Indirect No Signature Required Service Default" at bounding box center [1253, 286] width 141 height 28
select select "2"
click at [1183, 273] on select "Adult Direct Indirect No Signature Required Service Default" at bounding box center [1253, 286] width 141 height 28
click at [794, 710] on button "Ship" at bounding box center [784, 718] width 236 height 33
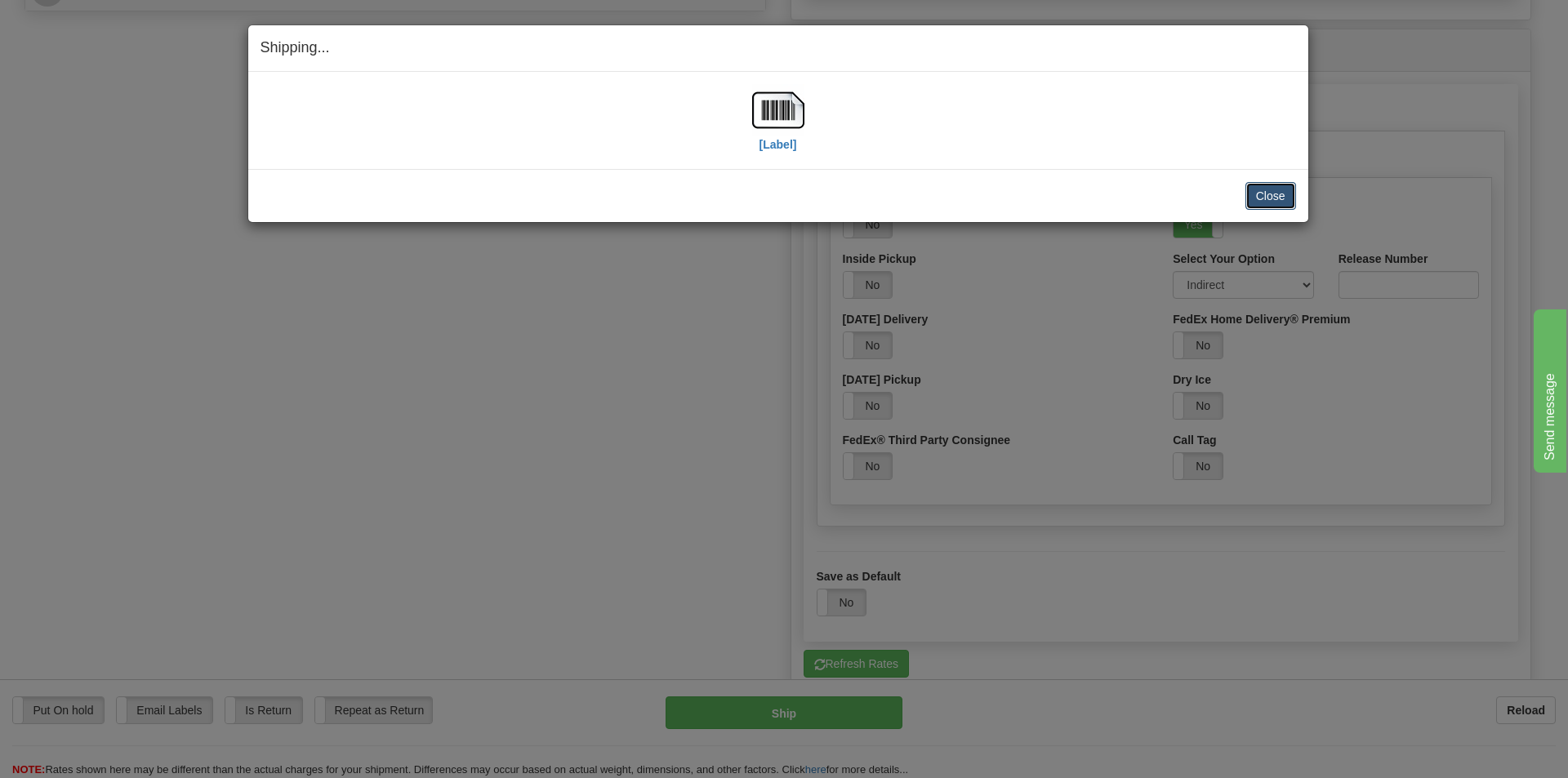
click at [1279, 196] on button "Close" at bounding box center [1270, 196] width 51 height 28
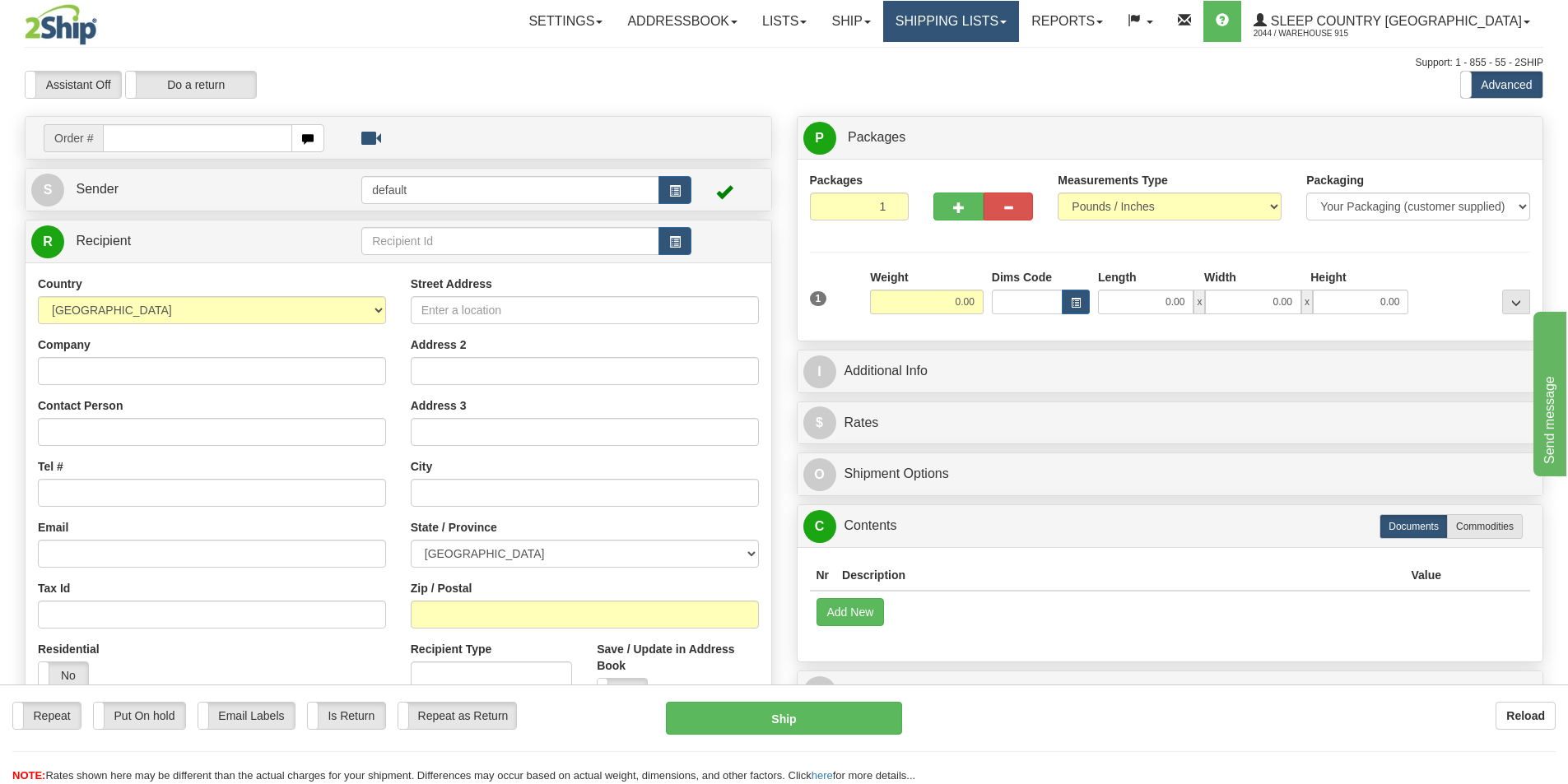
click at [999, 23] on link "Shipping lists" at bounding box center [951, 22] width 136 height 41
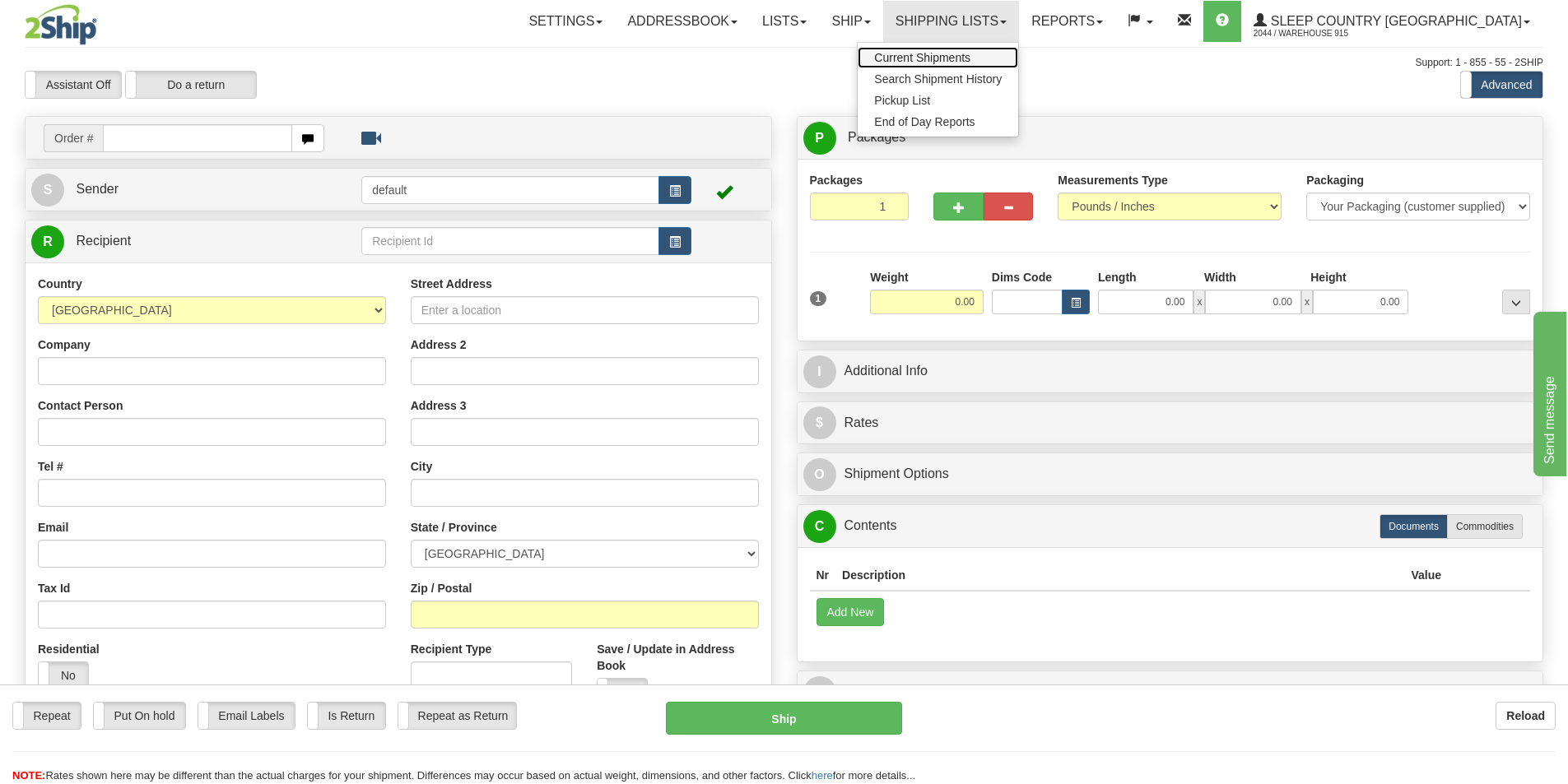
click at [1011, 50] on link "Current Shipments" at bounding box center [938, 58] width 160 height 22
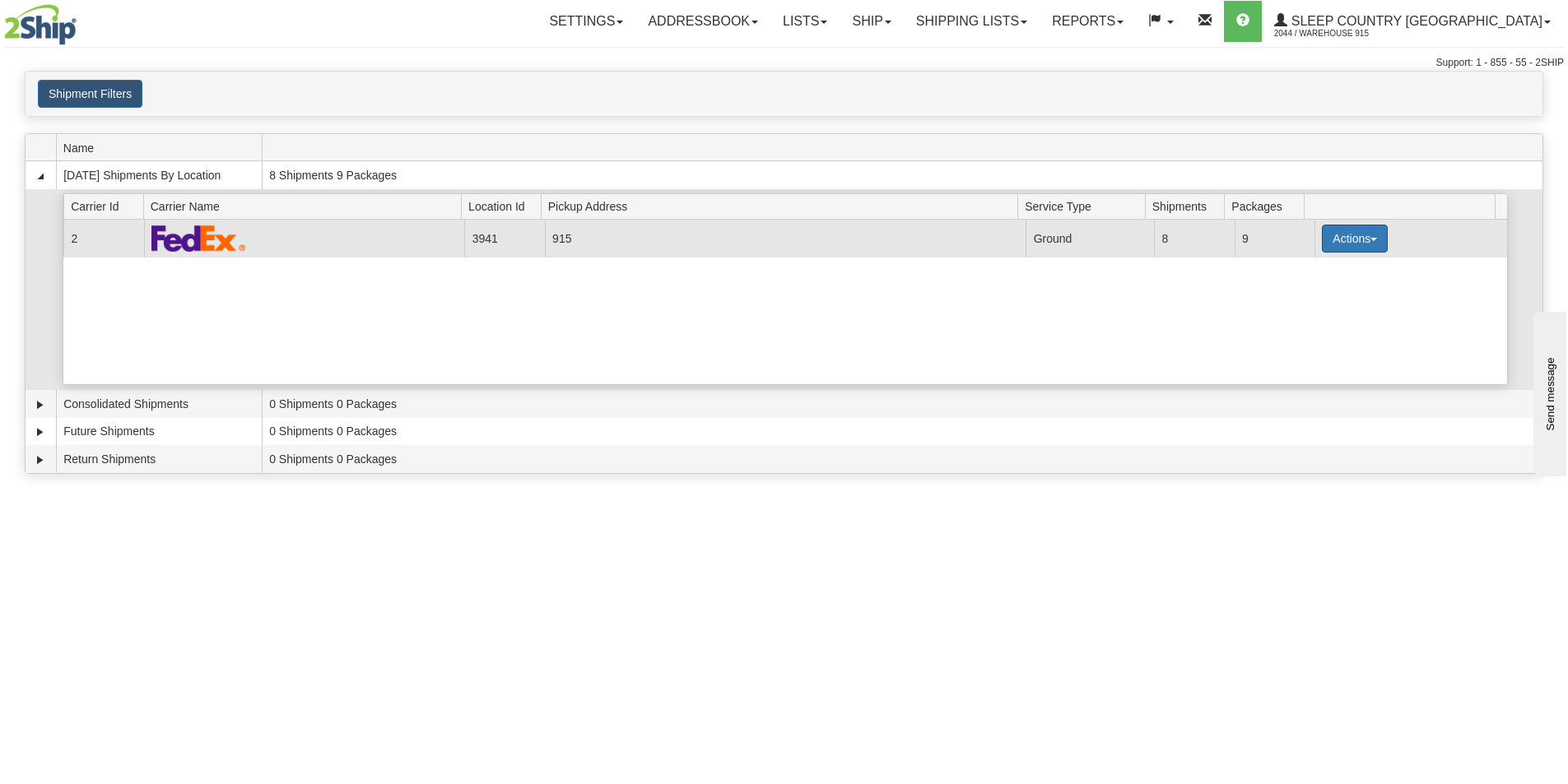
click at [1361, 241] on button "Actions" at bounding box center [1355, 239] width 66 height 28
click at [1329, 357] on link "Print" at bounding box center [1321, 356] width 131 height 22
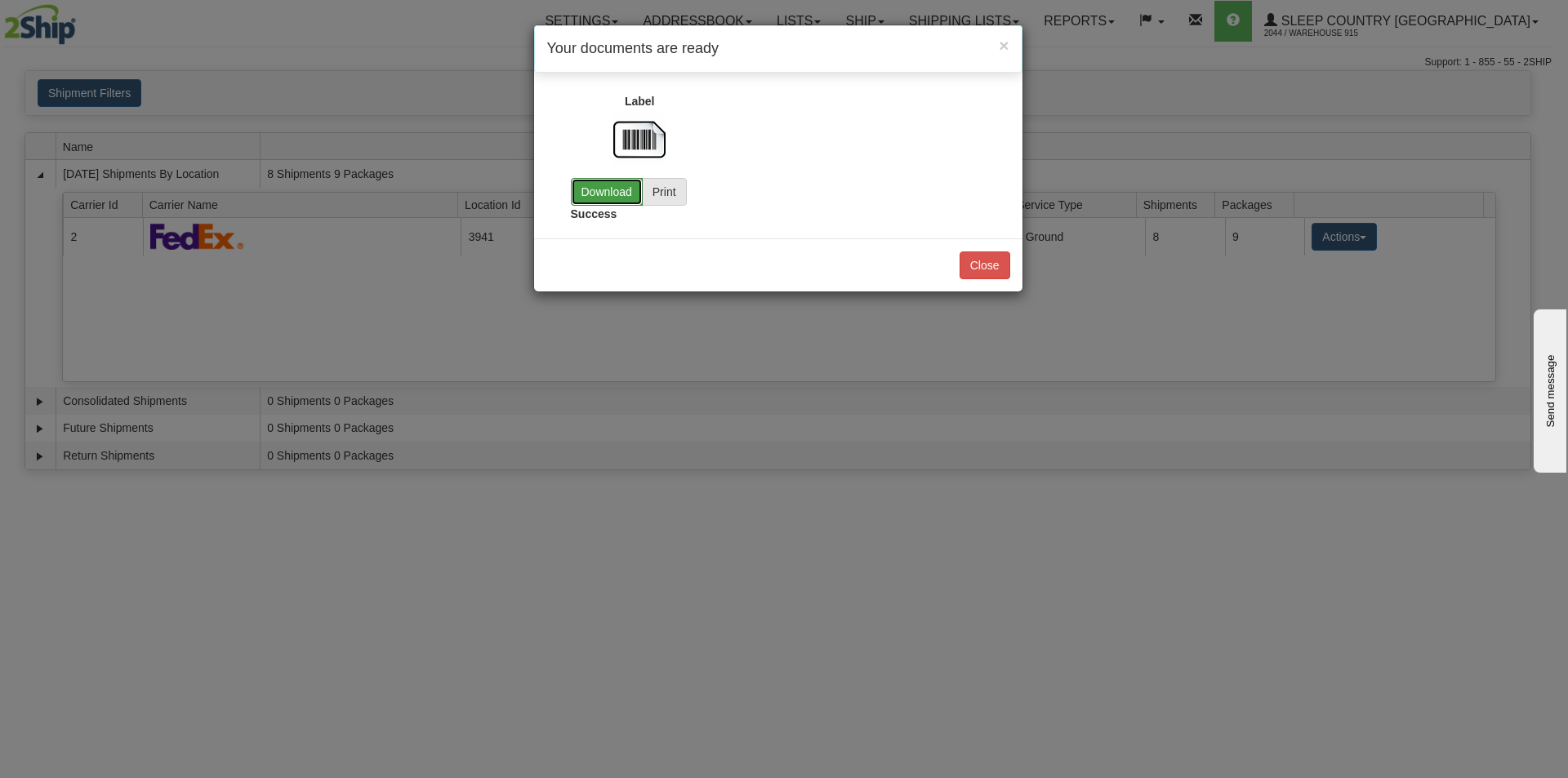
click at [600, 180] on link "Download" at bounding box center [607, 191] width 71 height 28
click at [1014, 258] on div "Close" at bounding box center [778, 264] width 489 height 53
click at [1000, 264] on button "Close" at bounding box center [985, 265] width 51 height 28
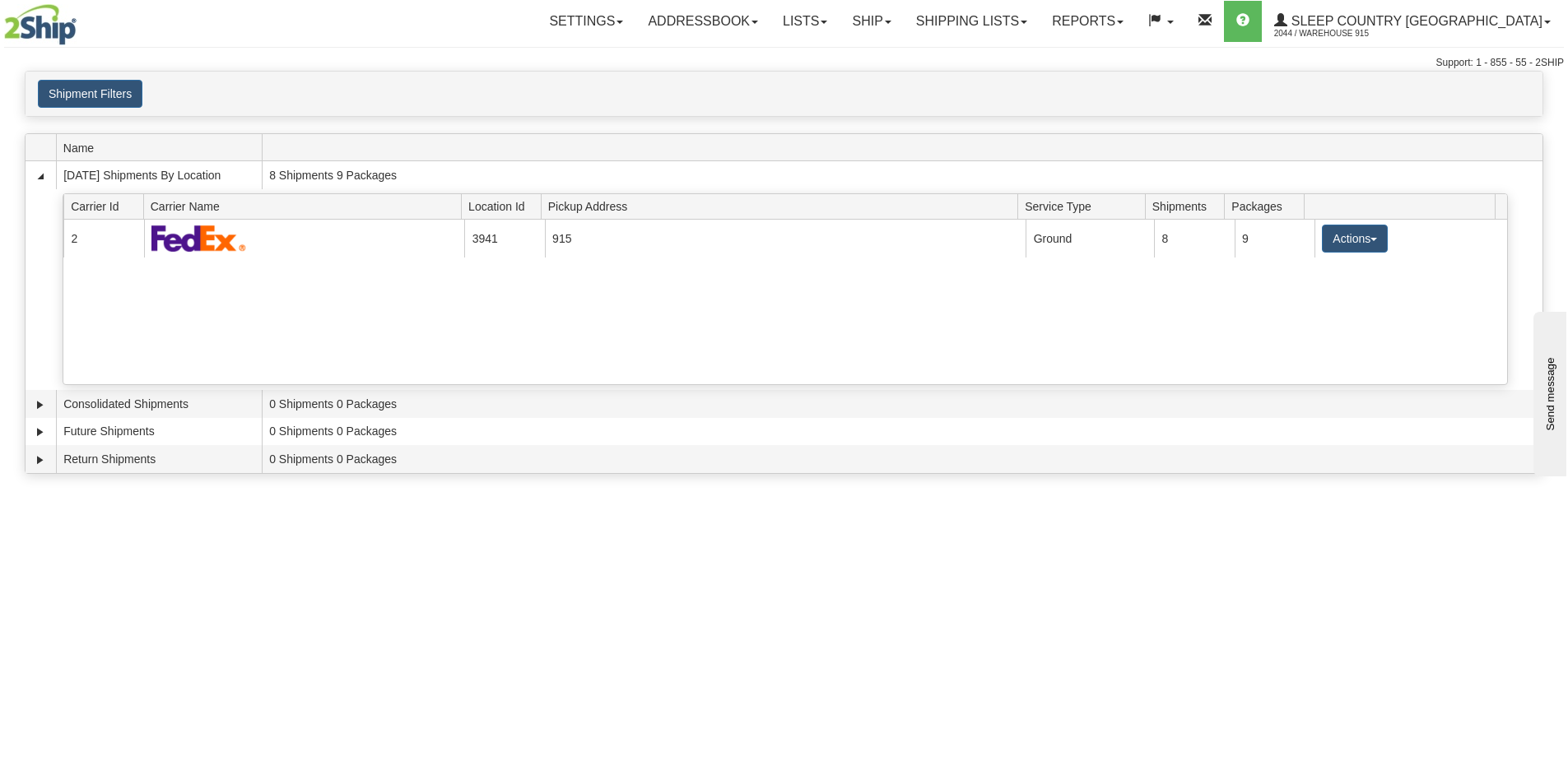
click at [953, 671] on div "Toggle navigation Settings Shipping Preferences Fields Preferences New Recipien…" at bounding box center [784, 392] width 1568 height 784
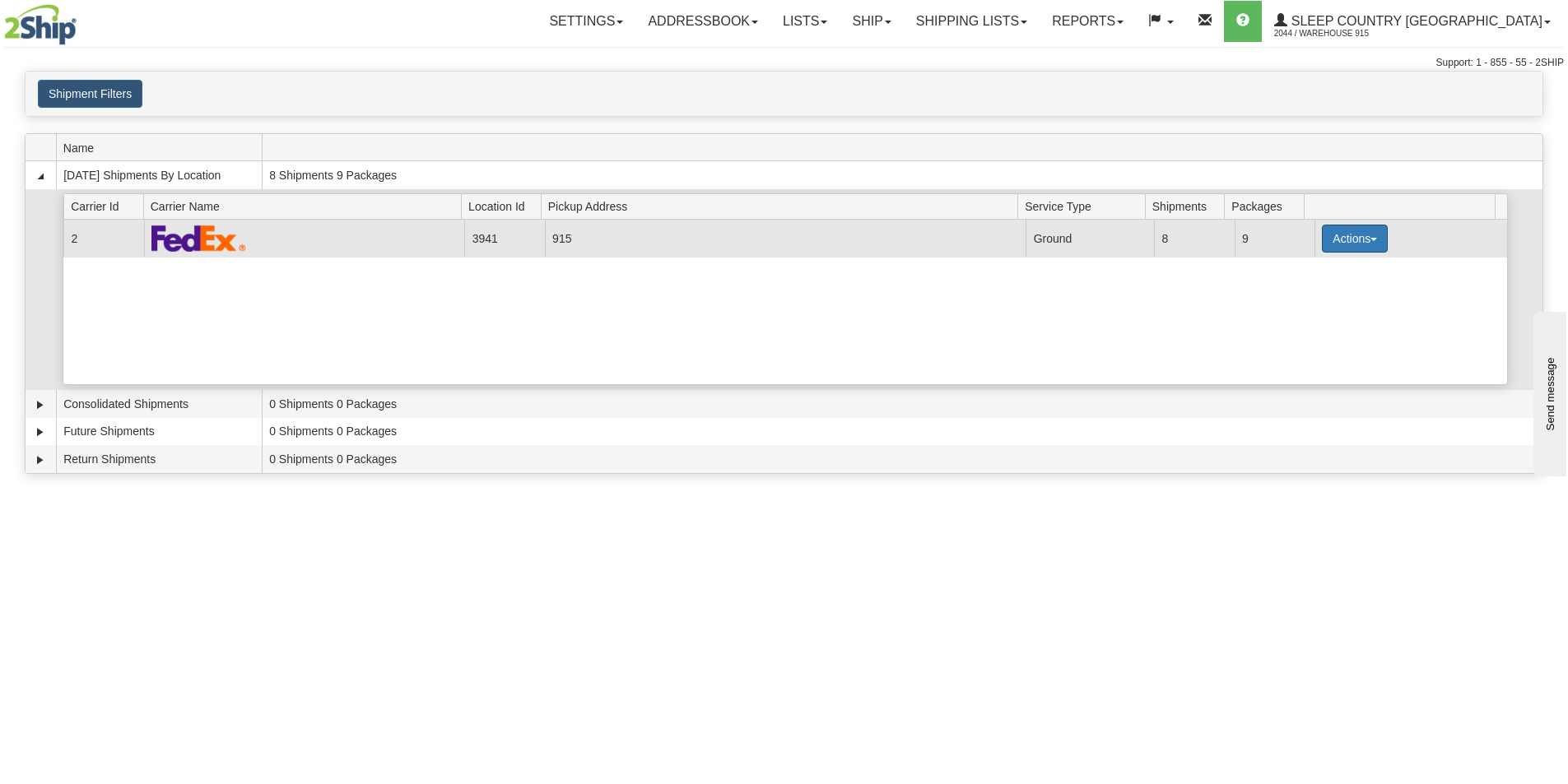
click at [1373, 237] on button "Actions" at bounding box center [1355, 239] width 66 height 28
click at [1310, 293] on span "Close" at bounding box center [1291, 290] width 38 height 12
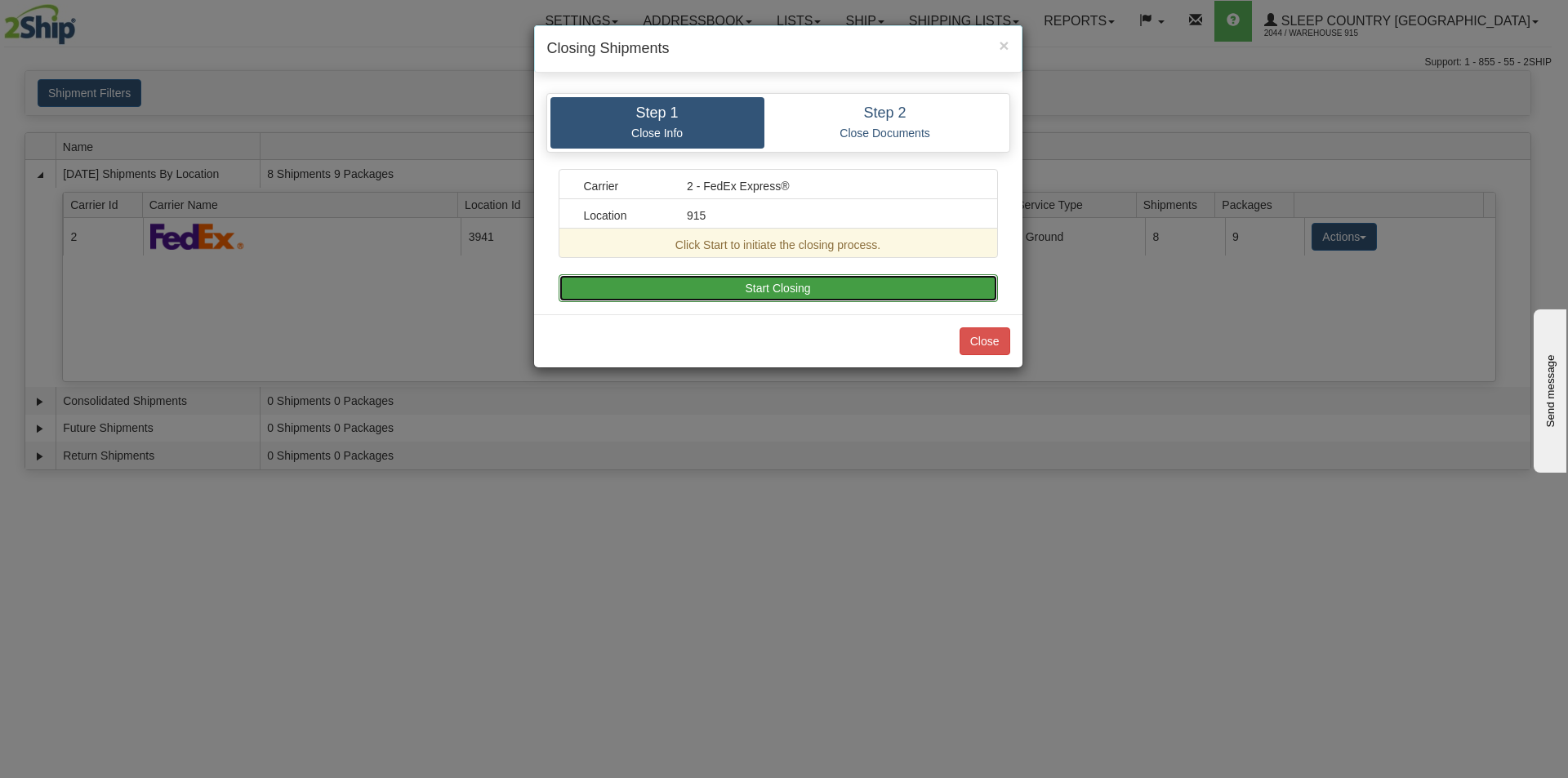
click at [756, 283] on button "Start Closing" at bounding box center [778, 288] width 440 height 28
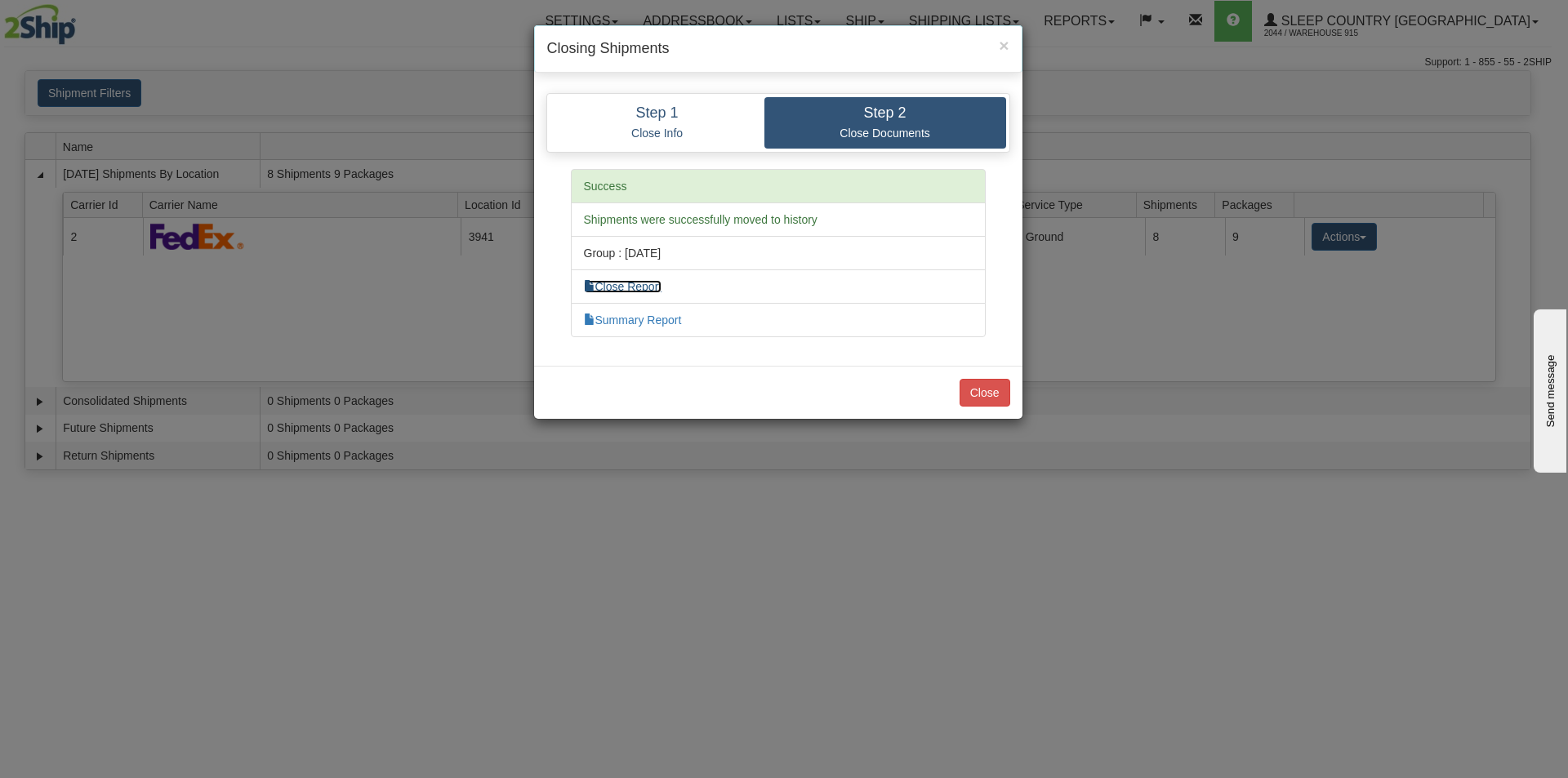
click at [657, 281] on link "Close Report" at bounding box center [624, 287] width 79 height 13
click at [992, 405] on button "Close" at bounding box center [985, 392] width 51 height 28
